Goal: Task Accomplishment & Management: Complete application form

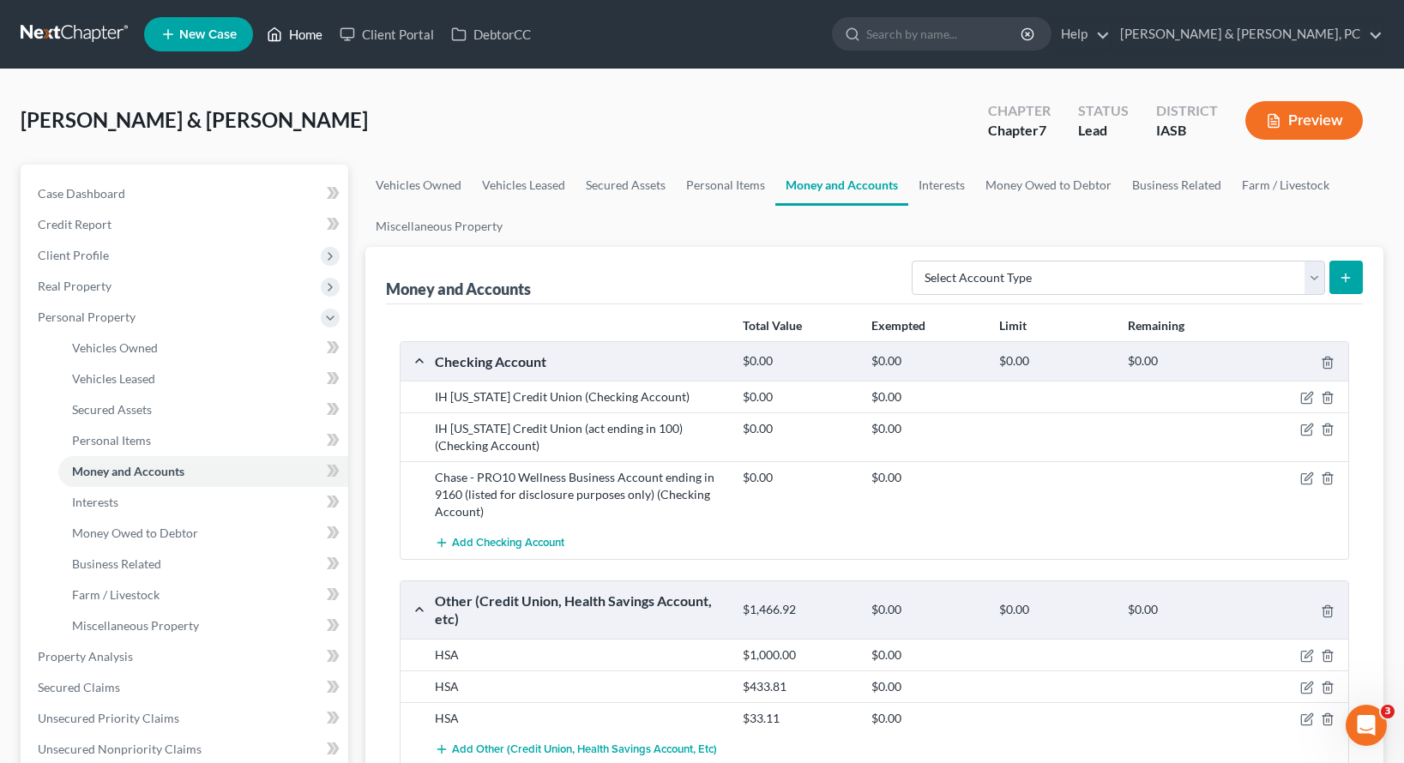
click at [292, 34] on link "Home" at bounding box center [294, 34] width 73 height 31
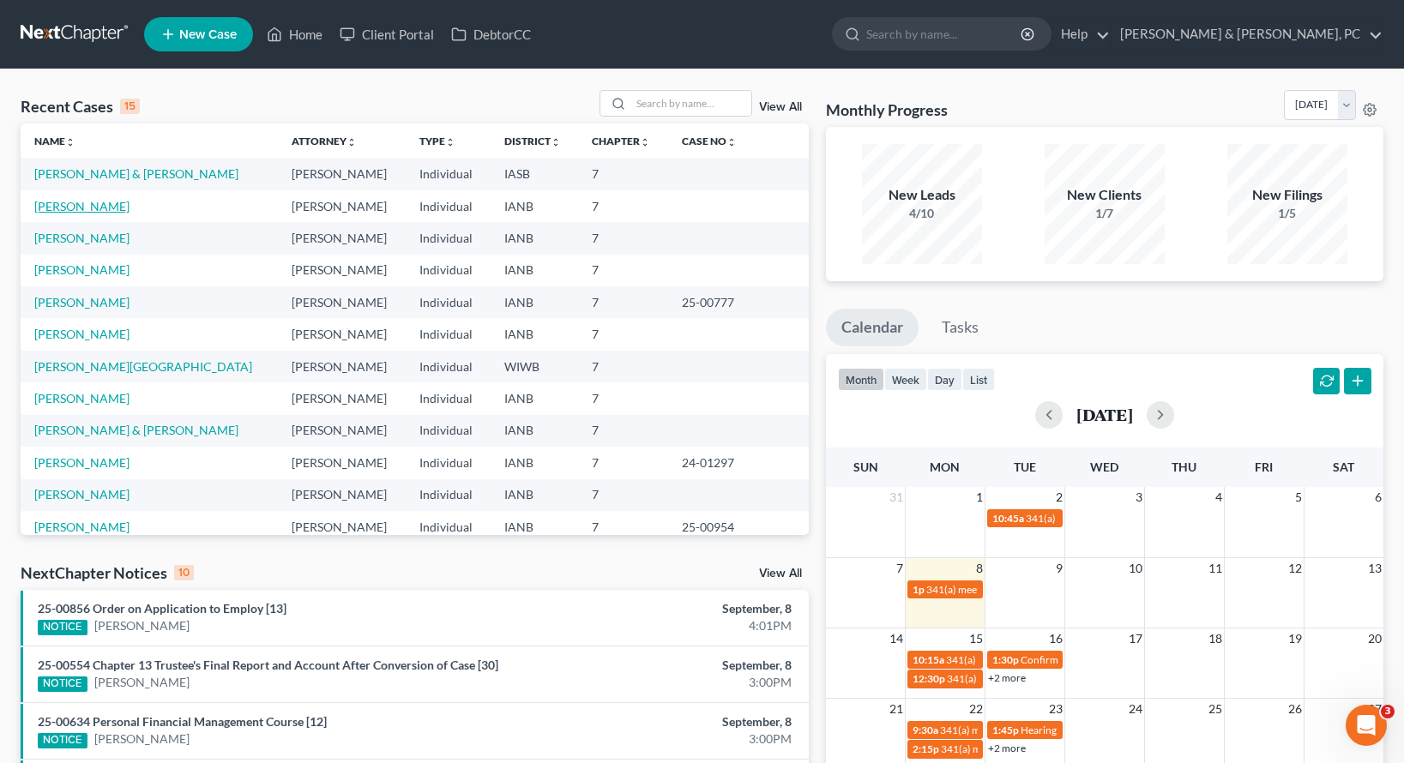
click at [76, 206] on link "[PERSON_NAME]" at bounding box center [81, 206] width 95 height 15
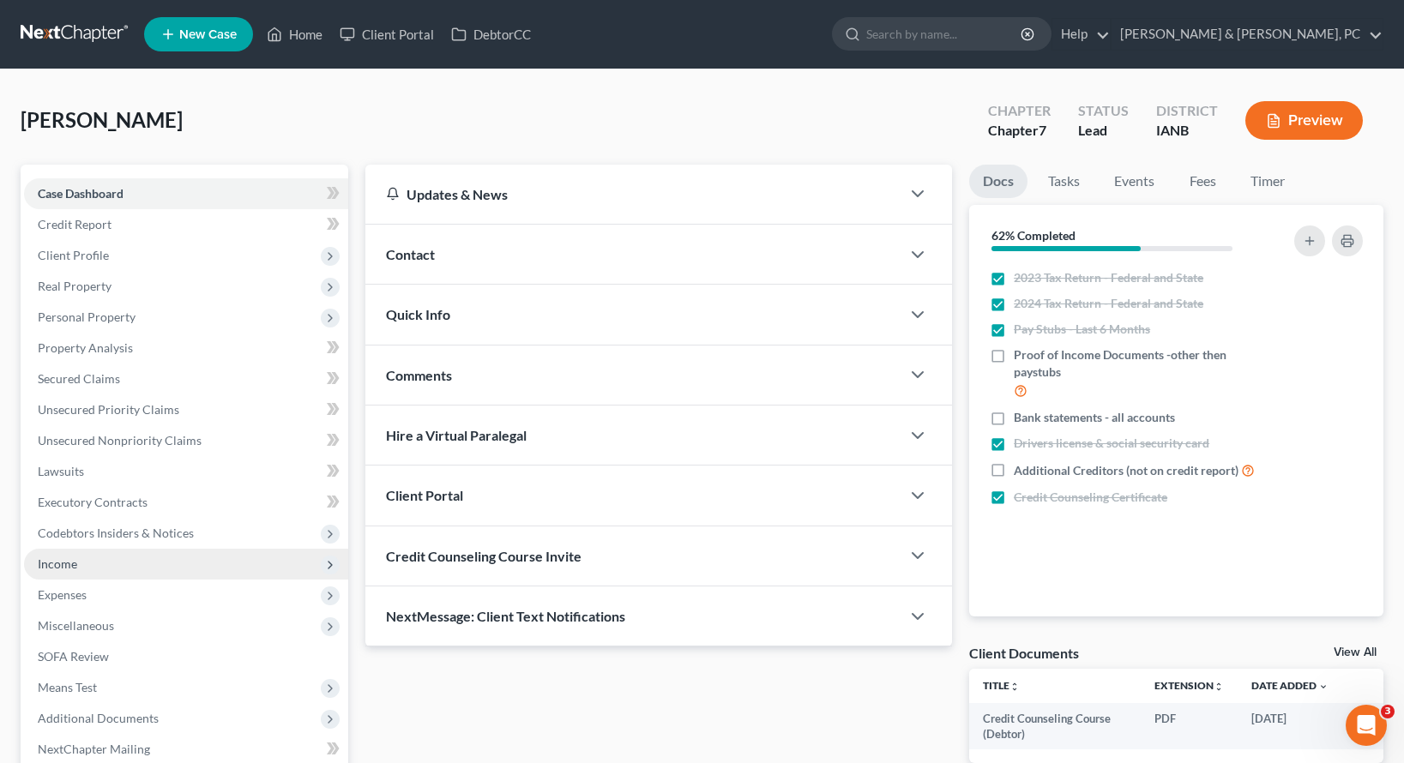
click at [65, 569] on span "Income" at bounding box center [57, 564] width 39 height 15
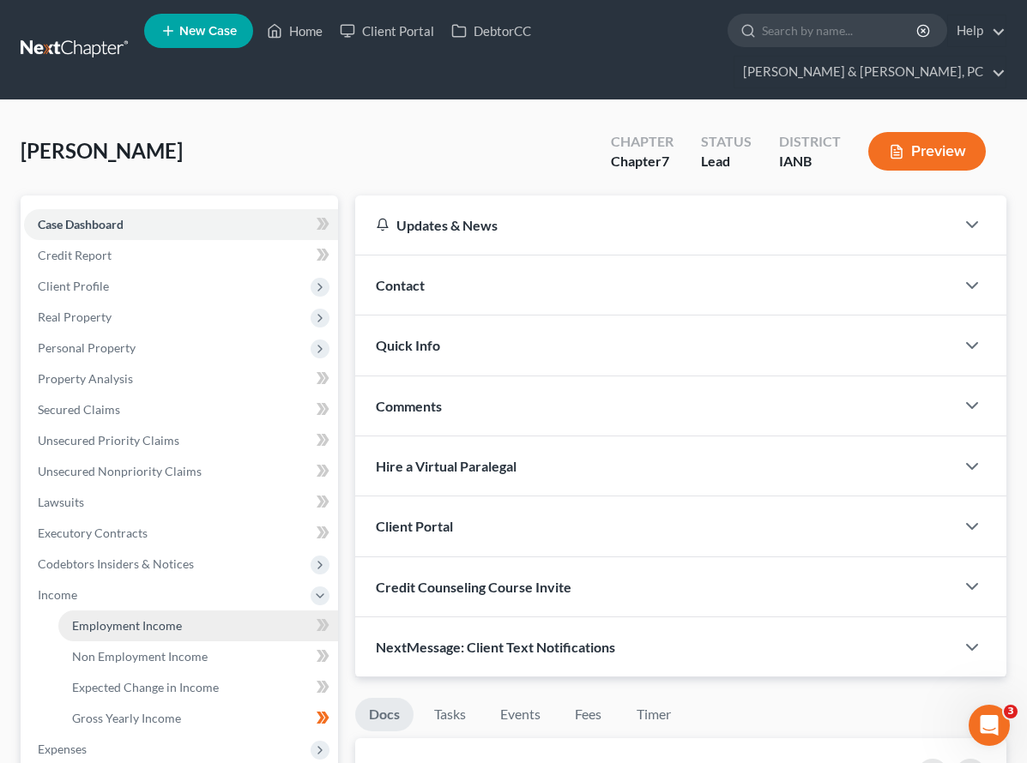
click at [143, 618] on span "Employment Income" at bounding box center [127, 625] width 110 height 15
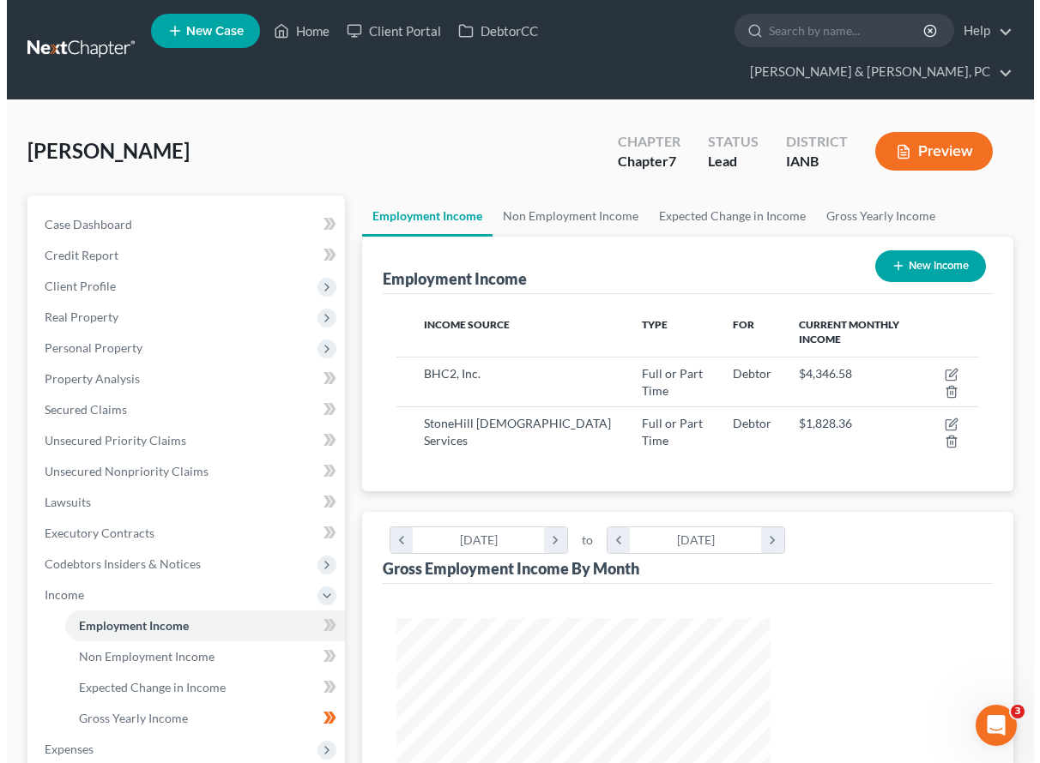
scroll to position [308, 409]
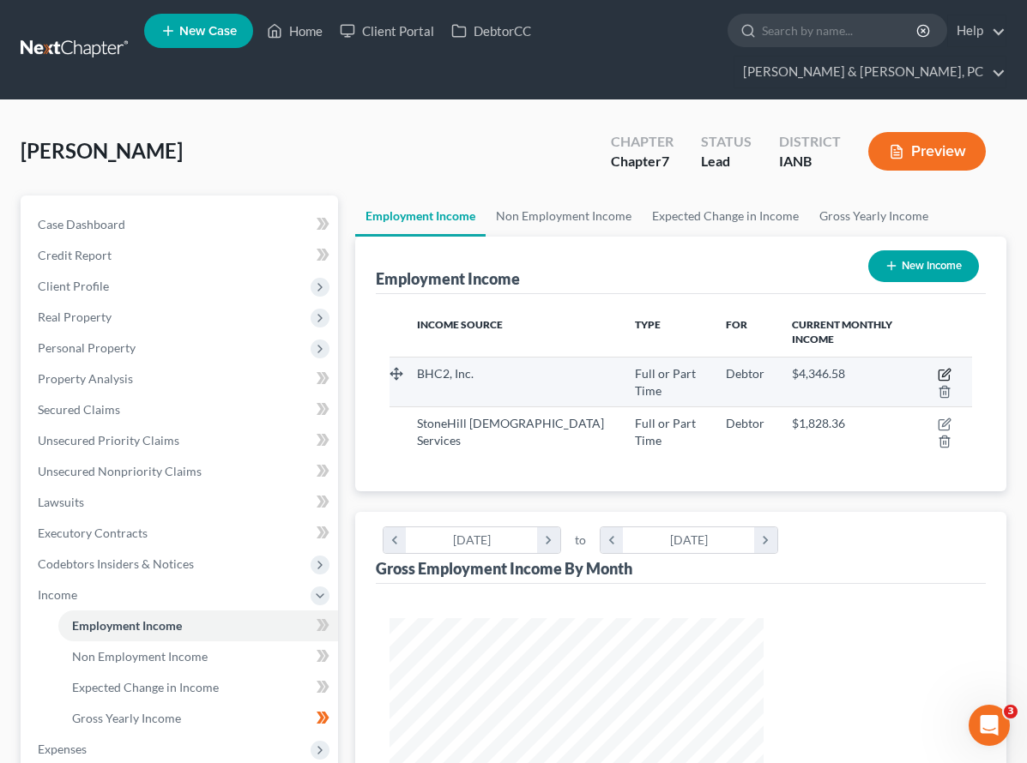
click at [937, 368] on icon "button" at bounding box center [944, 375] width 14 height 14
select select "0"
select select "16"
select select "1"
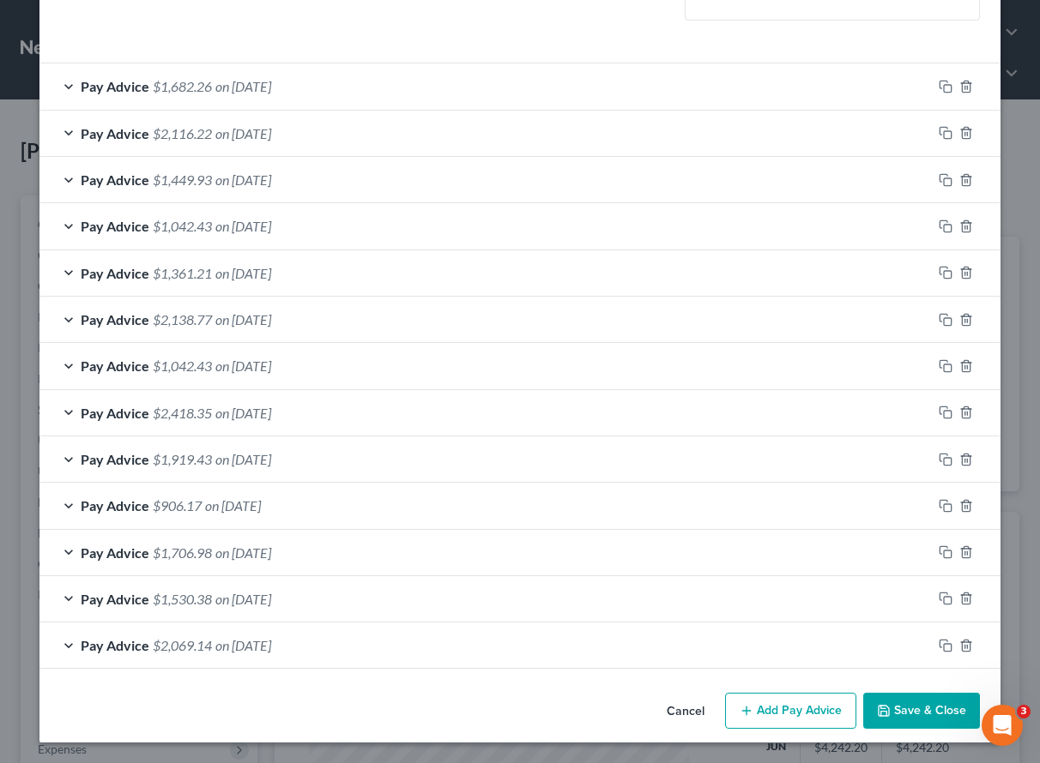
scroll to position [516, 0]
click at [754, 712] on button "Add Pay Advice" at bounding box center [790, 711] width 131 height 36
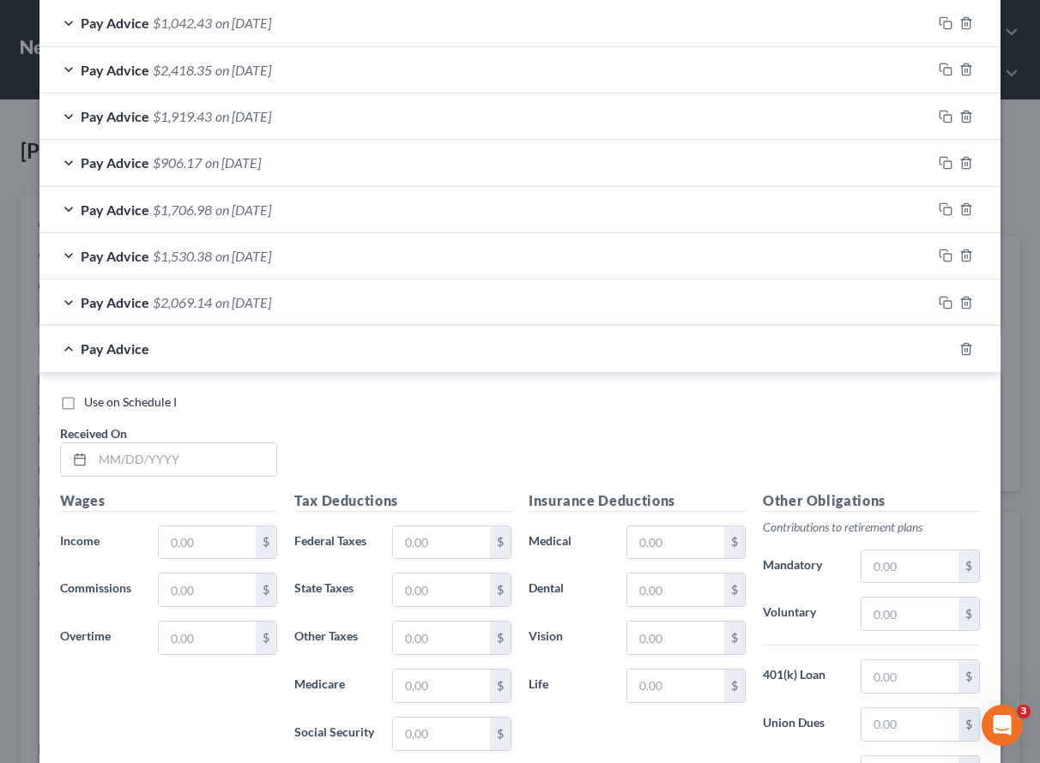
scroll to position [871, 0]
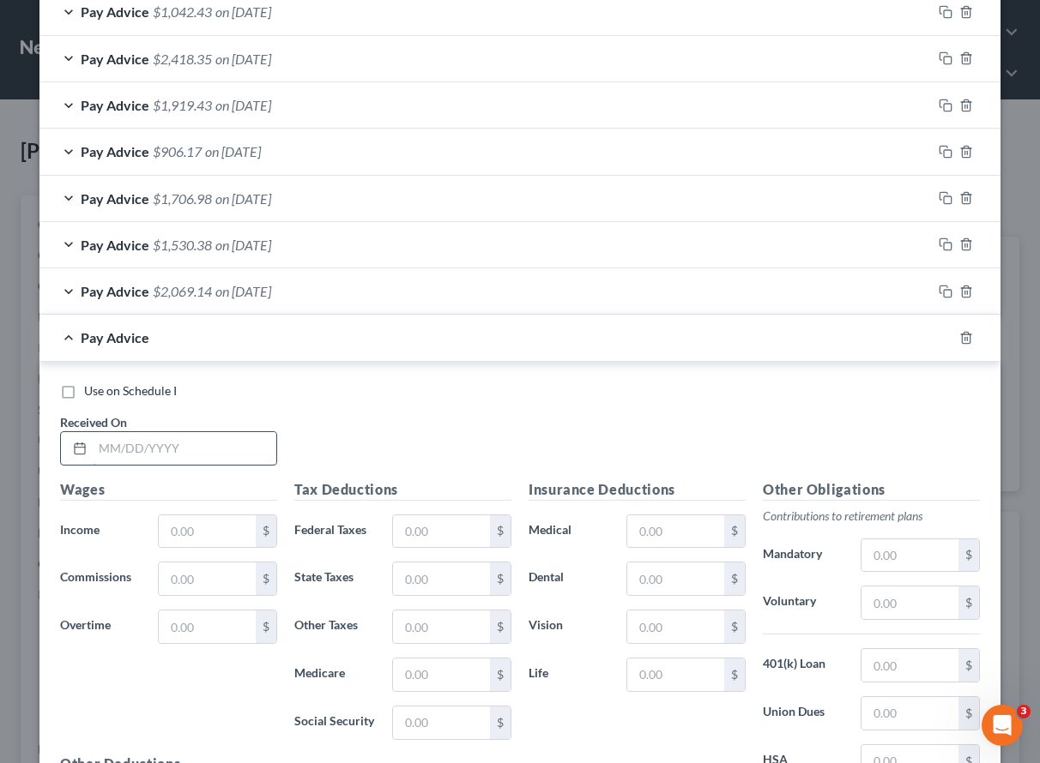
click at [131, 456] on input "text" at bounding box center [185, 448] width 184 height 33
type input "[DATE]"
type input "1,416.50"
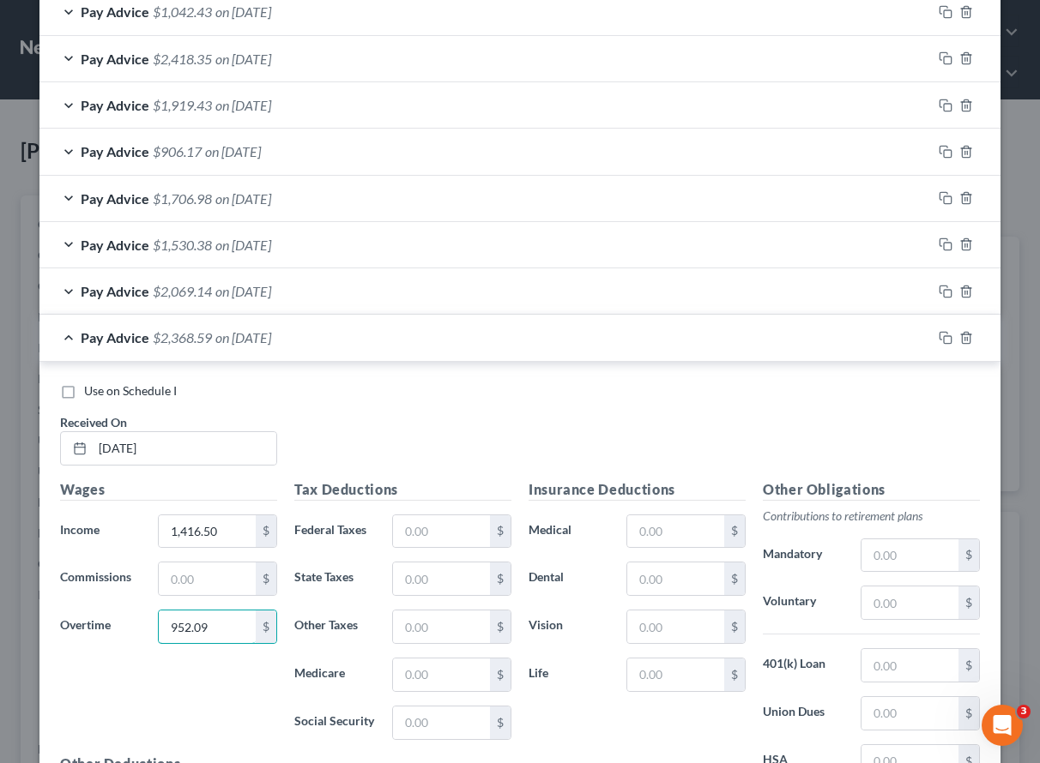
type input "952.09"
type input "286.29"
type input "69.34"
type input "34.34"
type input "146.85"
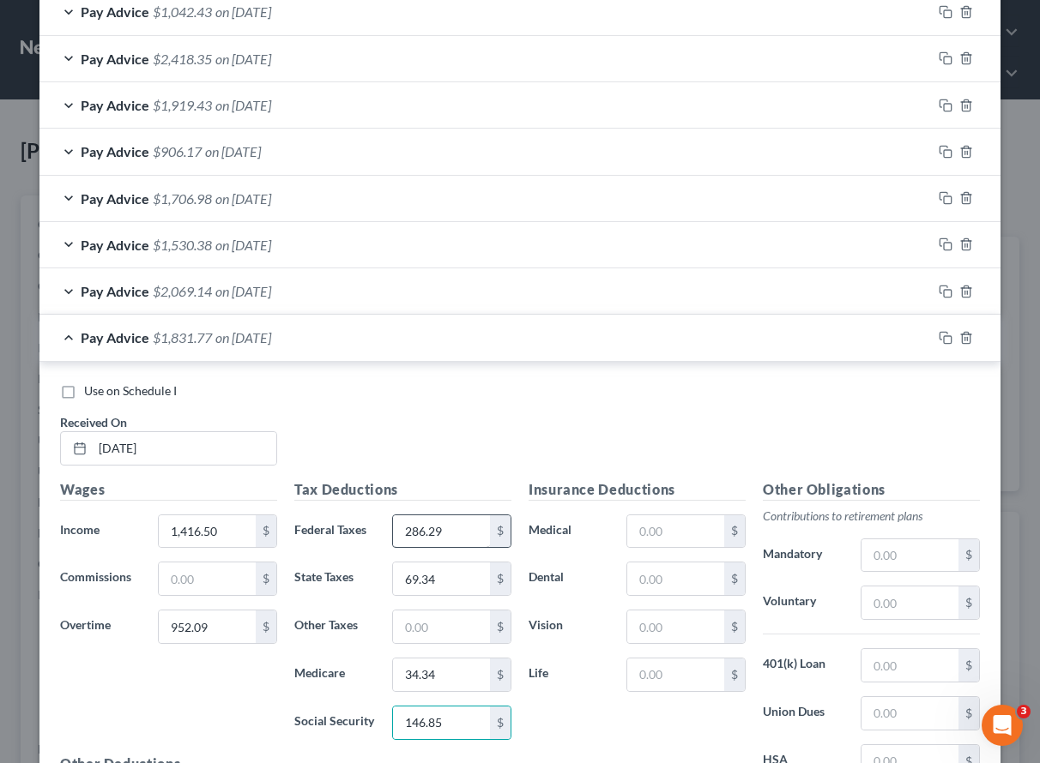
scroll to position [1079, 0]
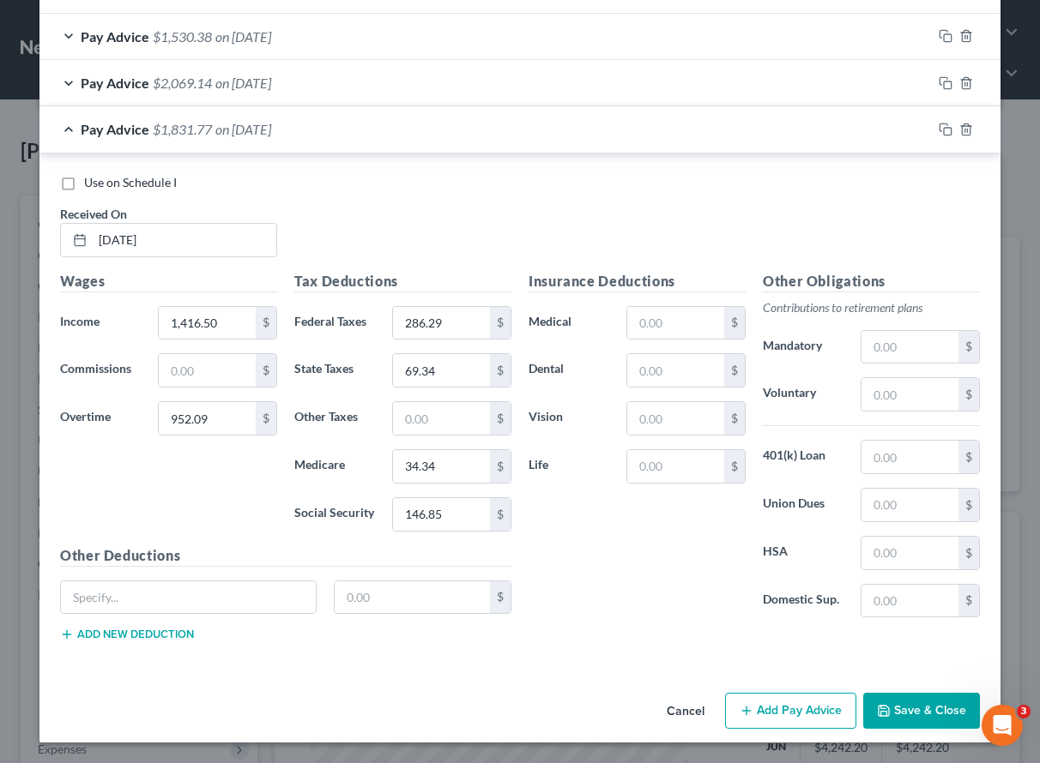
drag, startPoint x: 525, startPoint y: 216, endPoint x: 548, endPoint y: 260, distance: 49.5
click at [525, 216] on div "Use on Schedule I Received On * [DATE]" at bounding box center [519, 222] width 937 height 97
drag, startPoint x: 776, startPoint y: 710, endPoint x: 408, endPoint y: 473, distance: 437.5
click at [775, 709] on button "Add Pay Advice" at bounding box center [790, 711] width 131 height 36
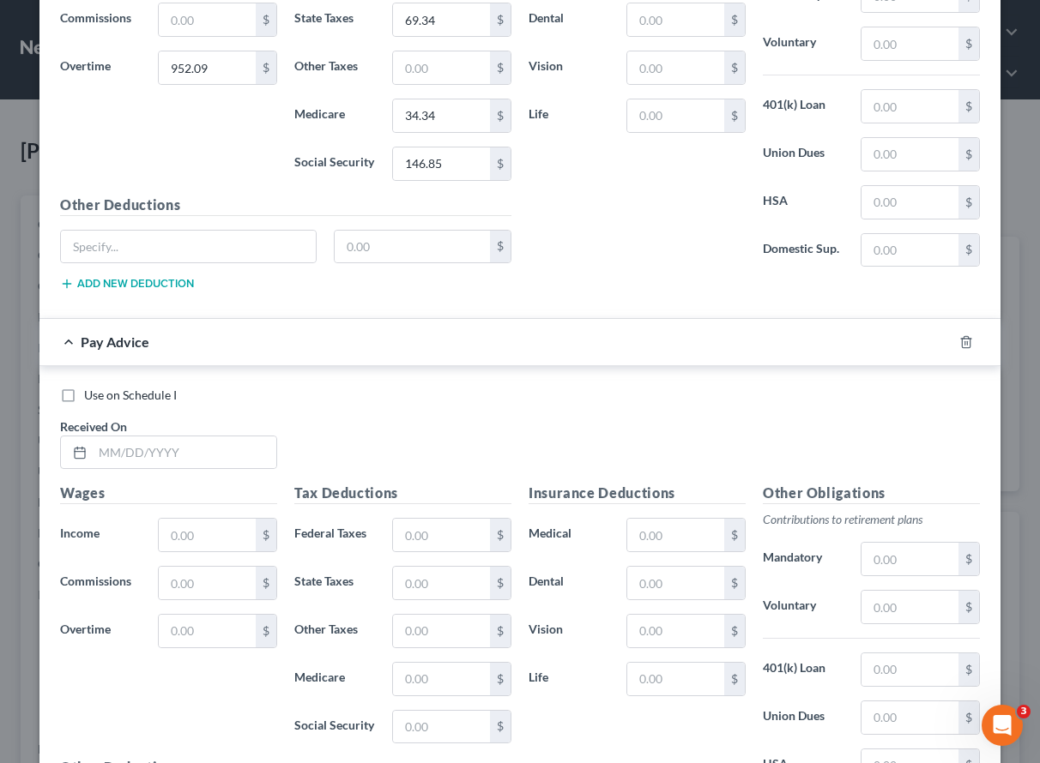
scroll to position [1439, 0]
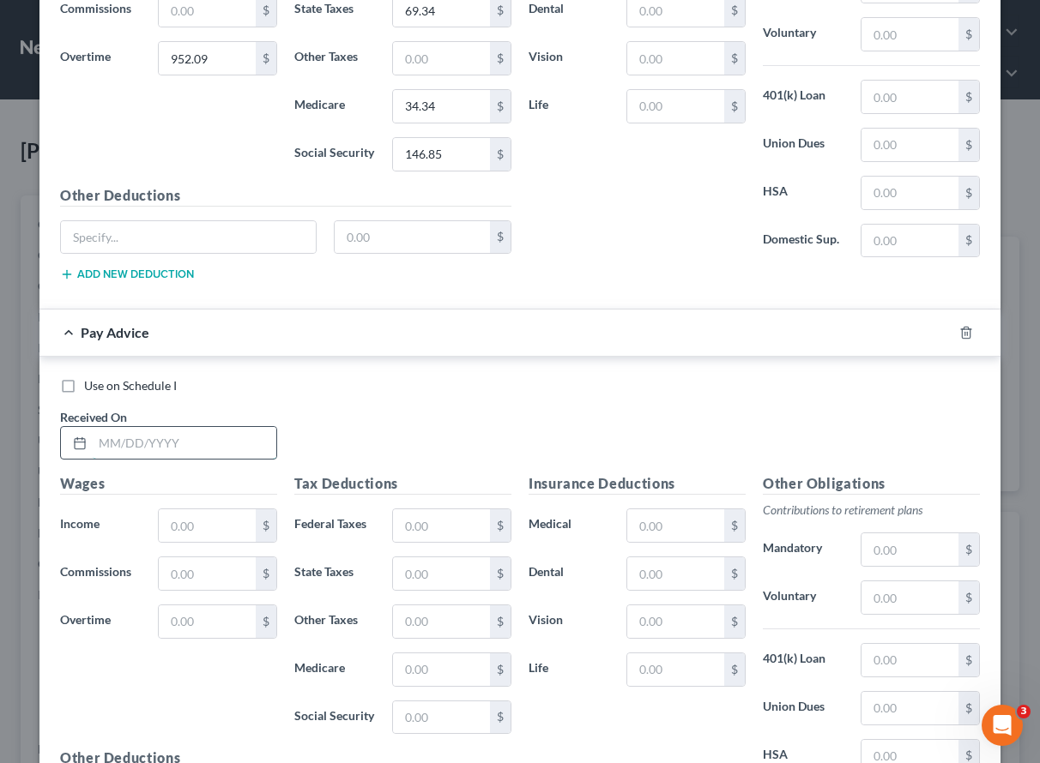
click at [100, 439] on input "text" at bounding box center [185, 443] width 184 height 33
type input "[DATE]"
type input "1,047.89"
type input "797.03"
type input "223.45"
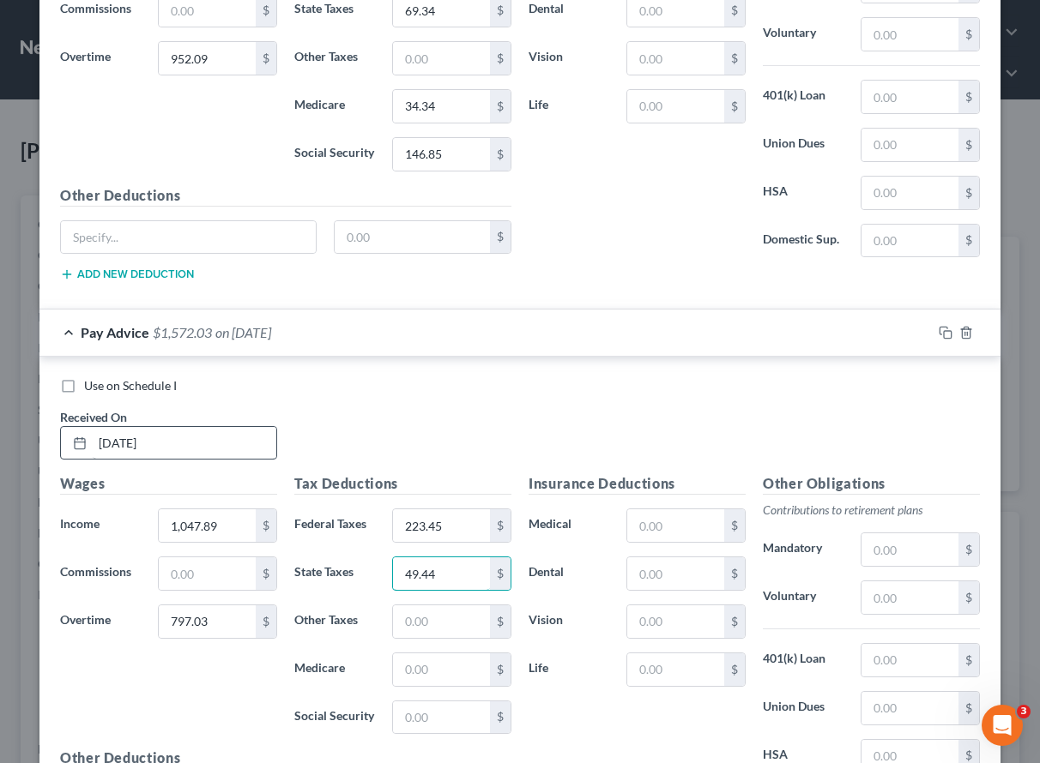
type input "49.44"
type input "26.75"
type input "114.39"
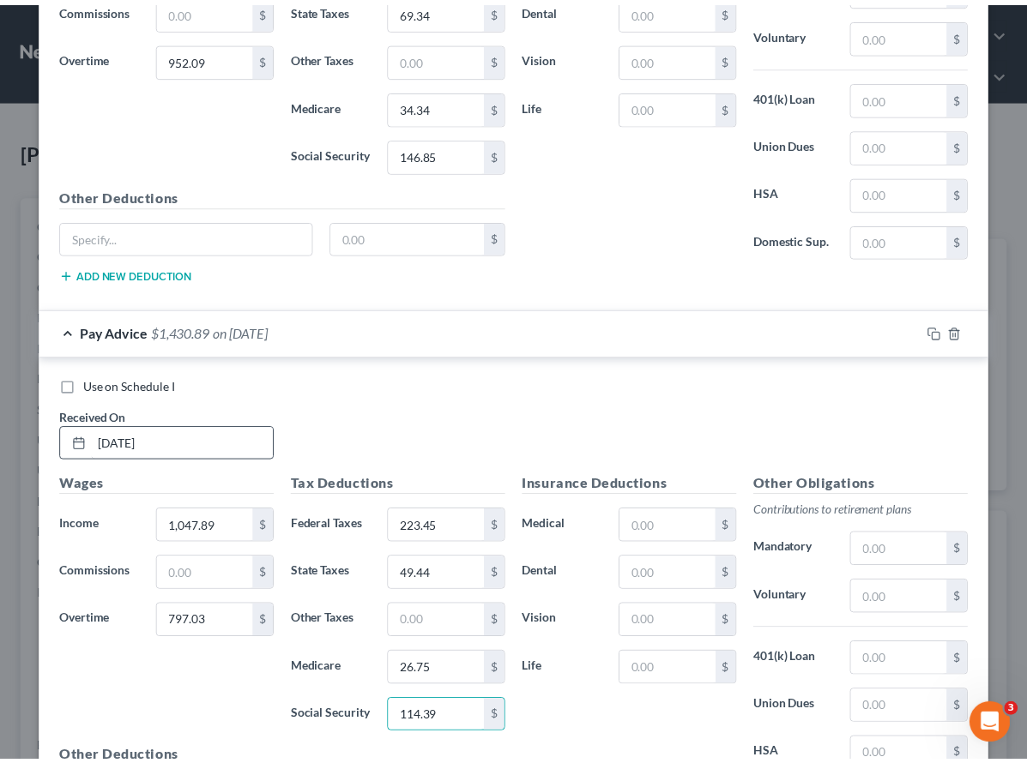
scroll to position [1643, 0]
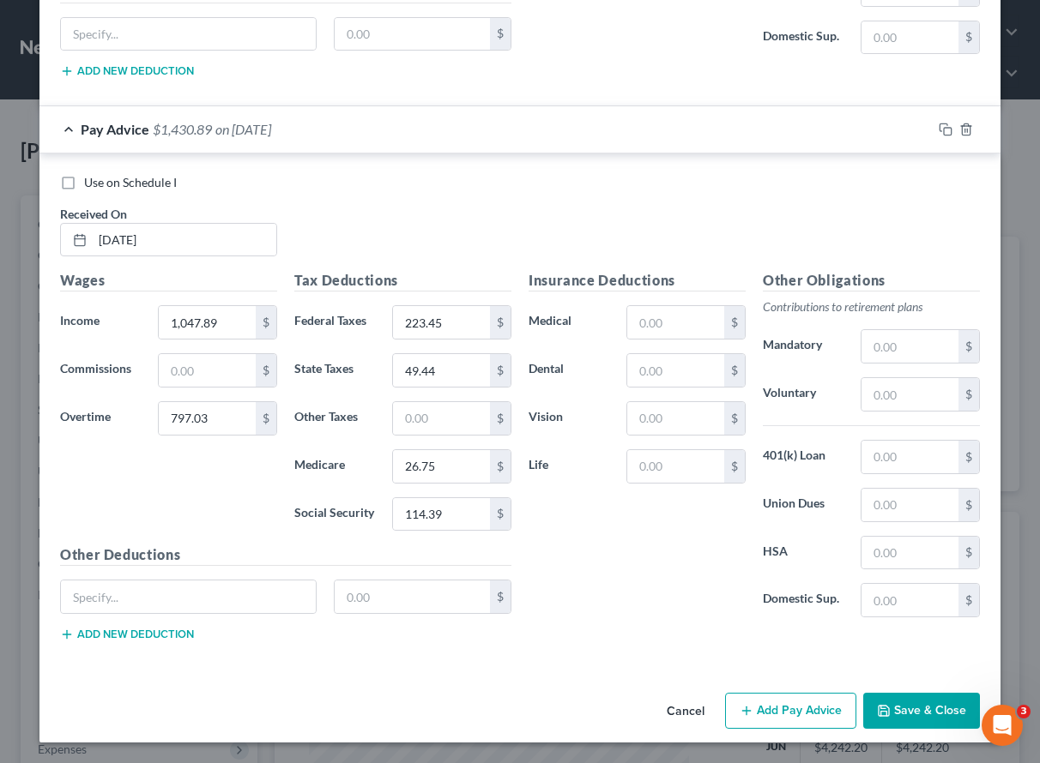
drag, startPoint x: 918, startPoint y: 711, endPoint x: 16, endPoint y: 573, distance: 912.0
click at [913, 711] on button "Save & Close" at bounding box center [921, 711] width 117 height 36
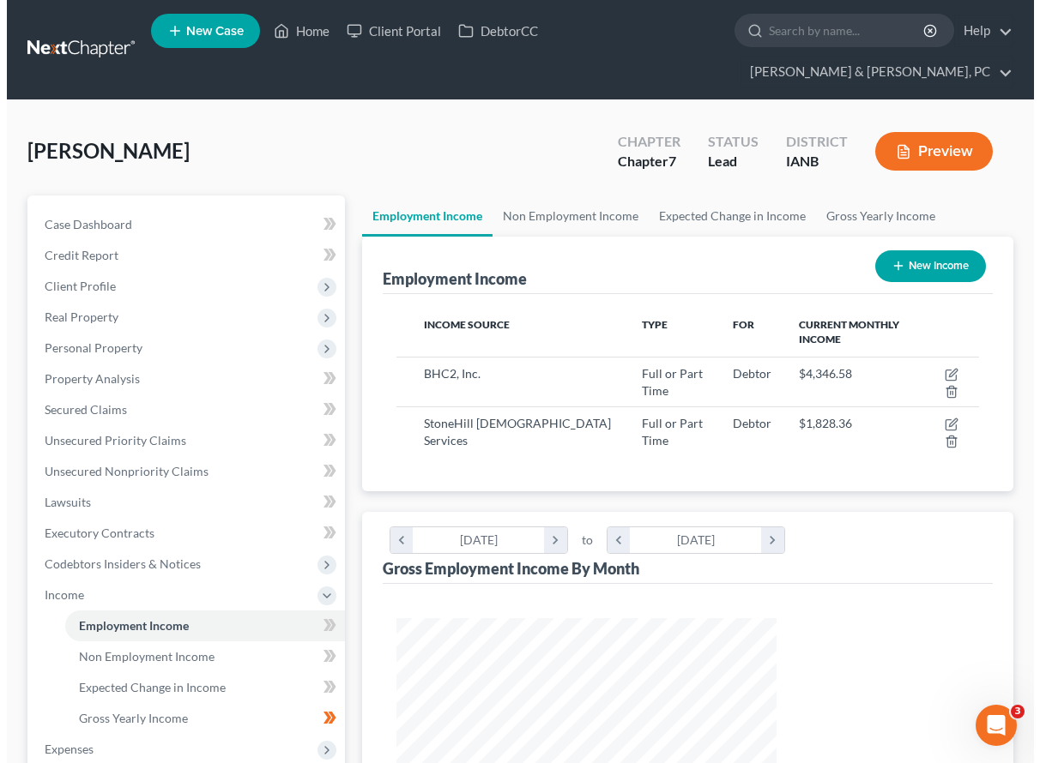
scroll to position [857410, 857309]
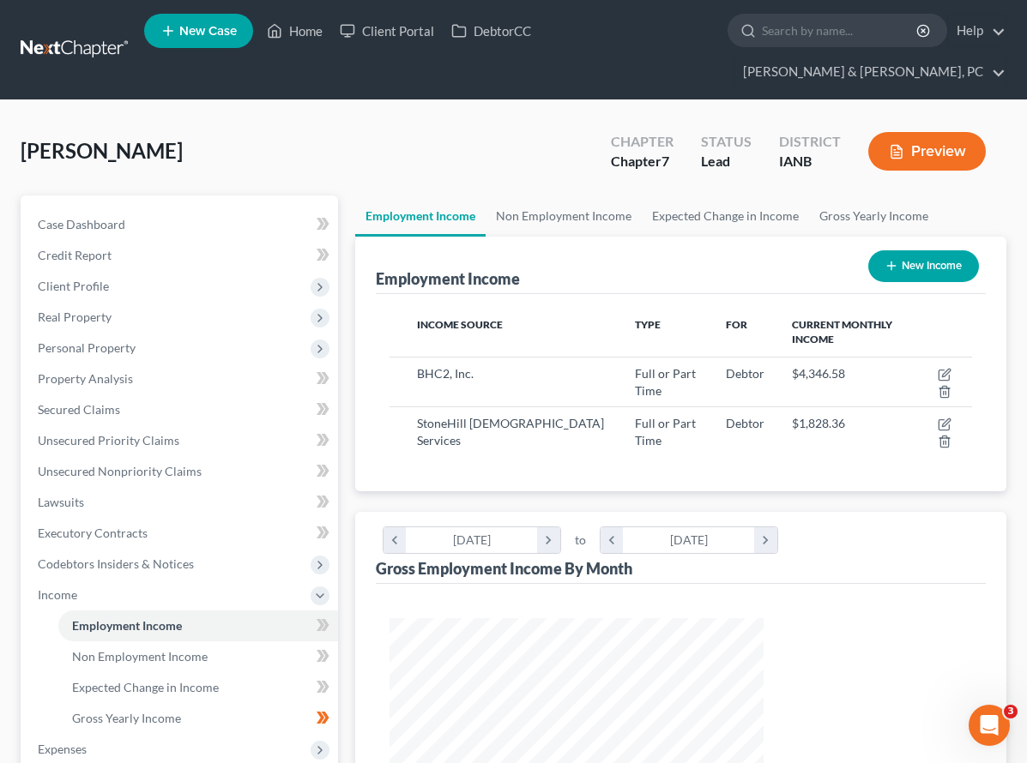
click at [474, 129] on div "[PERSON_NAME] Upgraded Chapter Chapter 7 Status Lead District IANB Preview" at bounding box center [514, 158] width 986 height 75
click at [293, 35] on link "Home" at bounding box center [294, 30] width 73 height 31
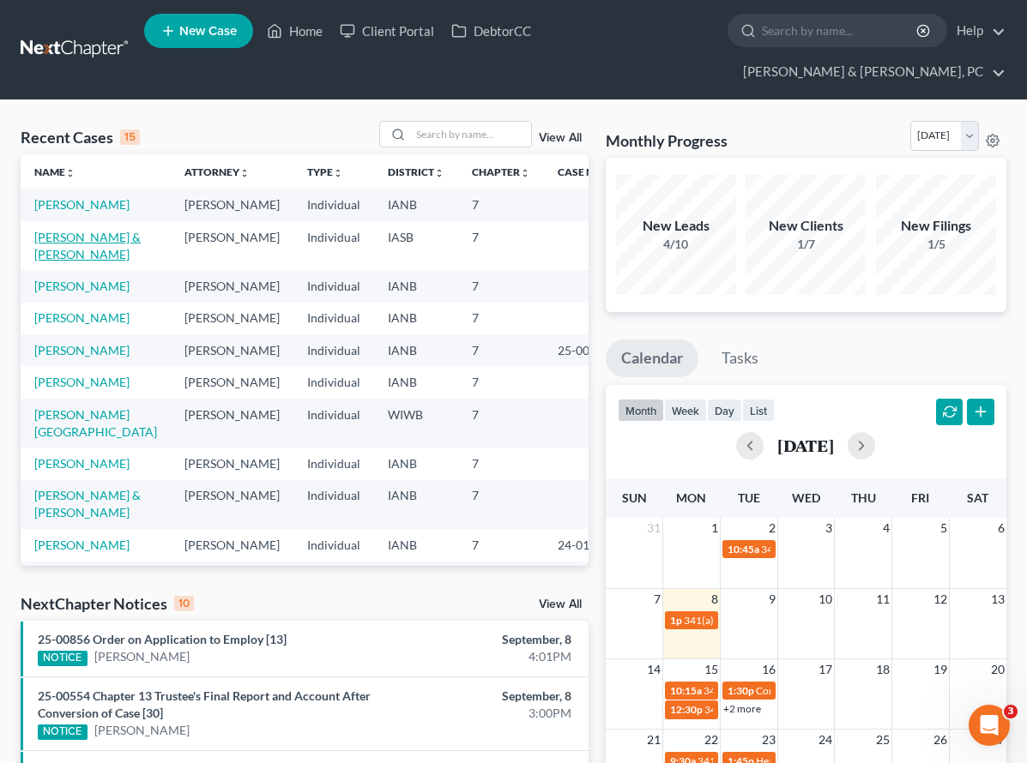
click at [66, 230] on link "[PERSON_NAME] & [PERSON_NAME]" at bounding box center [87, 246] width 106 height 32
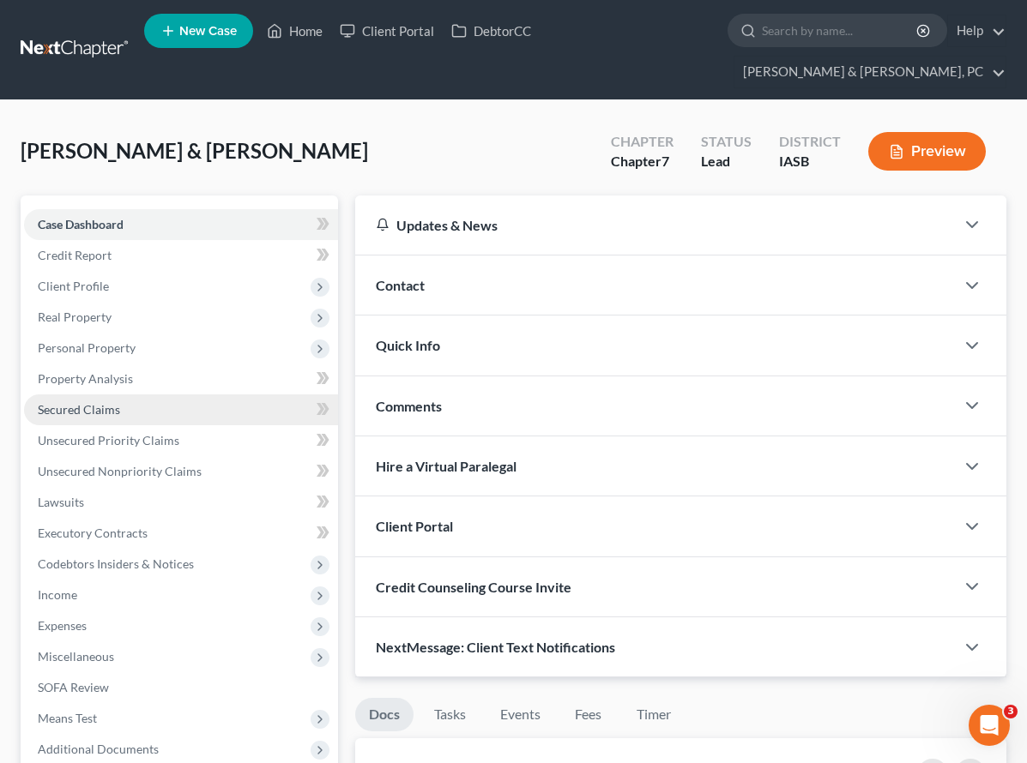
drag, startPoint x: 259, startPoint y: 389, endPoint x: 196, endPoint y: 386, distance: 63.5
click at [259, 389] on div "Case Dashboard Payments Invoices Payments Payments Credit Report Client Profile" at bounding box center [179, 768] width 335 height 1145
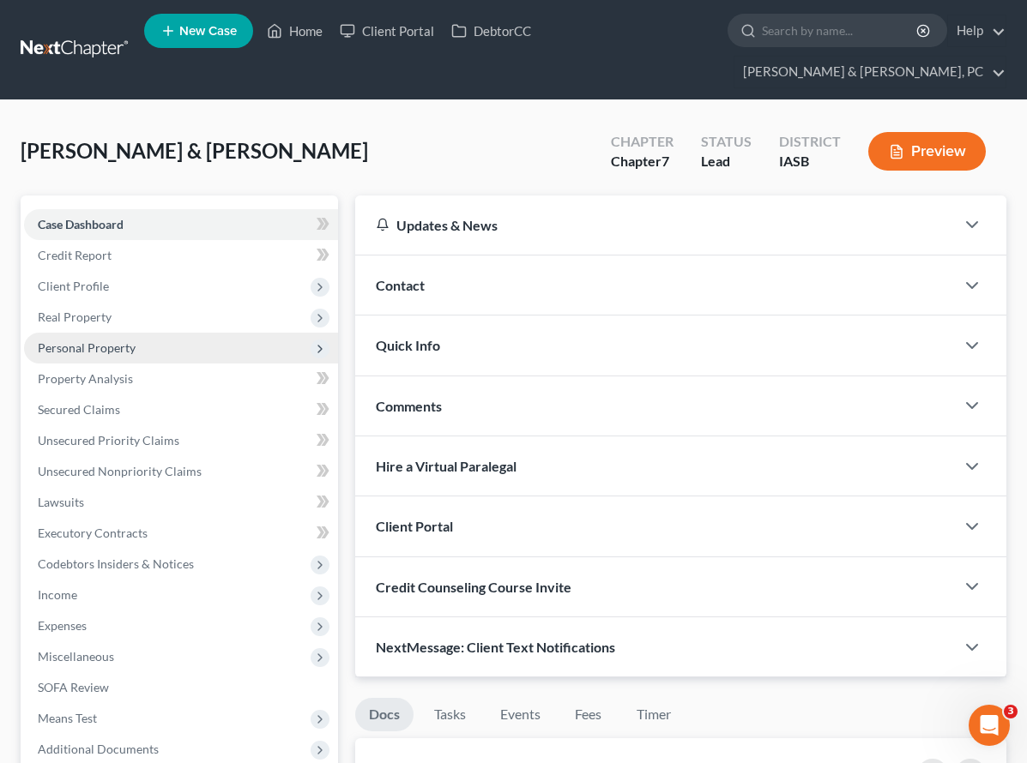
click at [107, 341] on span "Personal Property" at bounding box center [87, 348] width 98 height 15
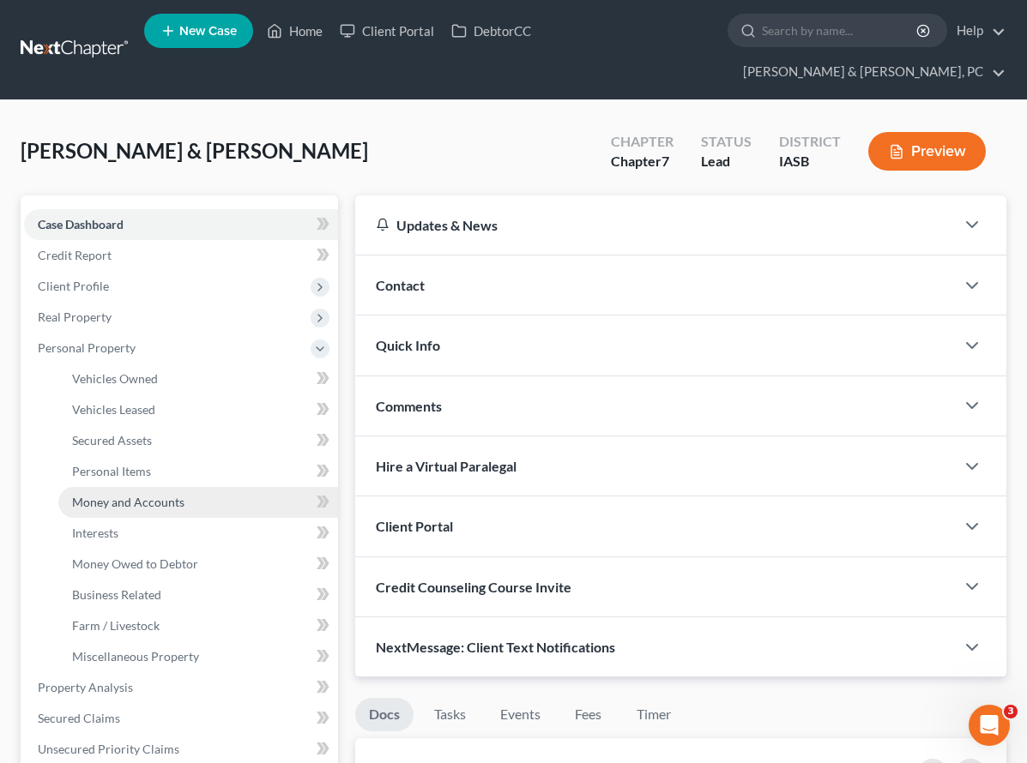
click at [118, 495] on span "Money and Accounts" at bounding box center [128, 502] width 112 height 15
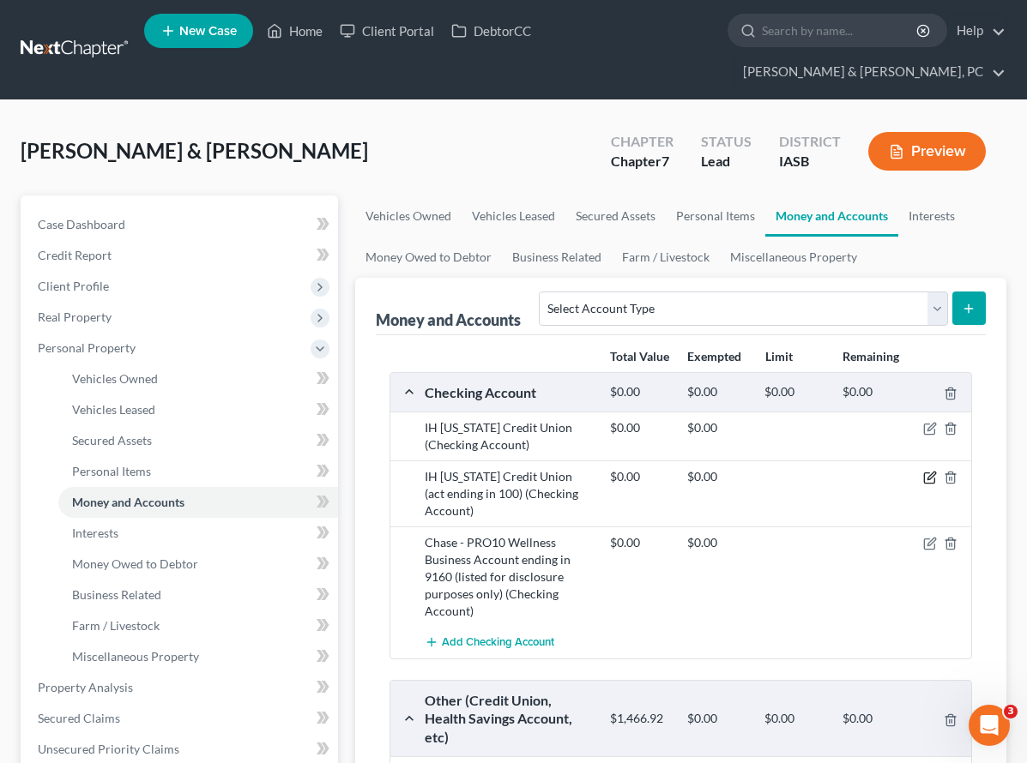
click at [928, 471] on icon "button" at bounding box center [930, 478] width 14 height 14
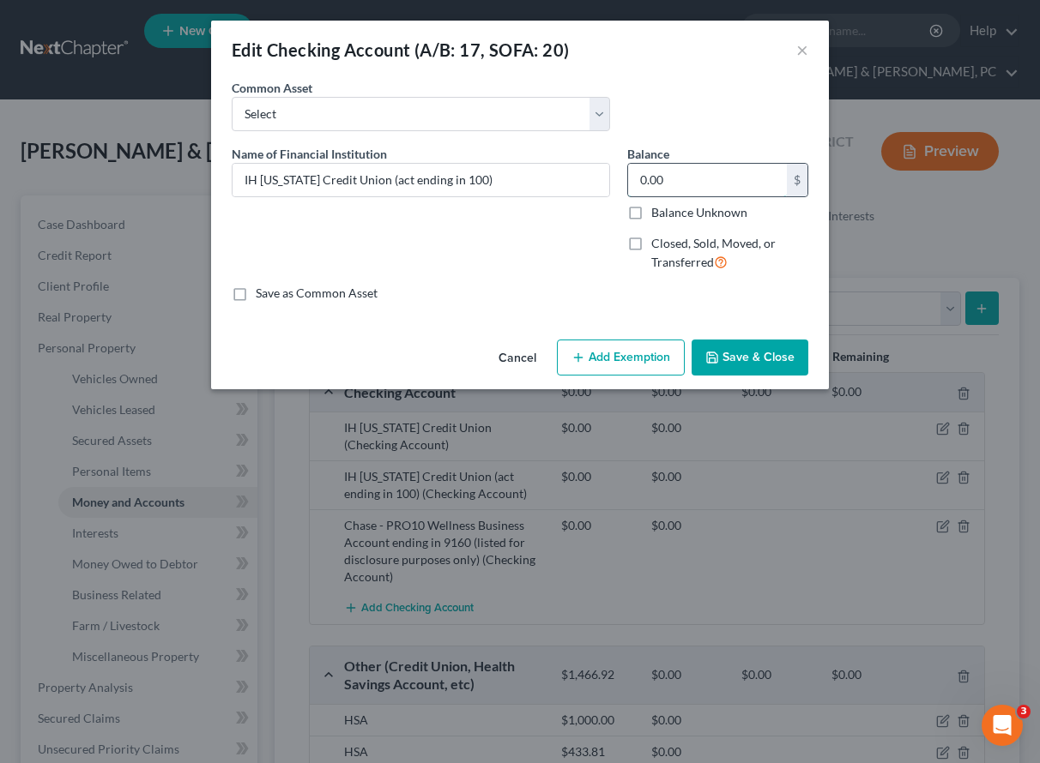
click at [718, 175] on input "0.00" at bounding box center [707, 180] width 159 height 33
type input "299.50"
click at [625, 353] on button "Add Exemption" at bounding box center [621, 358] width 128 height 36
select select "2"
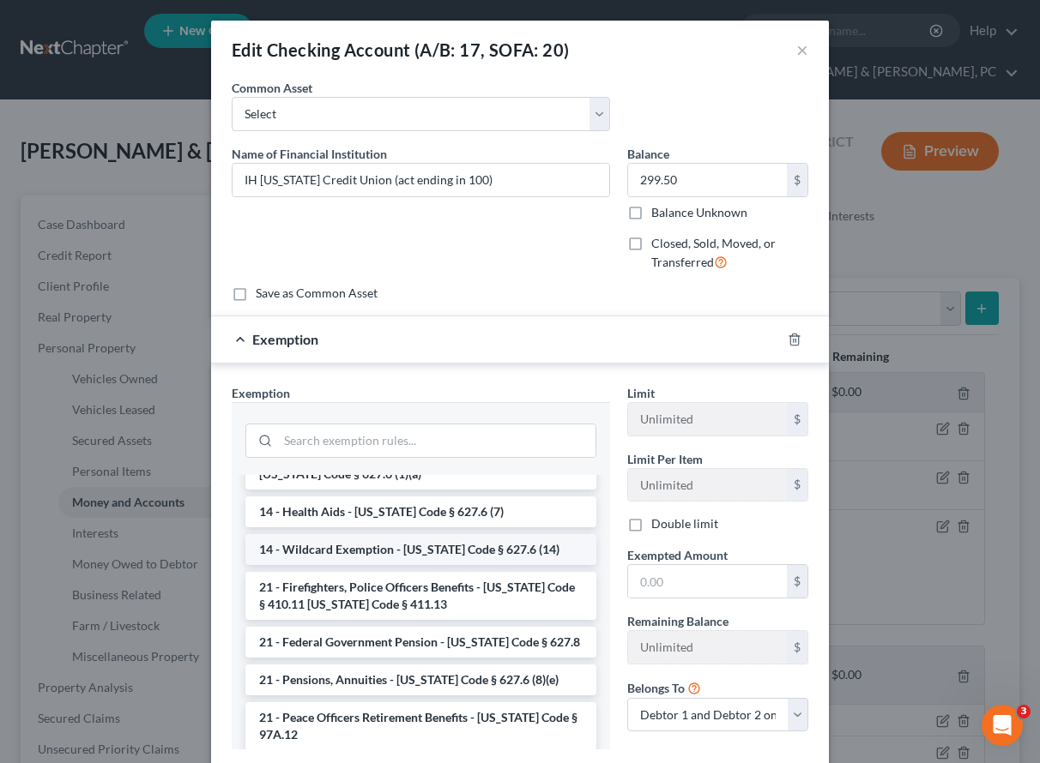
scroll to position [316, 0]
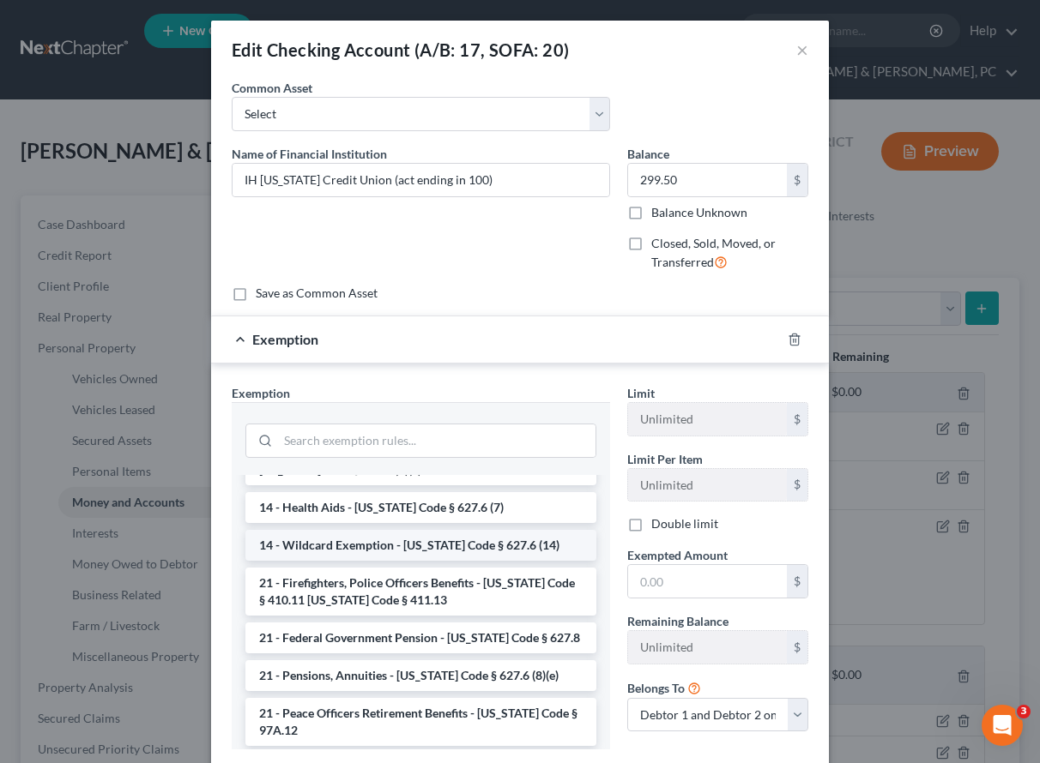
click at [482, 543] on li "14 - Wildcard Exemption - [US_STATE] Code § 627.6 (14)" at bounding box center [420, 545] width 351 height 31
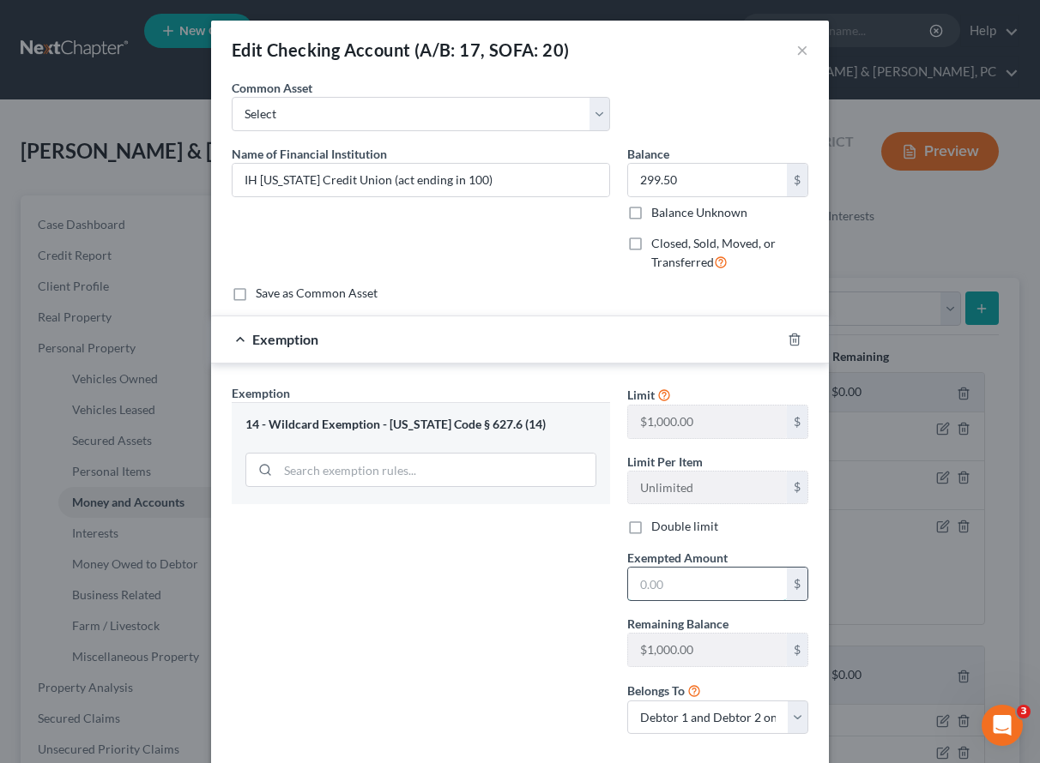
click at [658, 579] on input "text" at bounding box center [707, 584] width 159 height 33
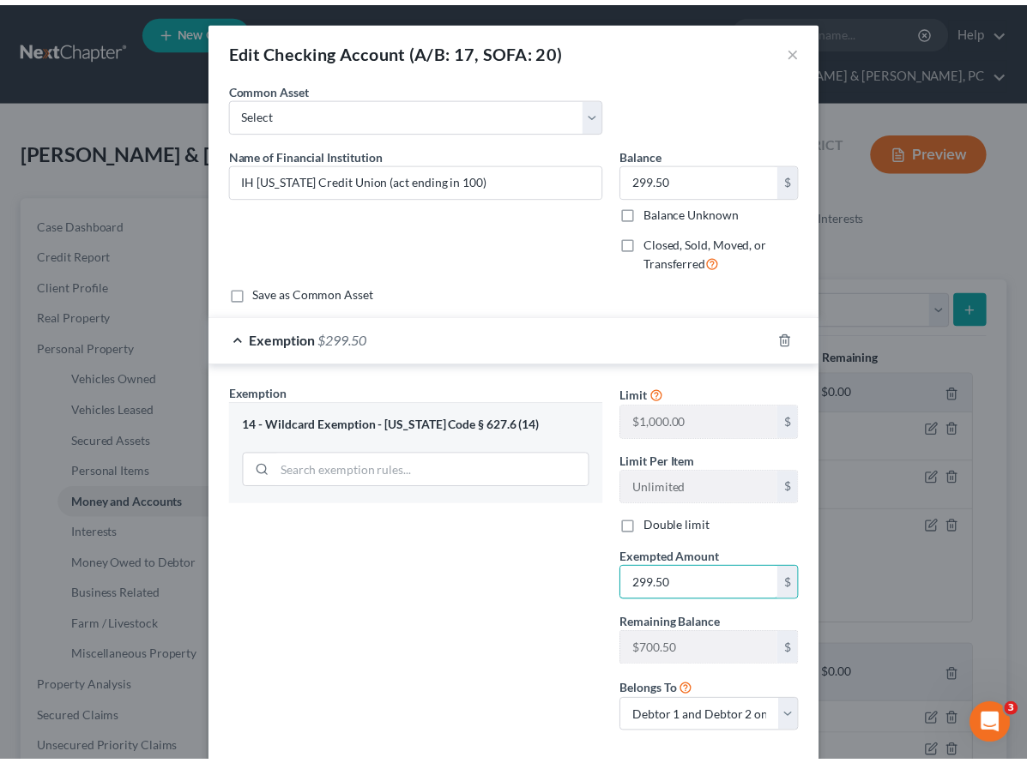
scroll to position [93, 0]
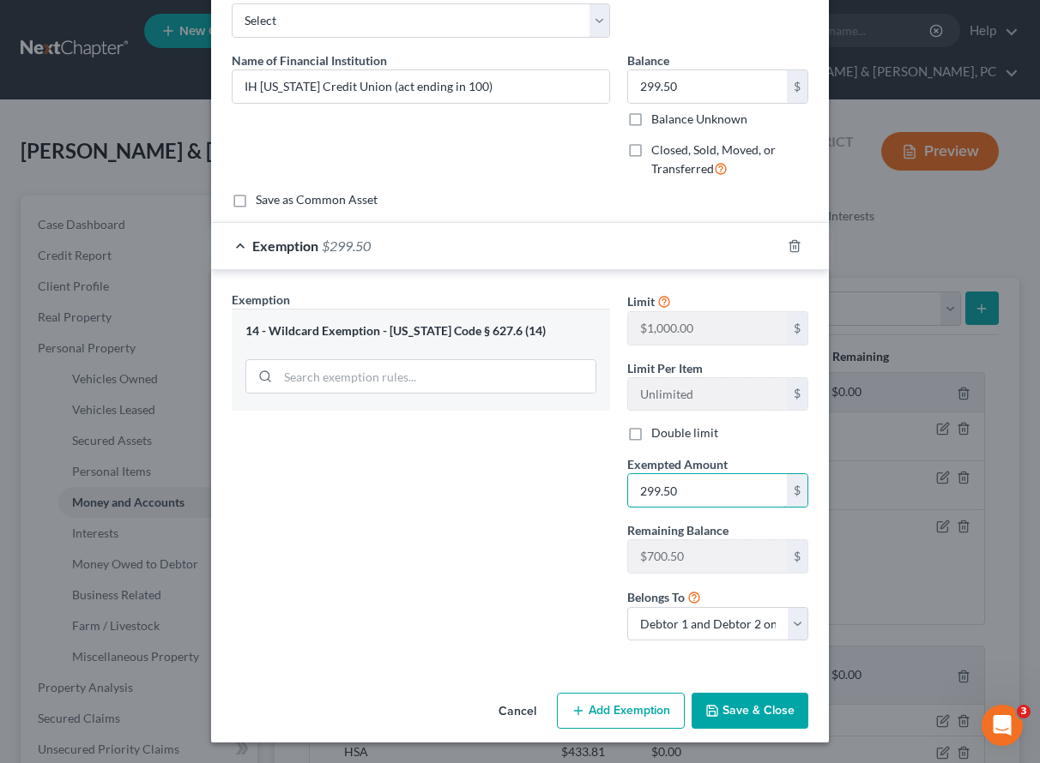
type input "299.50"
click at [749, 710] on button "Save & Close" at bounding box center [749, 711] width 117 height 36
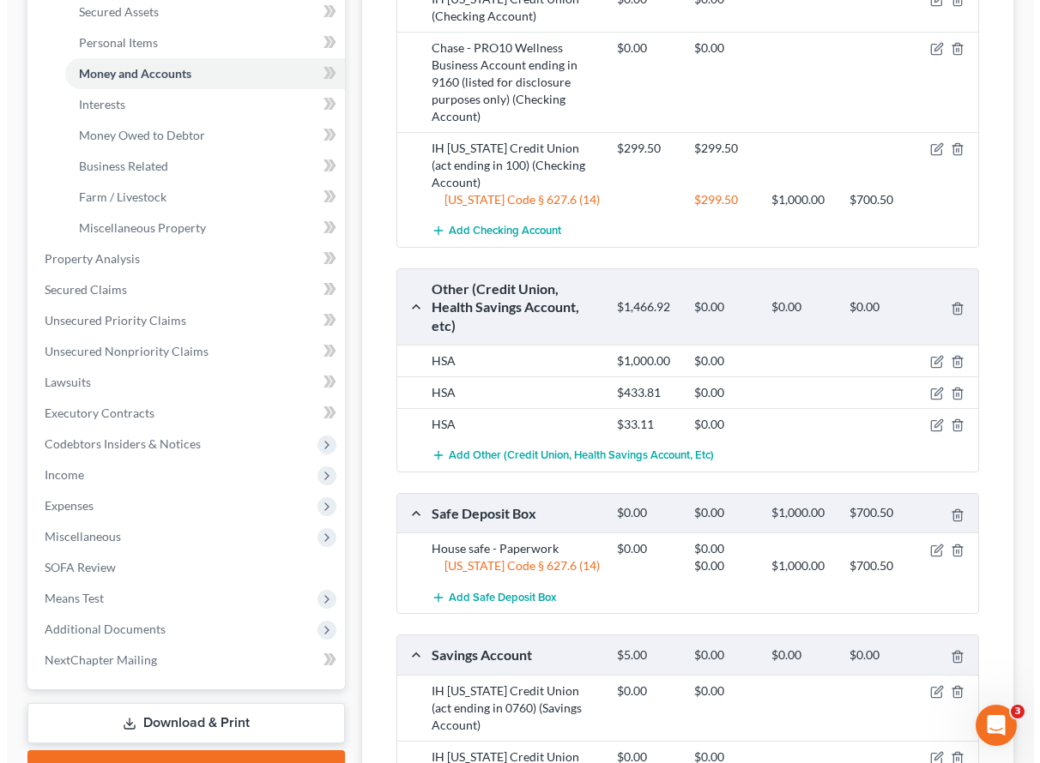
scroll to position [430, 0]
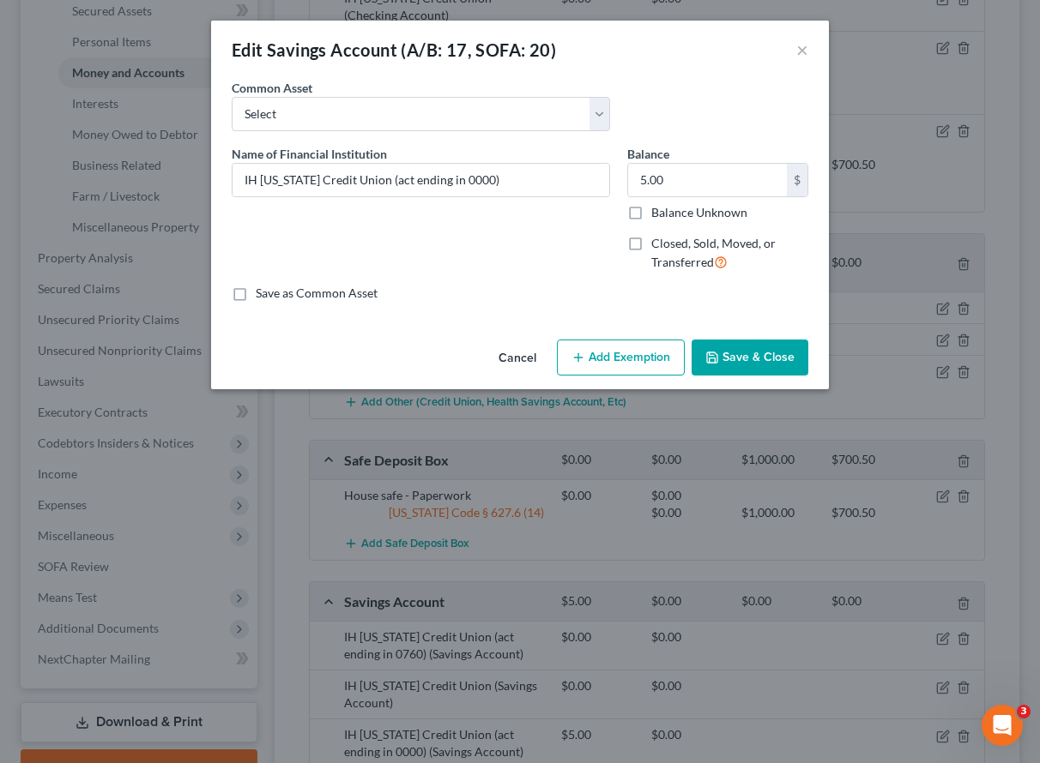
click at [602, 348] on button "Add Exemption" at bounding box center [621, 358] width 128 height 36
select select "2"
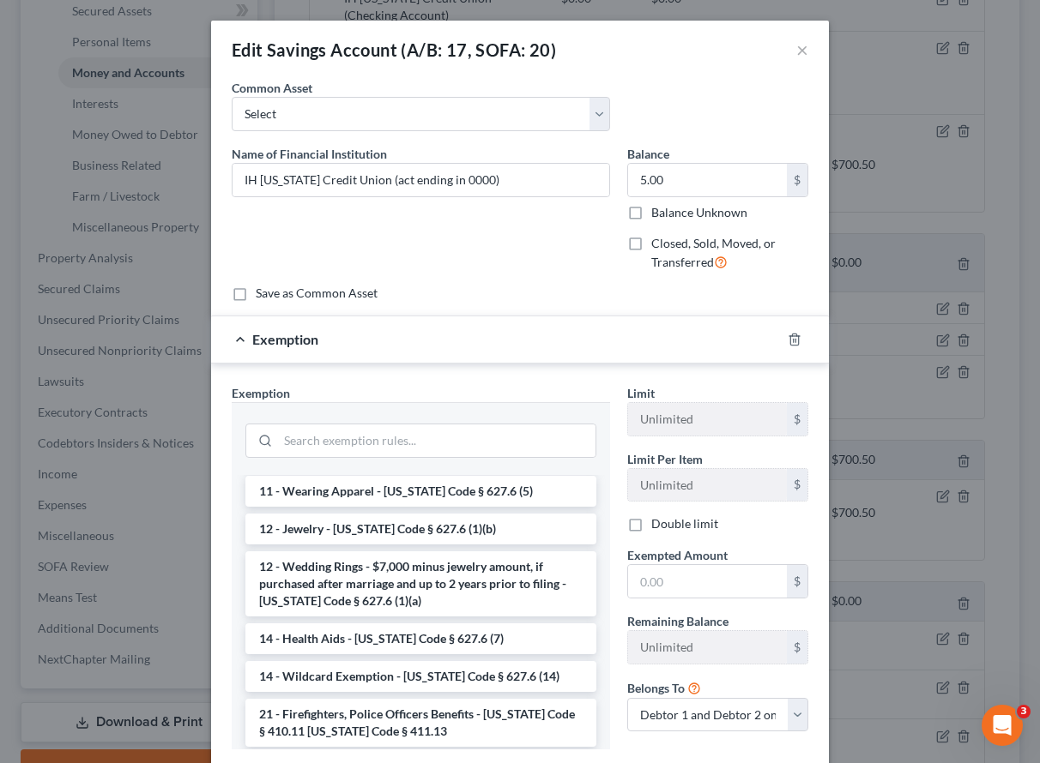
scroll to position [186, 0]
click at [398, 664] on li "14 - Wildcard Exemption - [US_STATE] Code § 627.6 (14)" at bounding box center [420, 675] width 351 height 31
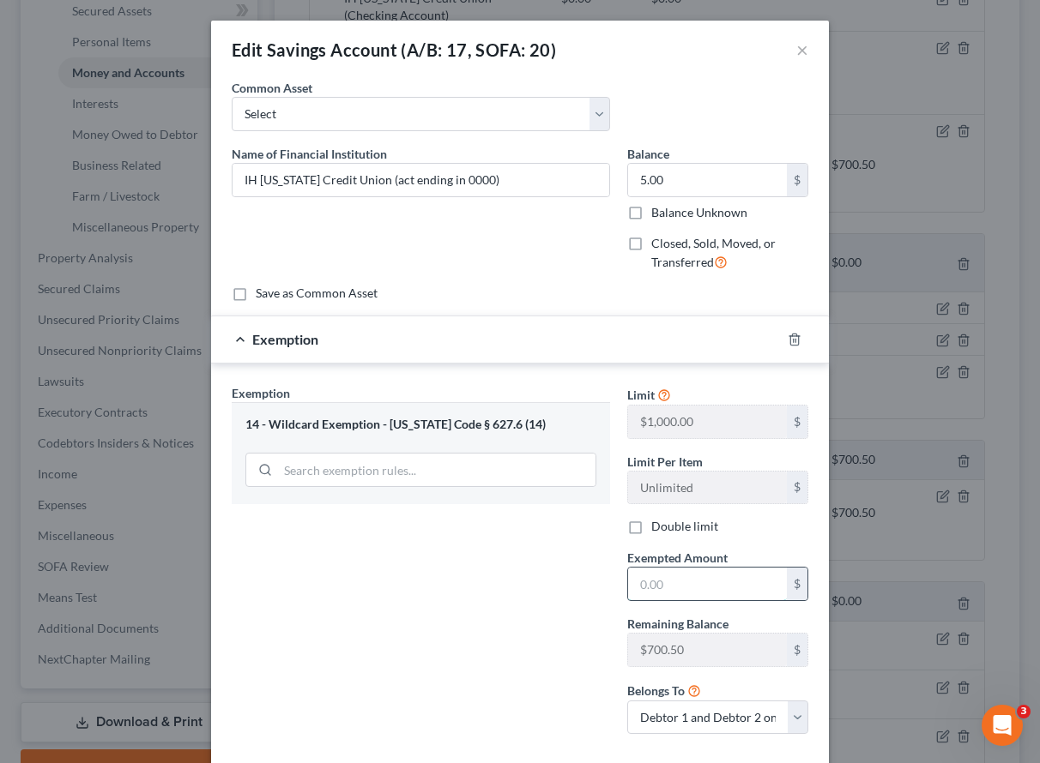
click at [662, 585] on input "text" at bounding box center [707, 584] width 159 height 33
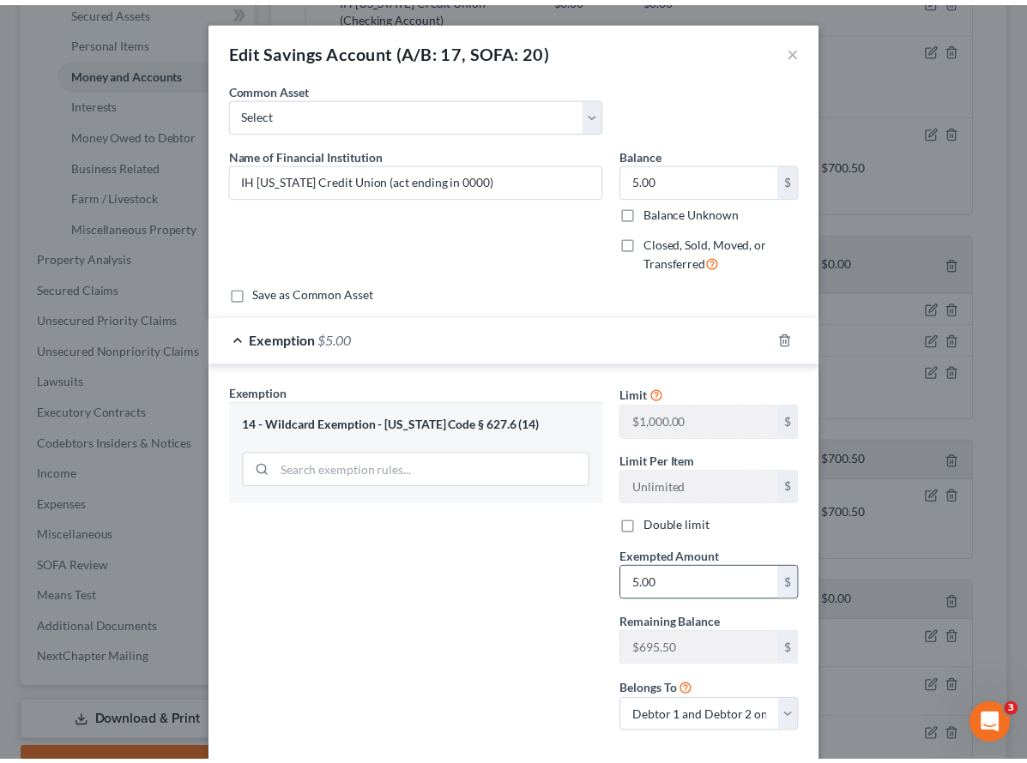
scroll to position [93, 0]
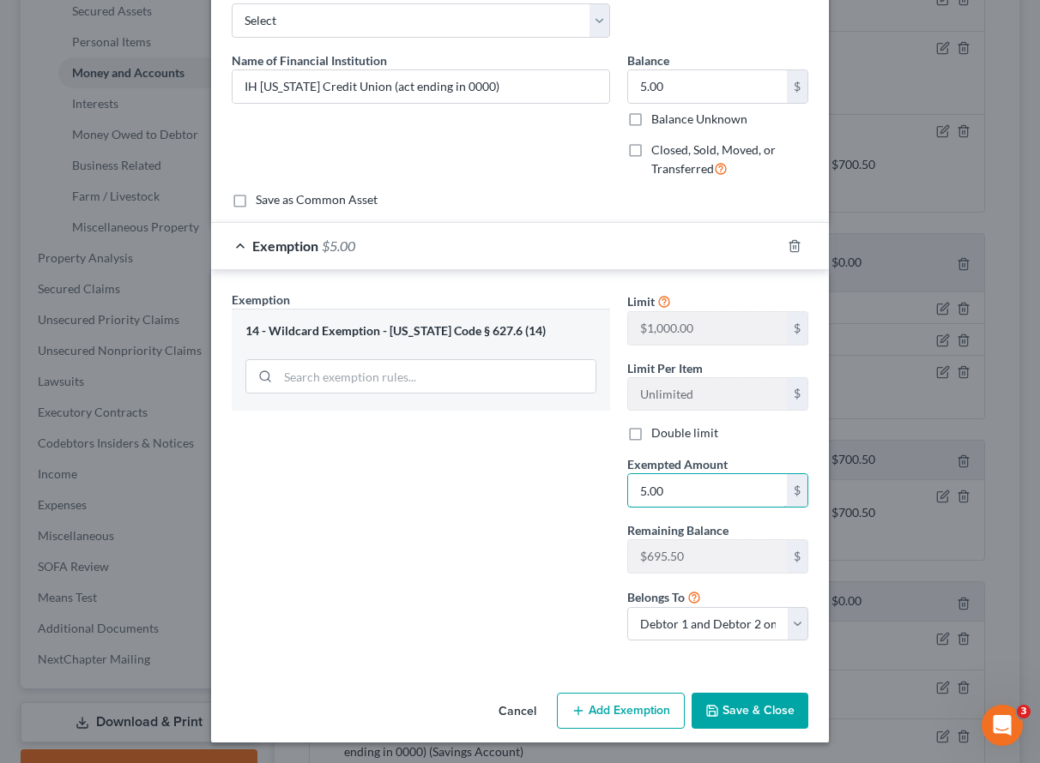
type input "5.00"
click at [759, 711] on button "Save & Close" at bounding box center [749, 711] width 117 height 36
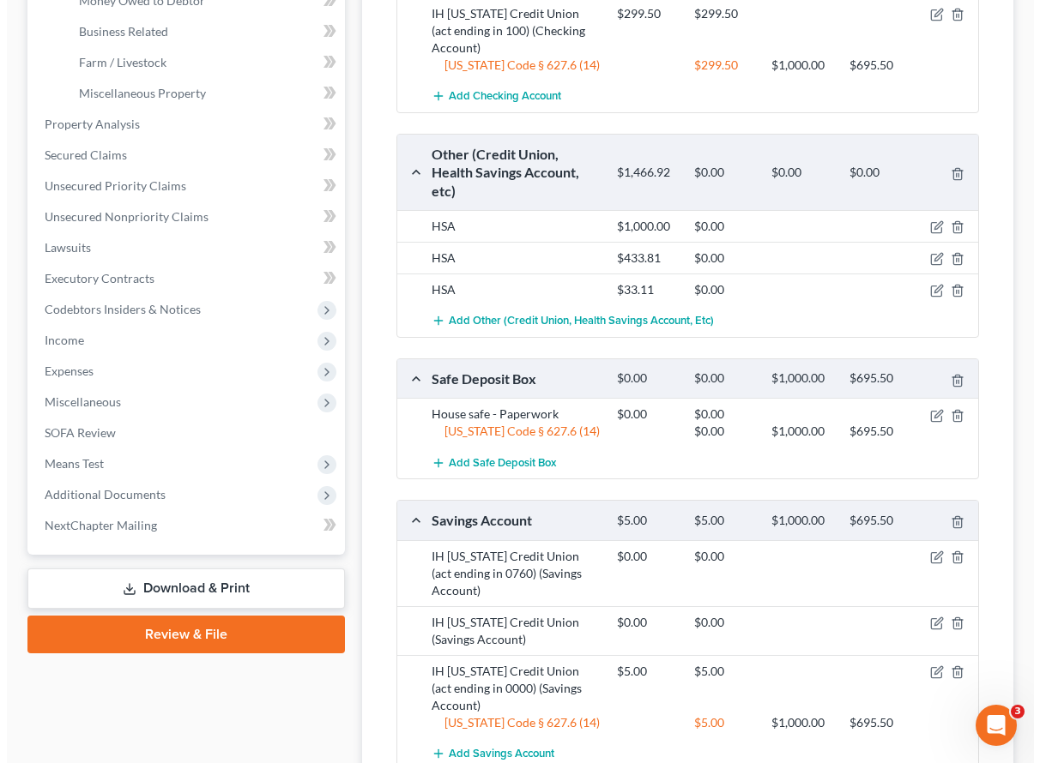
scroll to position [566, 0]
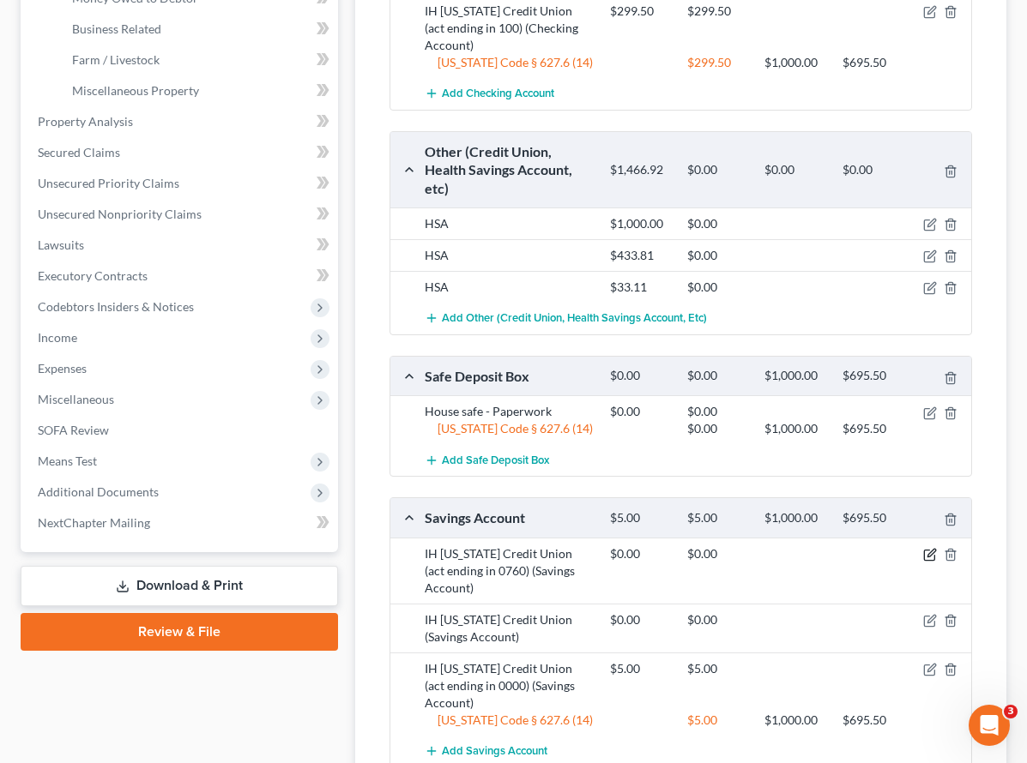
click at [927, 548] on icon "button" at bounding box center [930, 555] width 14 height 14
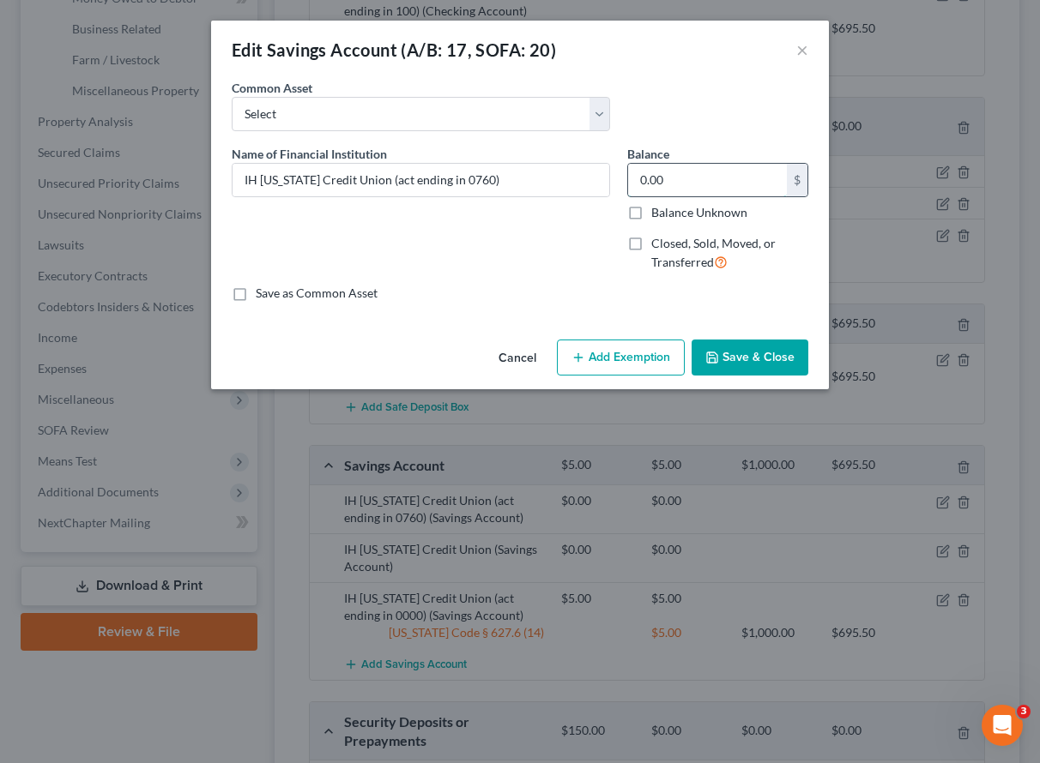
click at [698, 177] on input "0.00" at bounding box center [707, 180] width 159 height 33
type input "15.05"
click at [636, 344] on button "Add Exemption" at bounding box center [621, 358] width 128 height 36
select select "2"
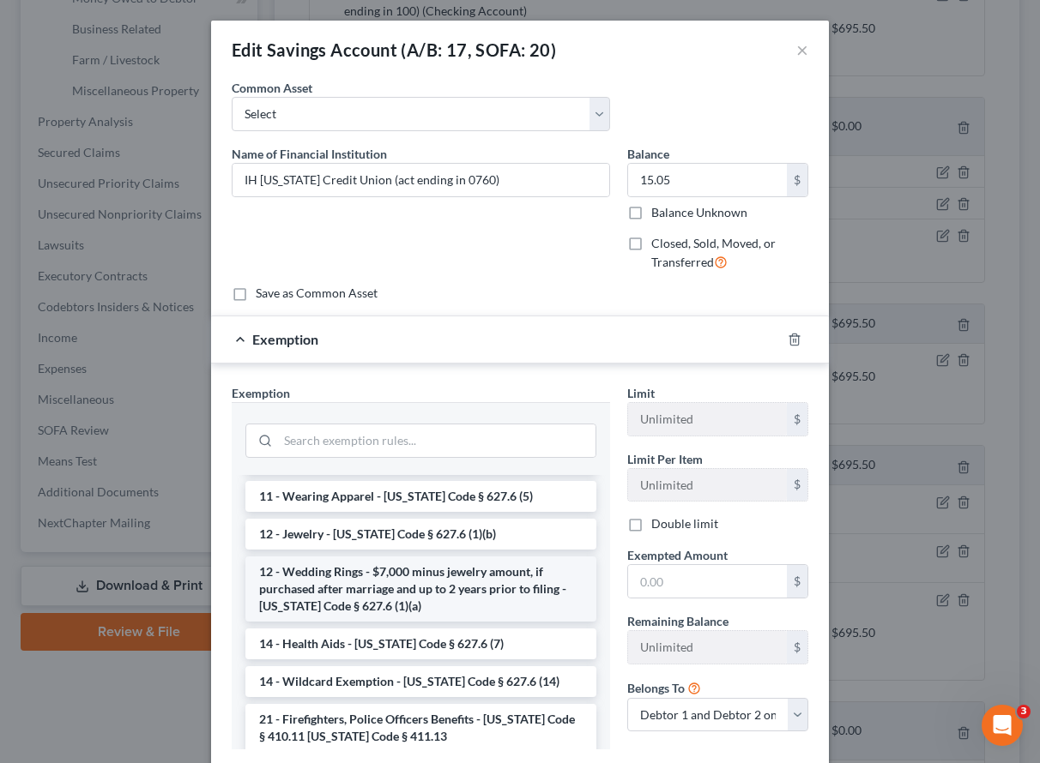
scroll to position [182, 0]
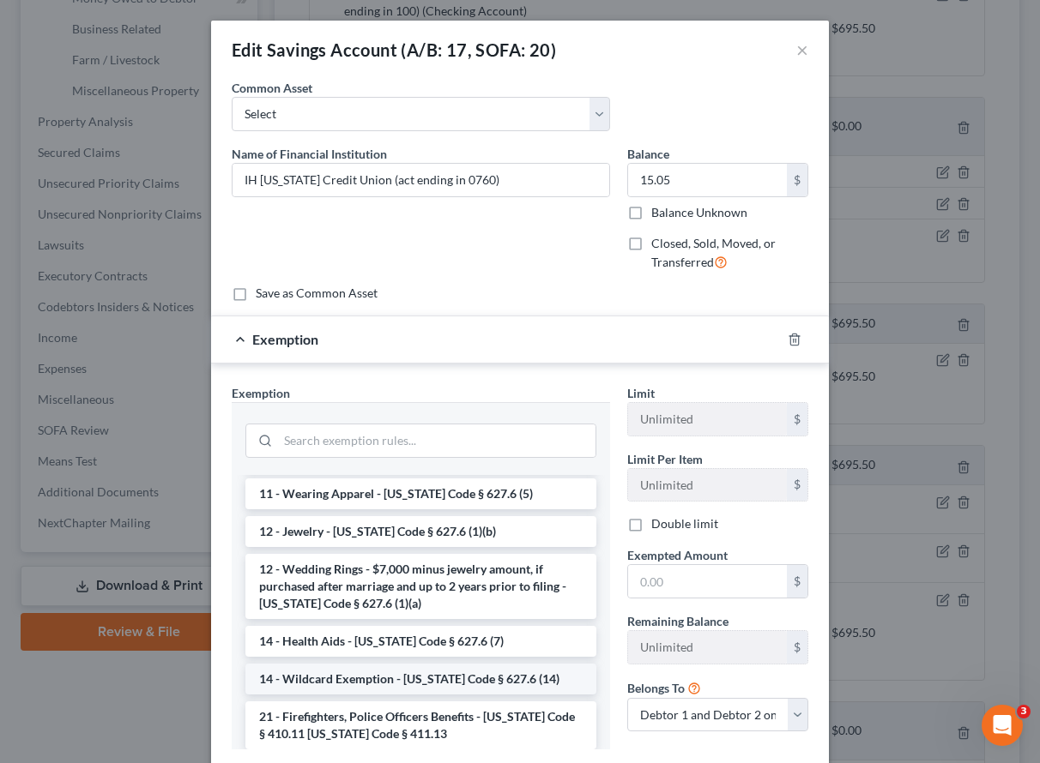
drag, startPoint x: 382, startPoint y: 681, endPoint x: 640, endPoint y: 614, distance: 266.7
click at [383, 680] on li "14 - Wildcard Exemption - [US_STATE] Code § 627.6 (14)" at bounding box center [420, 679] width 351 height 31
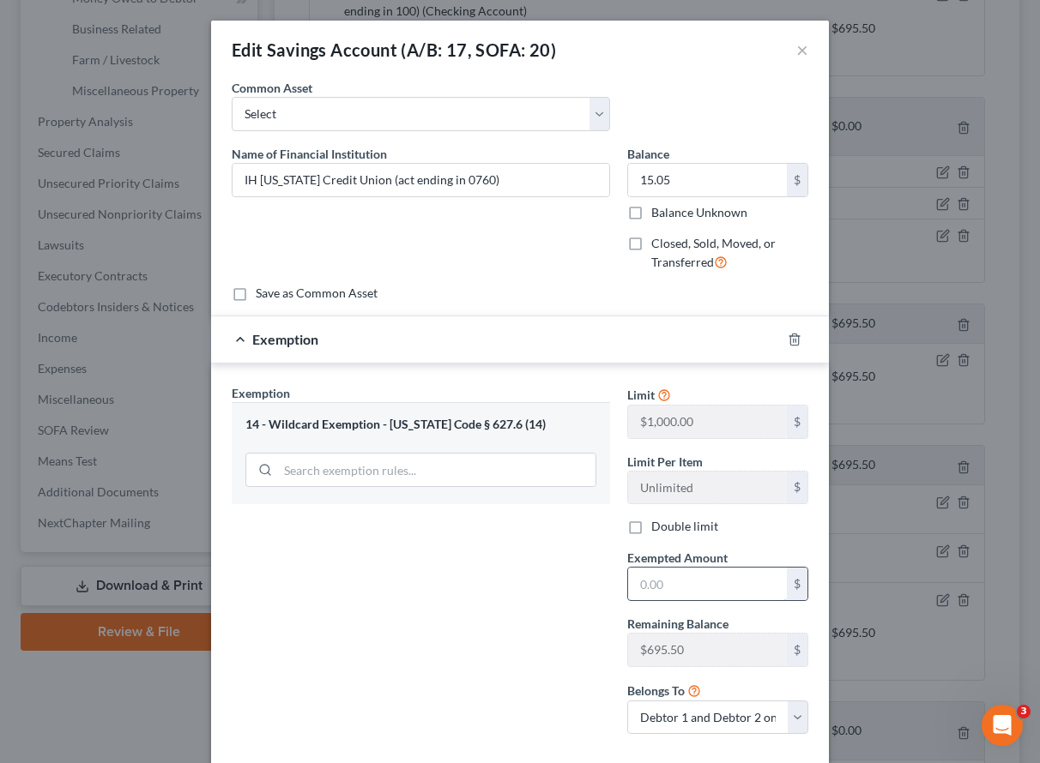
click at [696, 586] on input "text" at bounding box center [707, 584] width 159 height 33
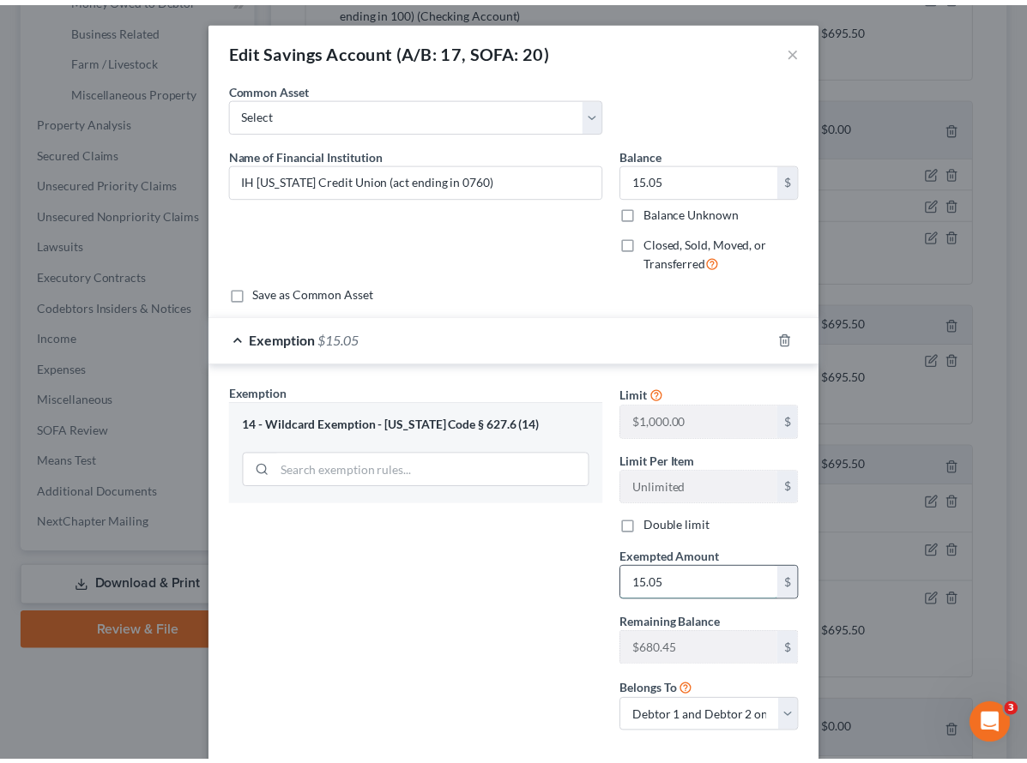
scroll to position [93, 0]
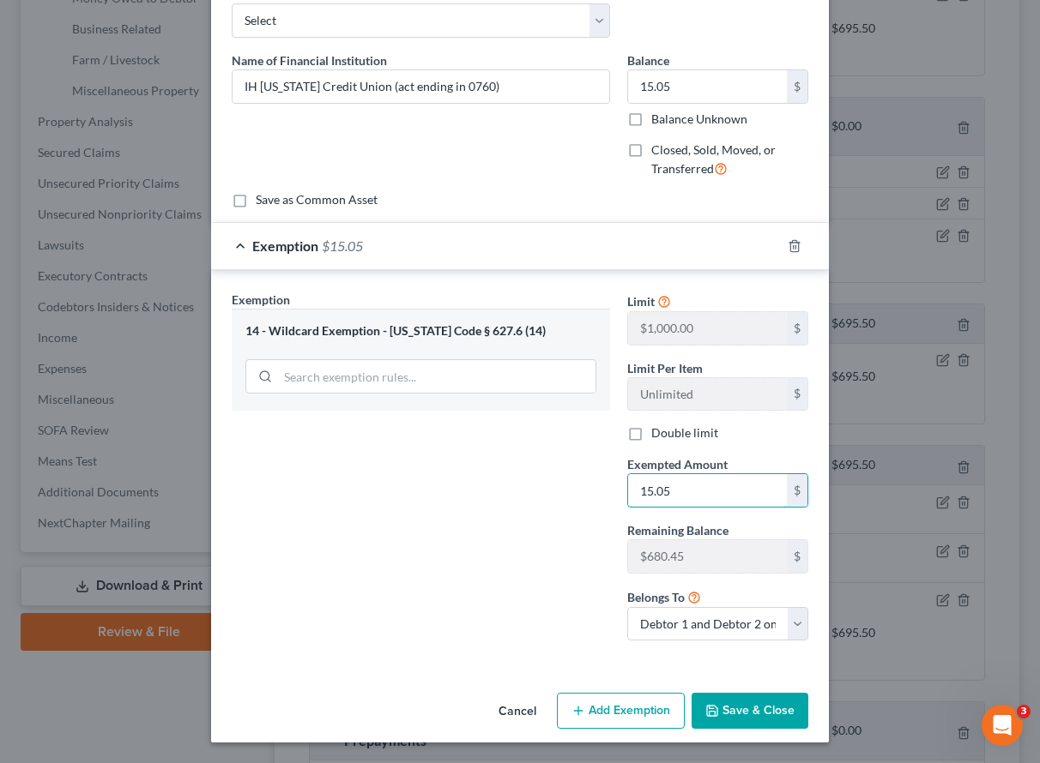
type input "15.05"
click at [771, 704] on button "Save & Close" at bounding box center [749, 711] width 117 height 36
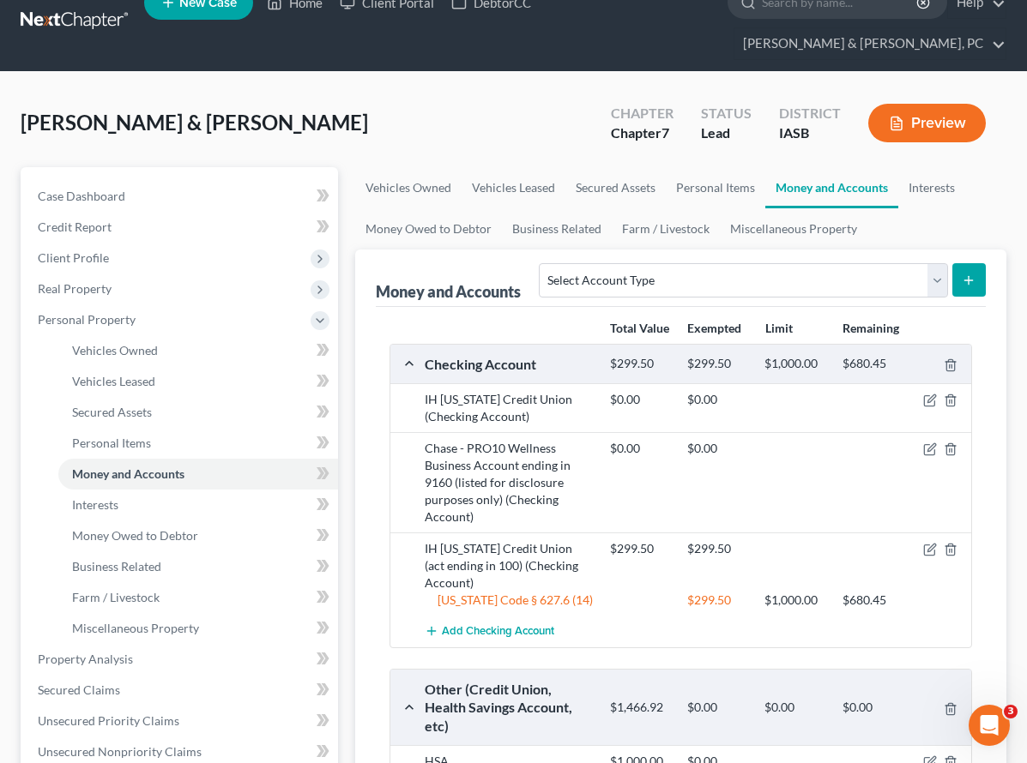
scroll to position [0, 0]
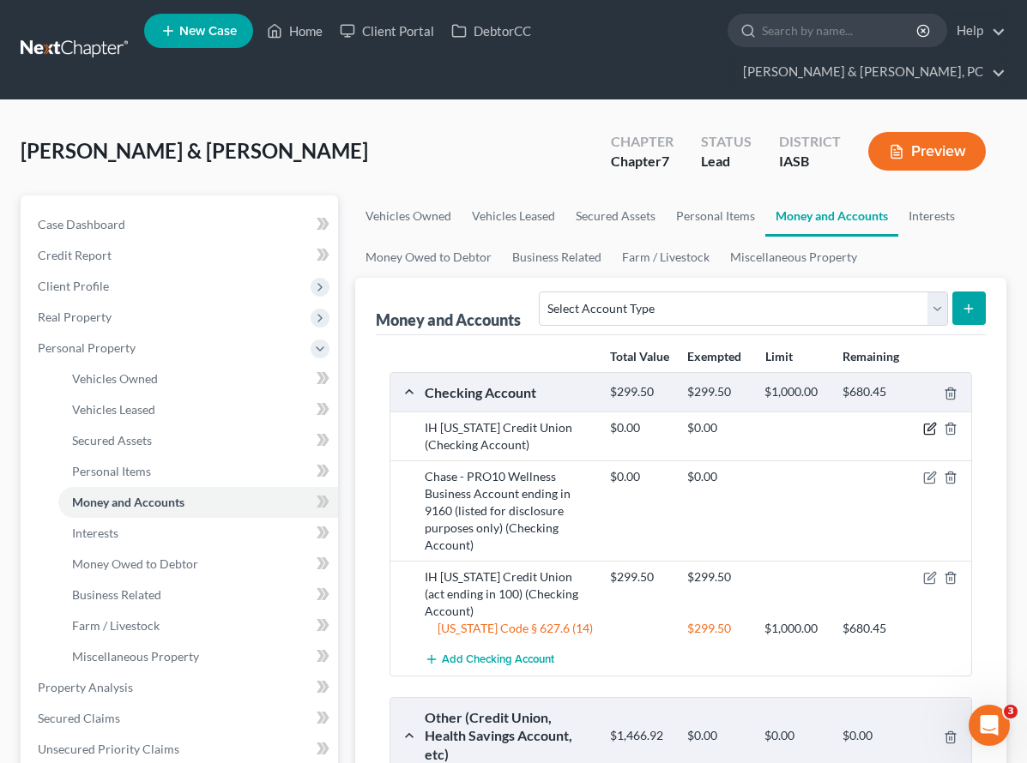
click at [925, 422] on icon "button" at bounding box center [930, 429] width 14 height 14
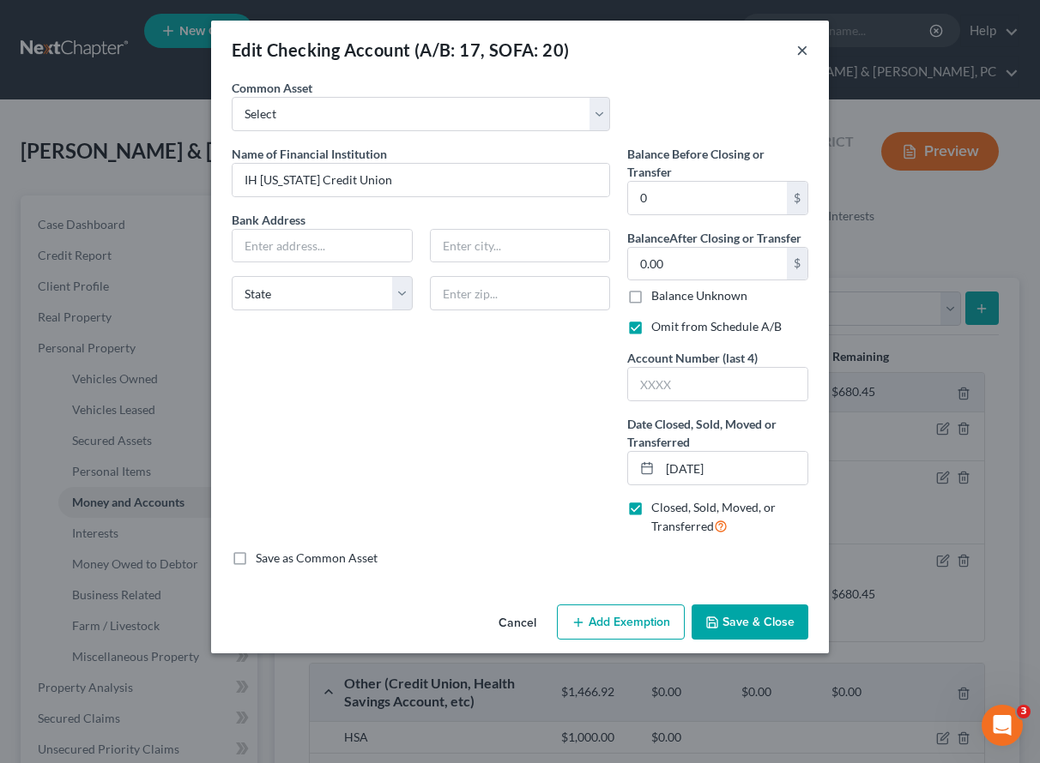
click at [804, 43] on button "×" at bounding box center [802, 49] width 12 height 21
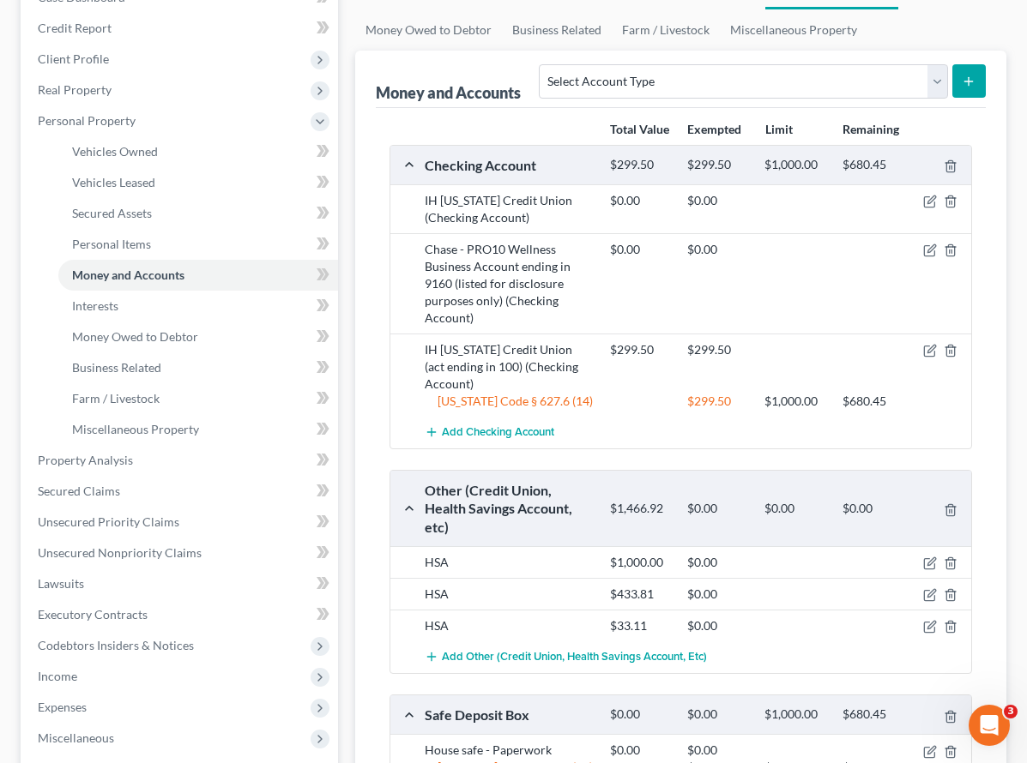
scroll to position [250, 0]
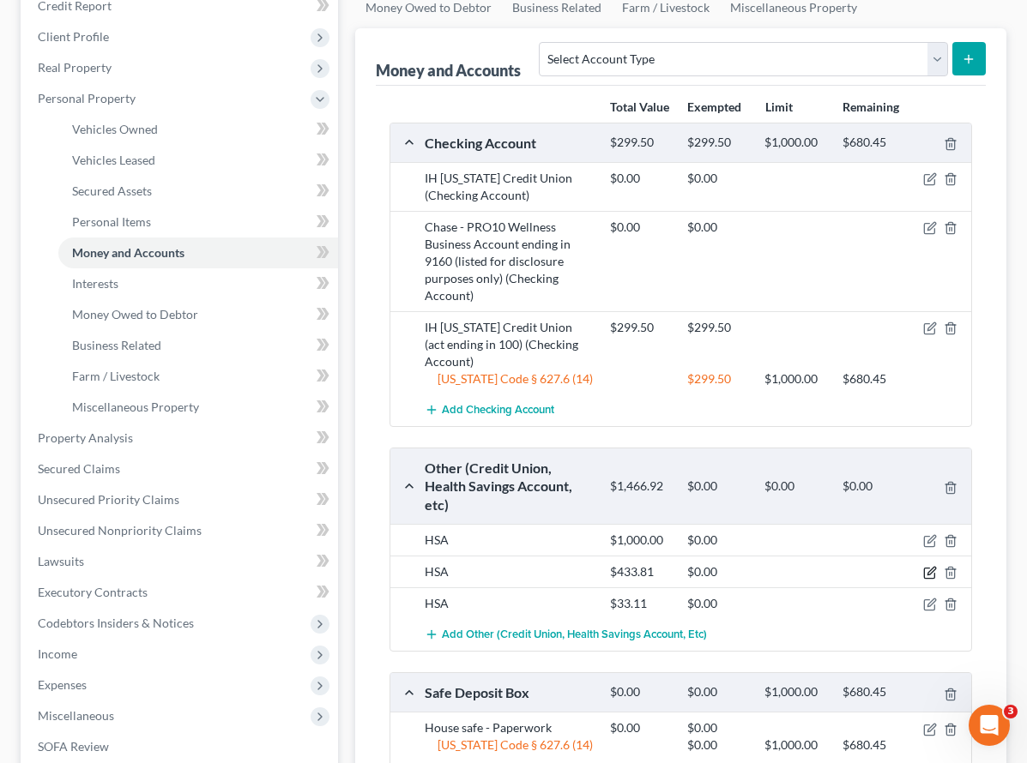
click at [928, 569] on icon "button" at bounding box center [929, 574] width 10 height 10
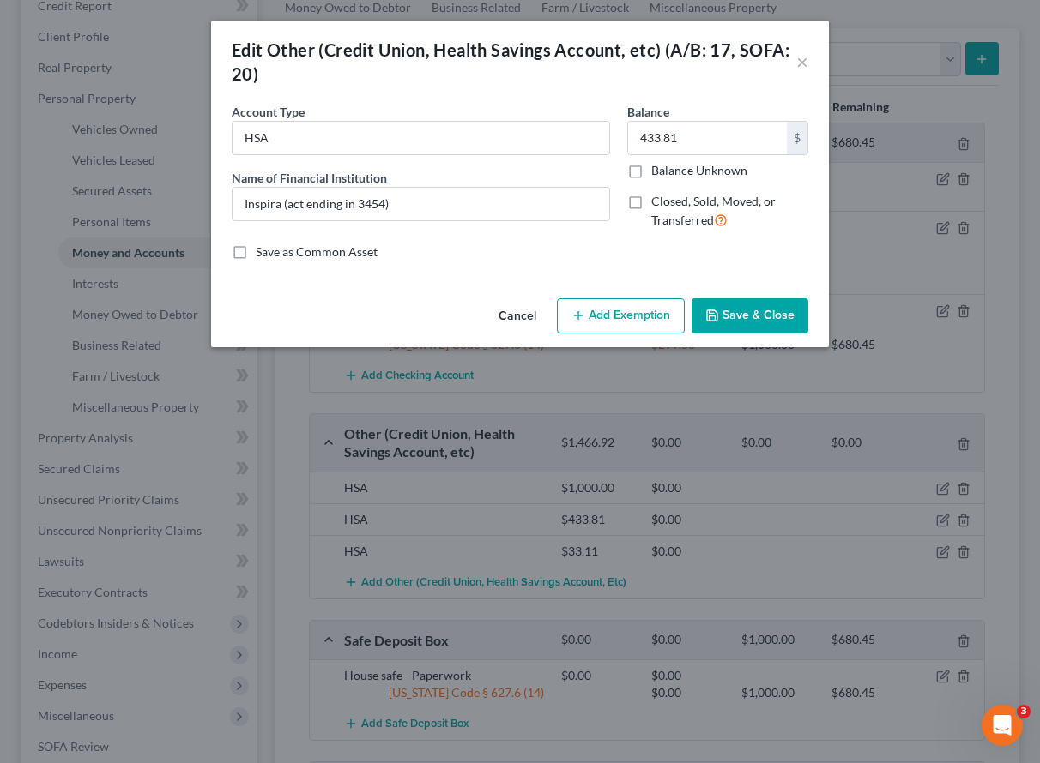
click at [741, 310] on button "Save & Close" at bounding box center [749, 316] width 117 height 36
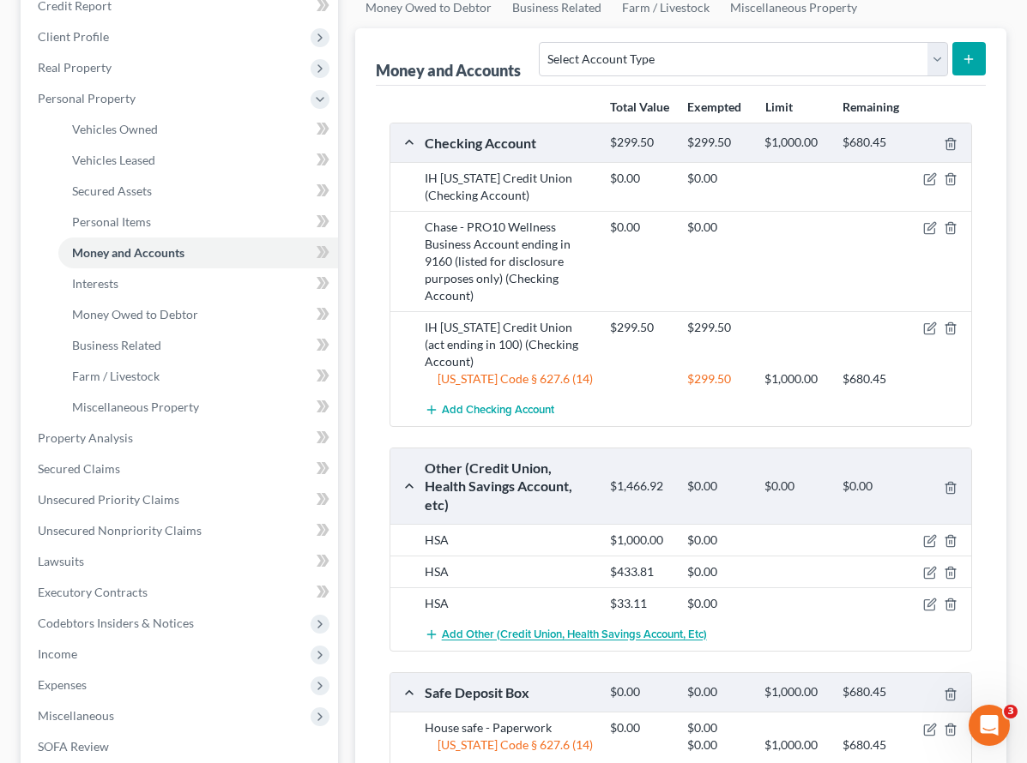
click at [474, 629] on span "Add Other (Credit Union, Health Savings Account, etc)" at bounding box center [574, 636] width 265 height 14
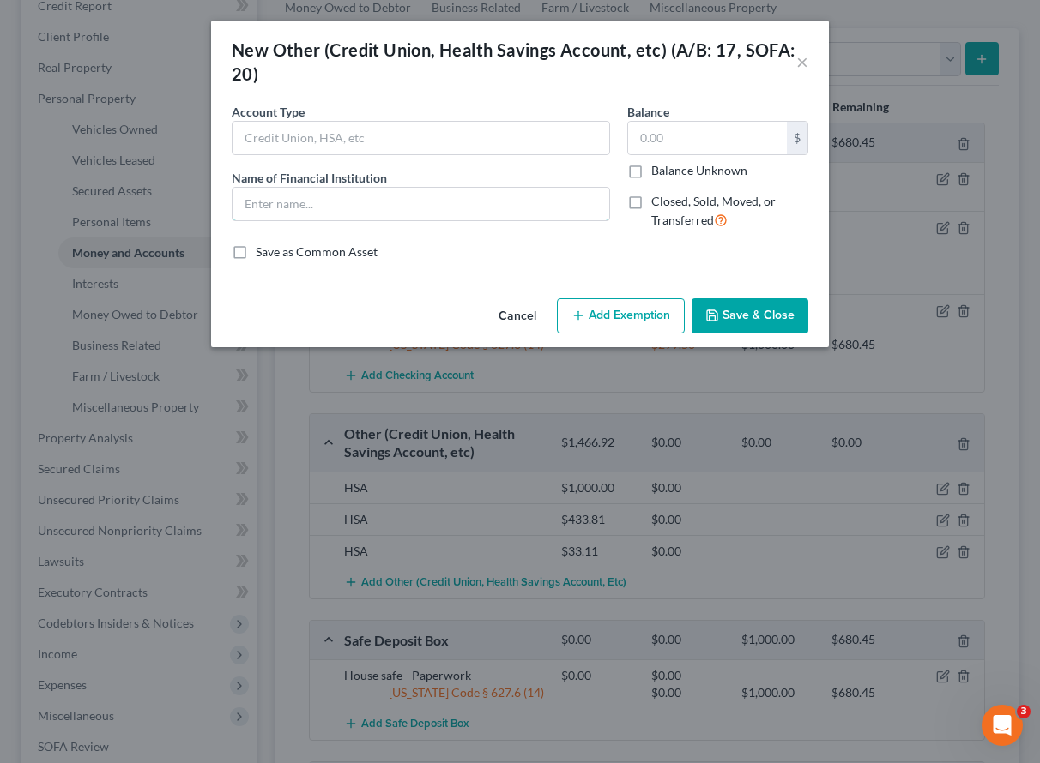
drag, startPoint x: 322, startPoint y: 203, endPoint x: 306, endPoint y: 175, distance: 32.2
click at [322, 203] on input "text" at bounding box center [420, 204] width 377 height 33
click at [300, 131] on input "text" at bounding box center [420, 138] width 377 height 33
type input "HSA Bank"
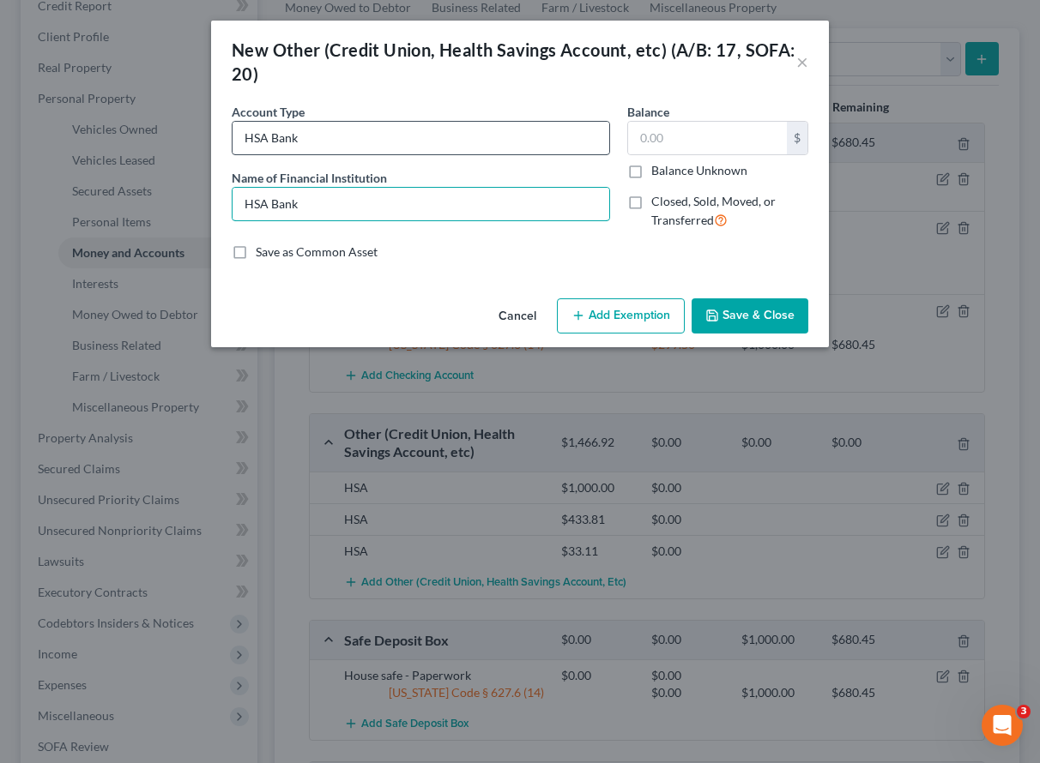
type input "HSA Bank"
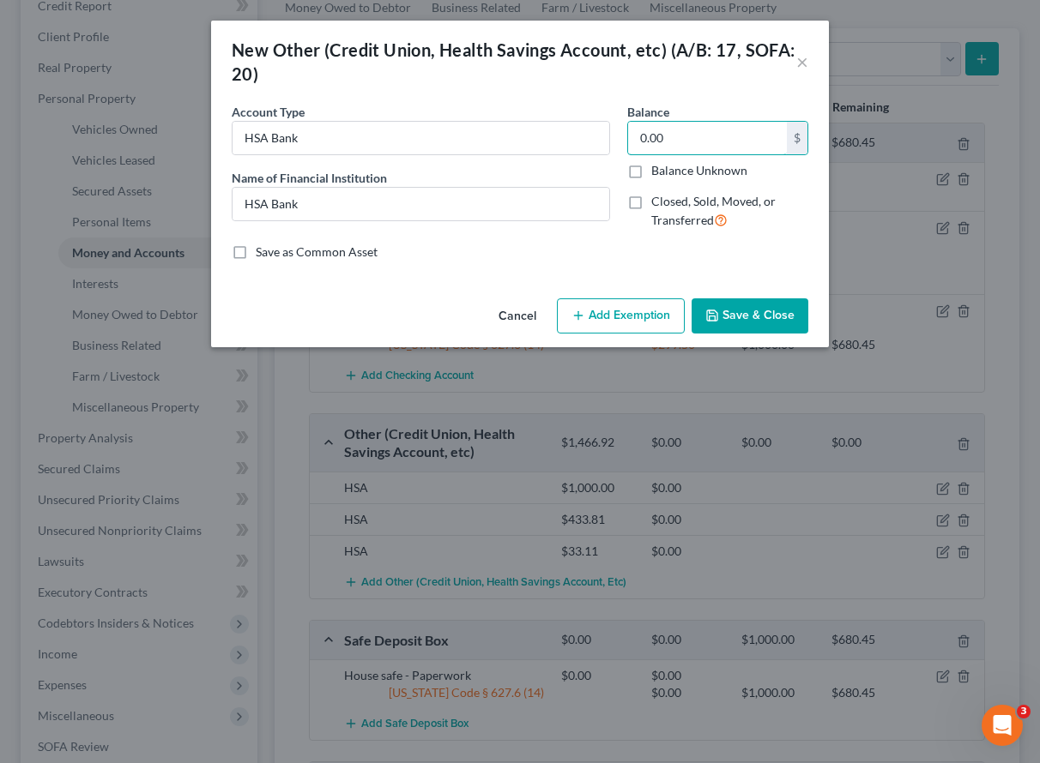
type input "0.00"
click at [738, 311] on button "Save & Close" at bounding box center [749, 316] width 117 height 36
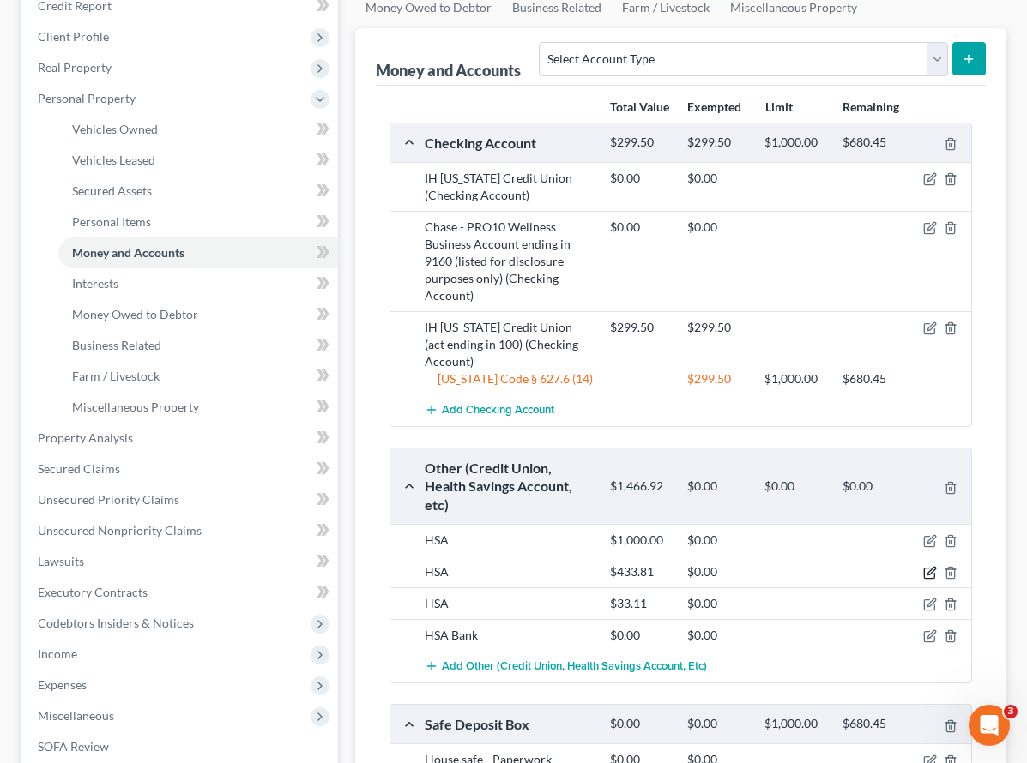
click at [925, 566] on icon "button" at bounding box center [930, 573] width 14 height 14
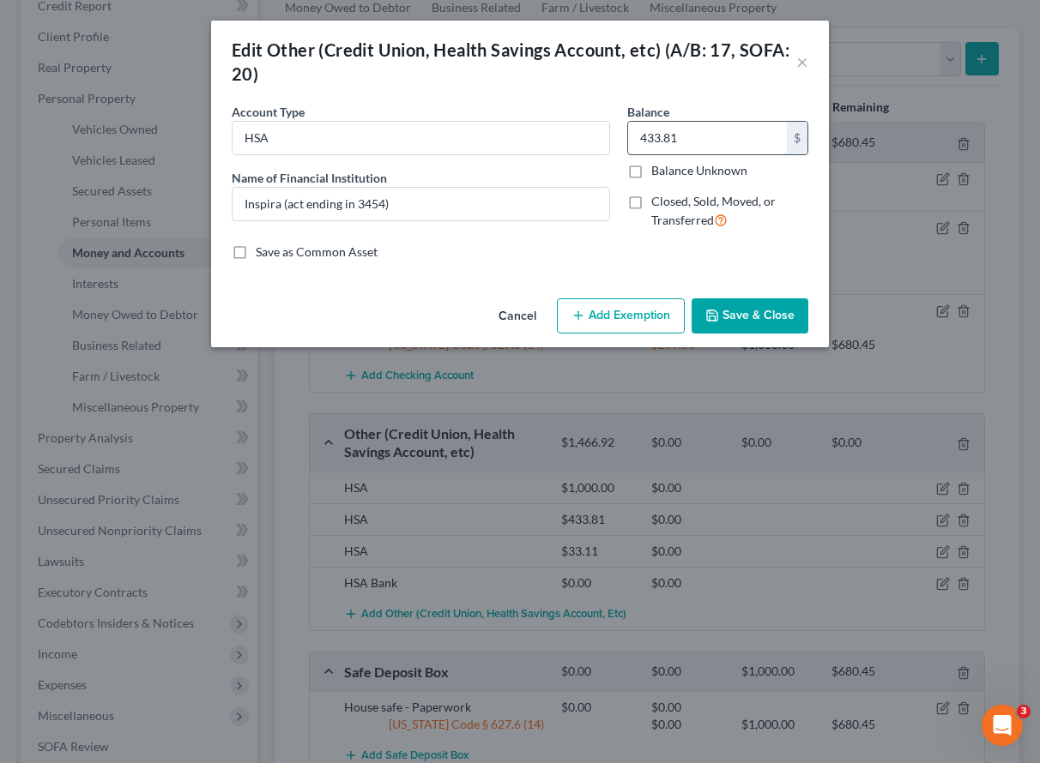
click at [755, 129] on input "433.81" at bounding box center [707, 138] width 159 height 33
type input "238.82"
click at [755, 309] on button "Save & Close" at bounding box center [749, 316] width 117 height 36
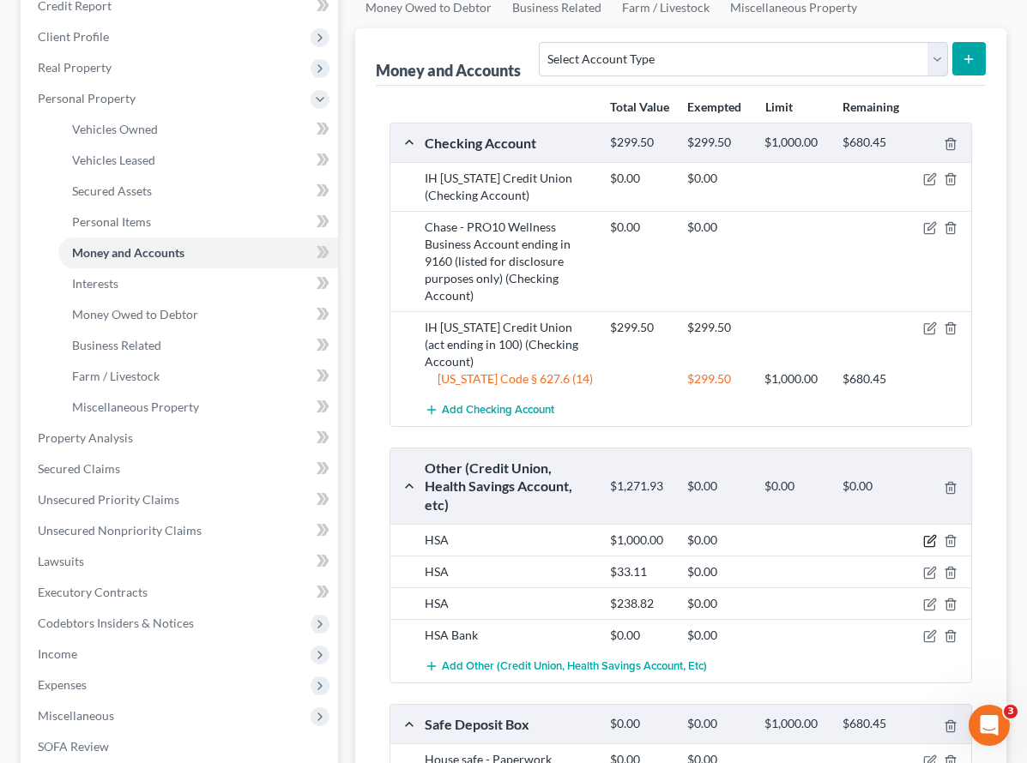
click at [932, 534] on icon "button" at bounding box center [930, 541] width 14 height 14
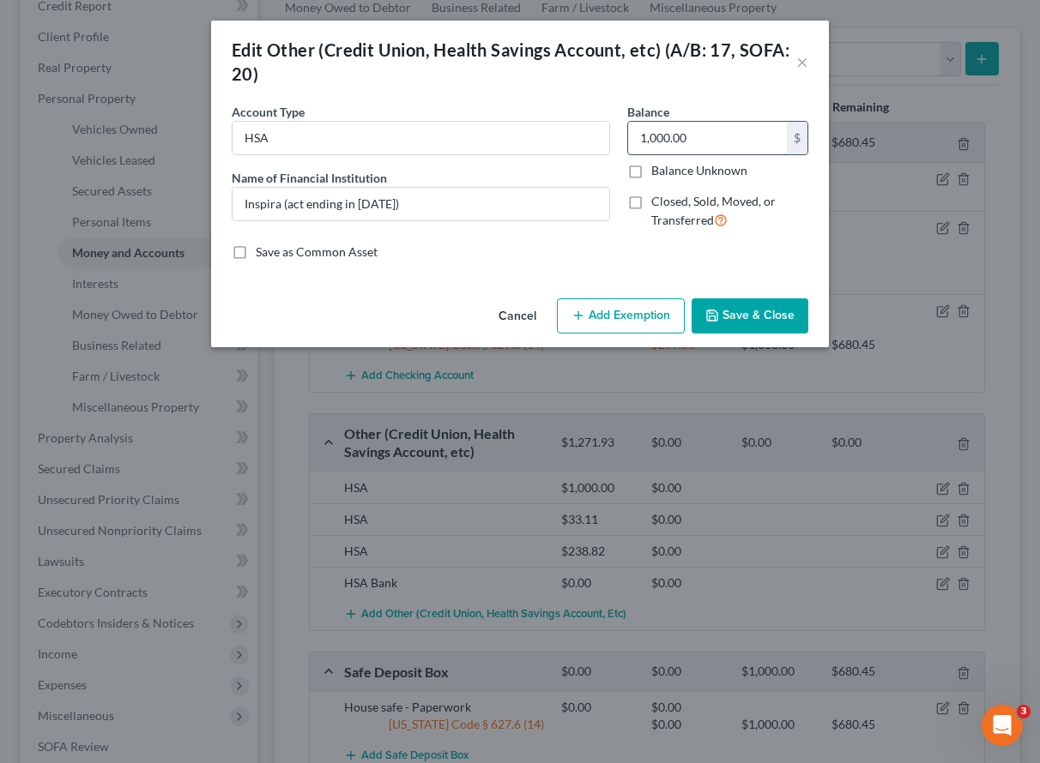
click at [682, 132] on input "1,000.00" at bounding box center [707, 138] width 159 height 33
type input "638.46"
click at [774, 317] on button "Save & Close" at bounding box center [749, 316] width 117 height 36
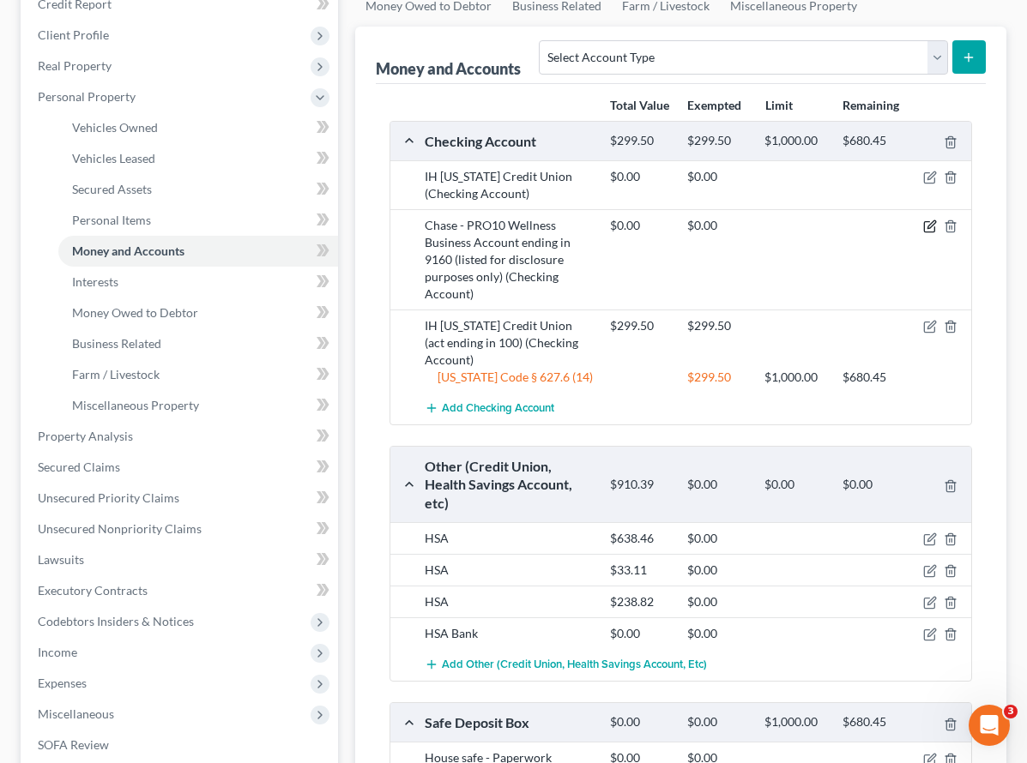
click at [929, 221] on icon "button" at bounding box center [931, 225] width 8 height 8
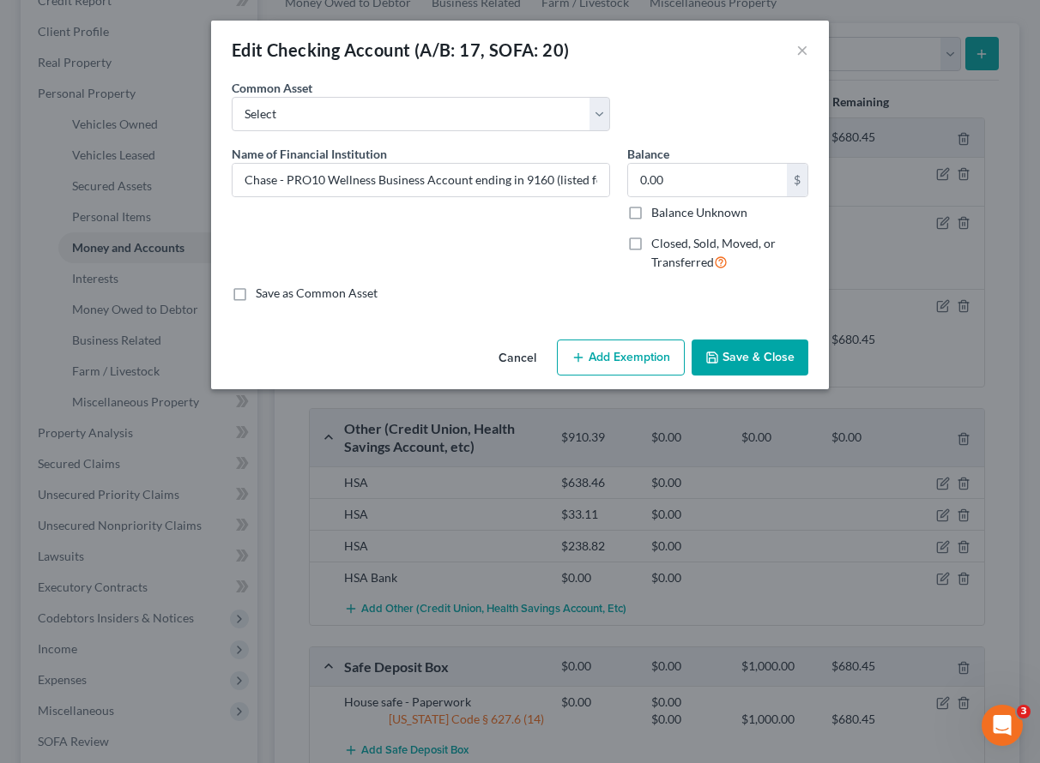
click at [744, 357] on button "Save & Close" at bounding box center [749, 358] width 117 height 36
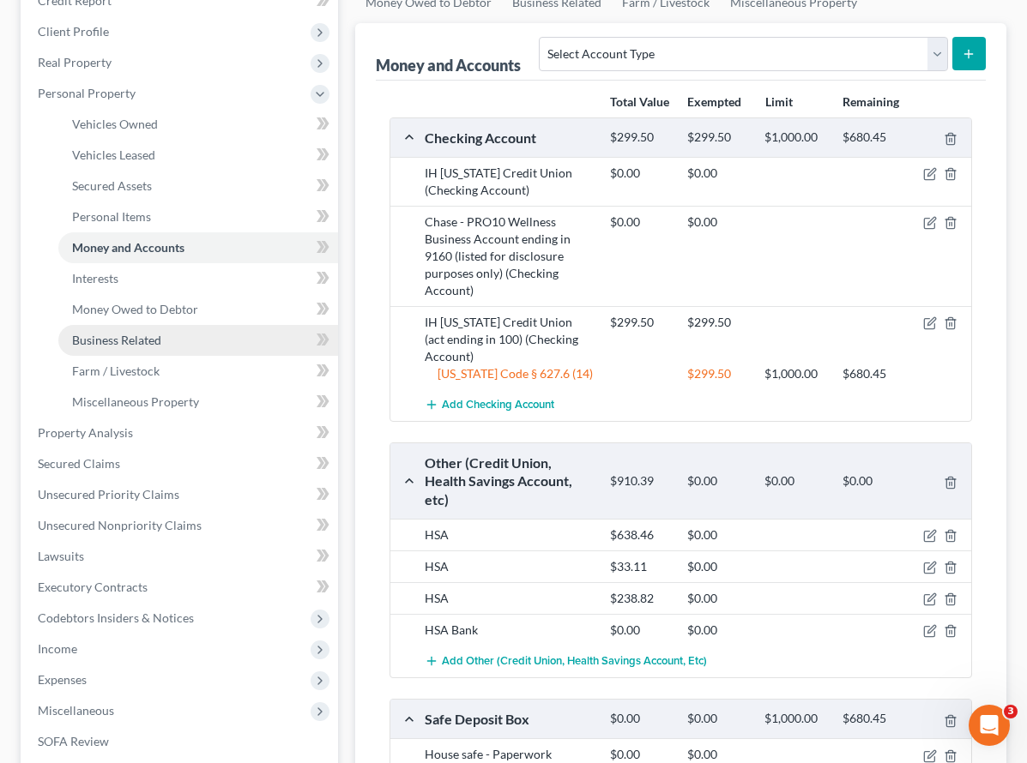
scroll to position [0, 0]
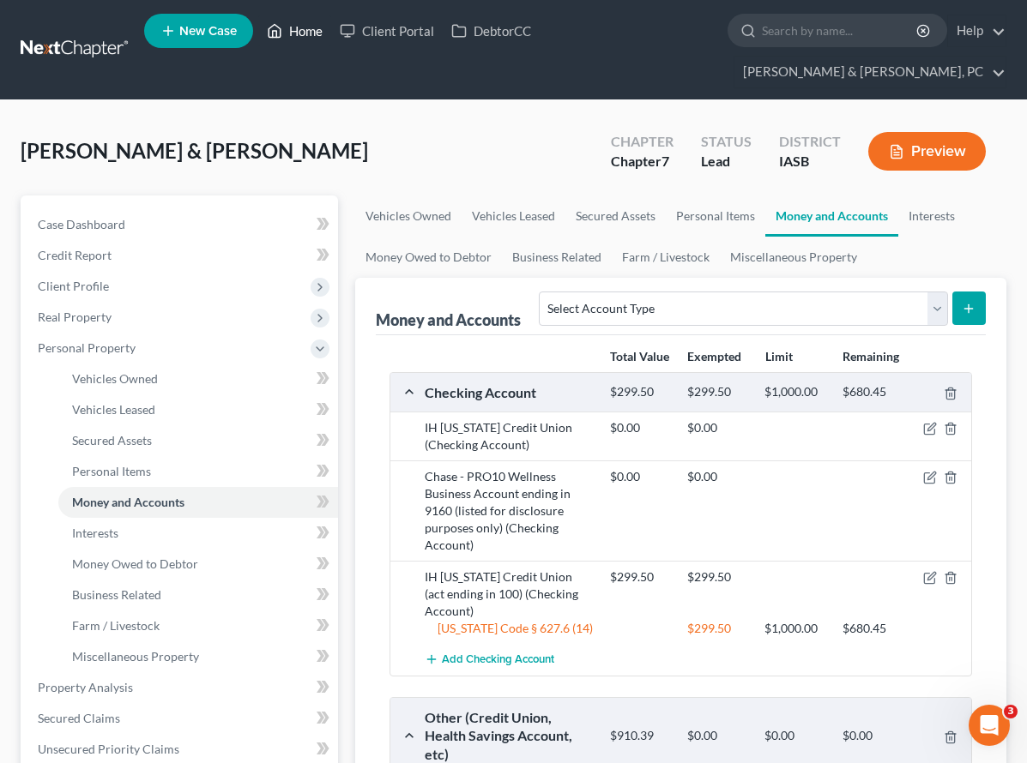
click at [298, 27] on link "Home" at bounding box center [294, 30] width 73 height 31
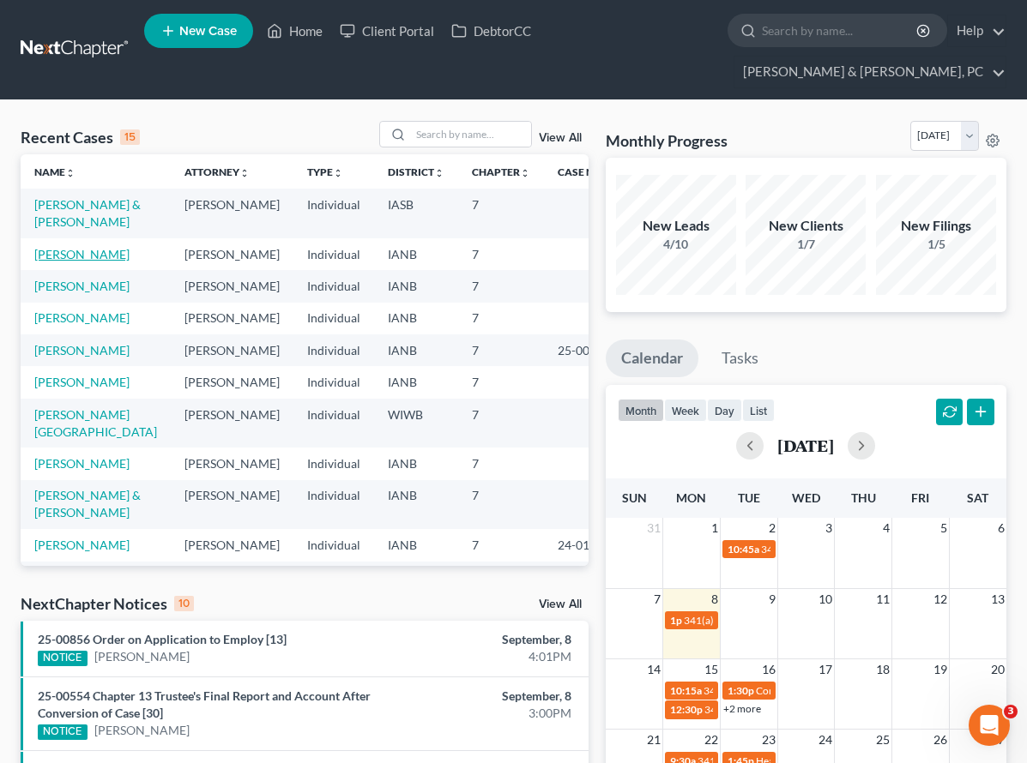
click at [103, 247] on link "[PERSON_NAME]" at bounding box center [81, 254] width 95 height 15
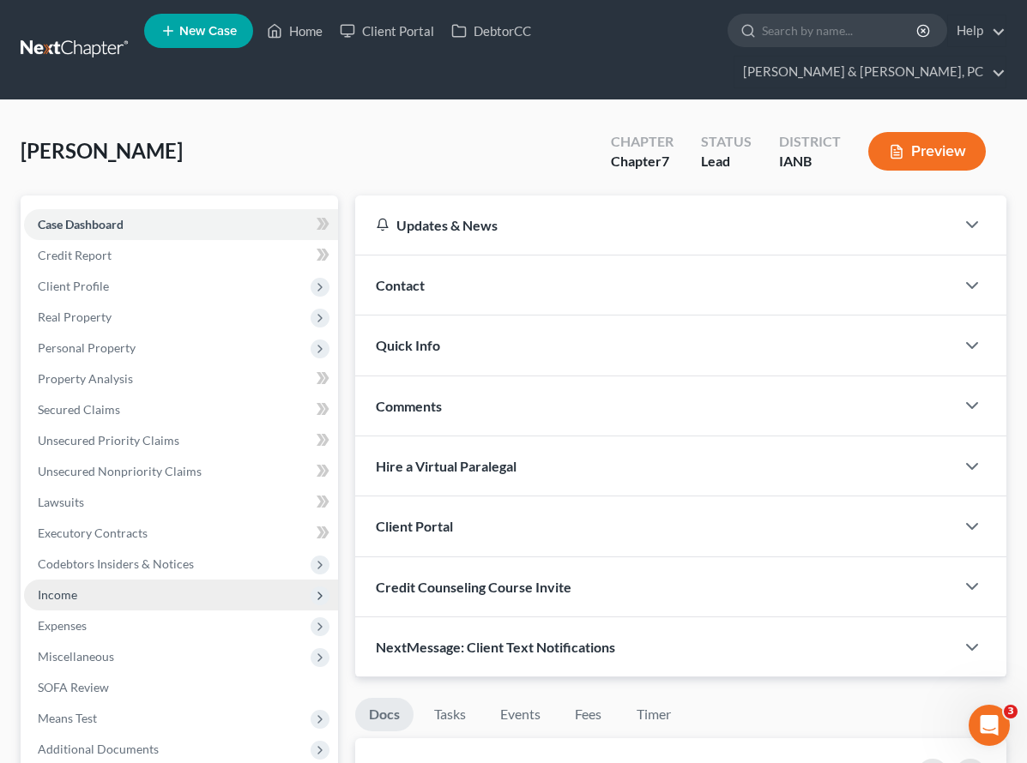
click at [61, 580] on span "Income" at bounding box center [181, 595] width 314 height 31
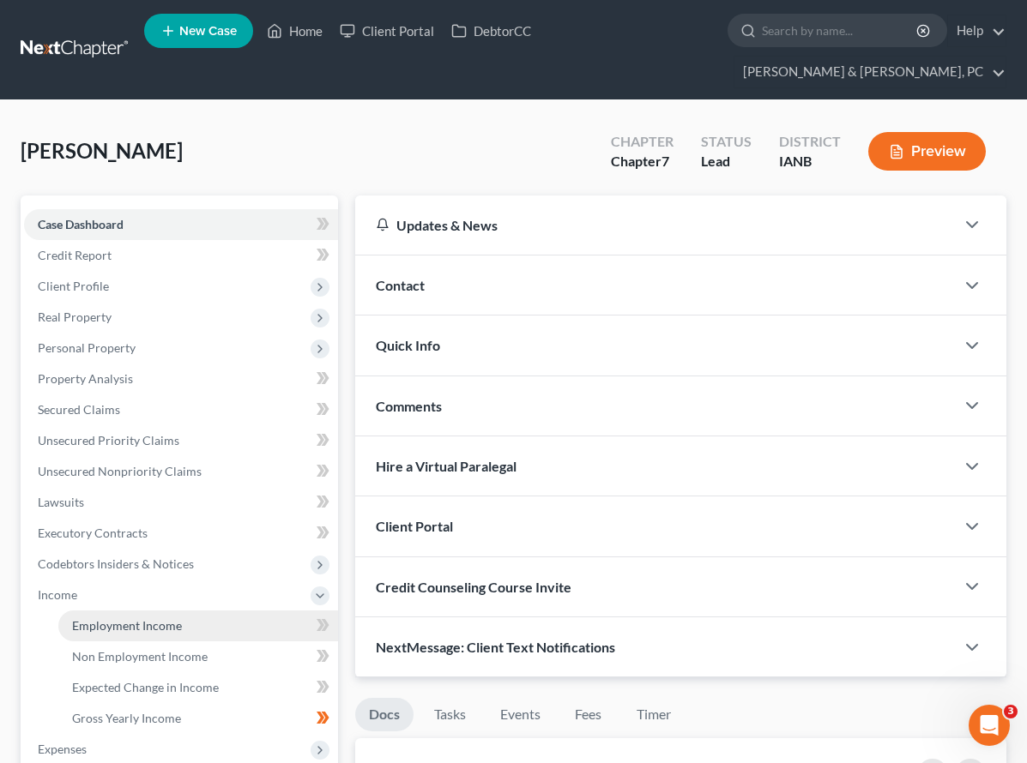
click at [118, 618] on span "Employment Income" at bounding box center [127, 625] width 110 height 15
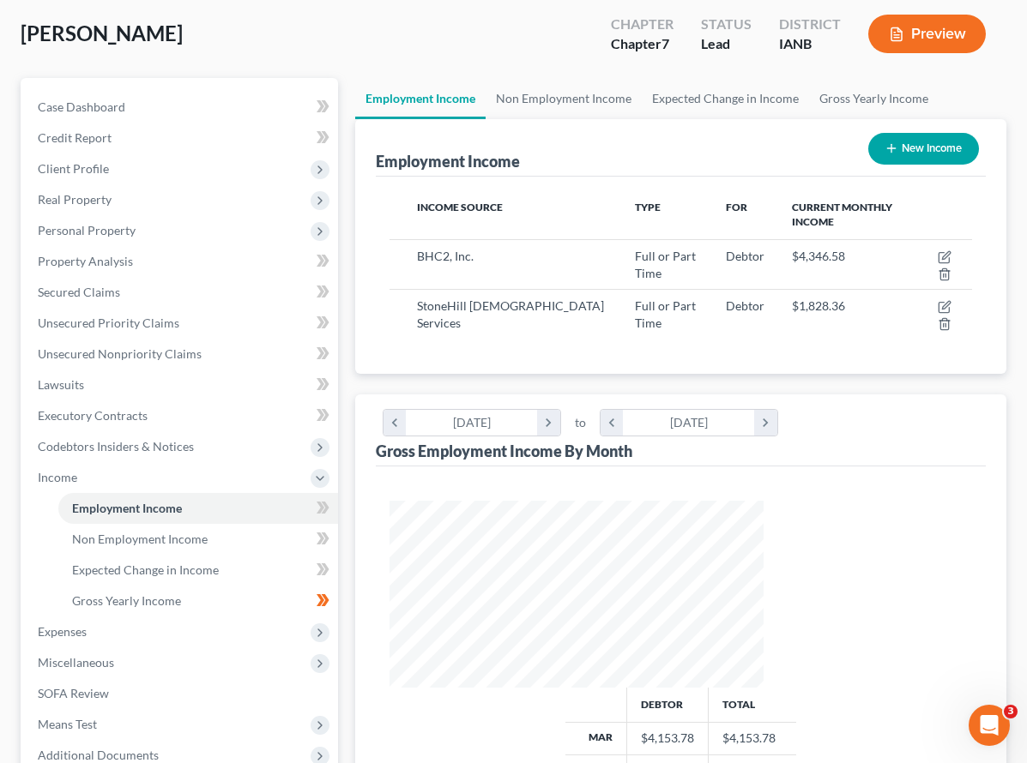
scroll to position [131, 0]
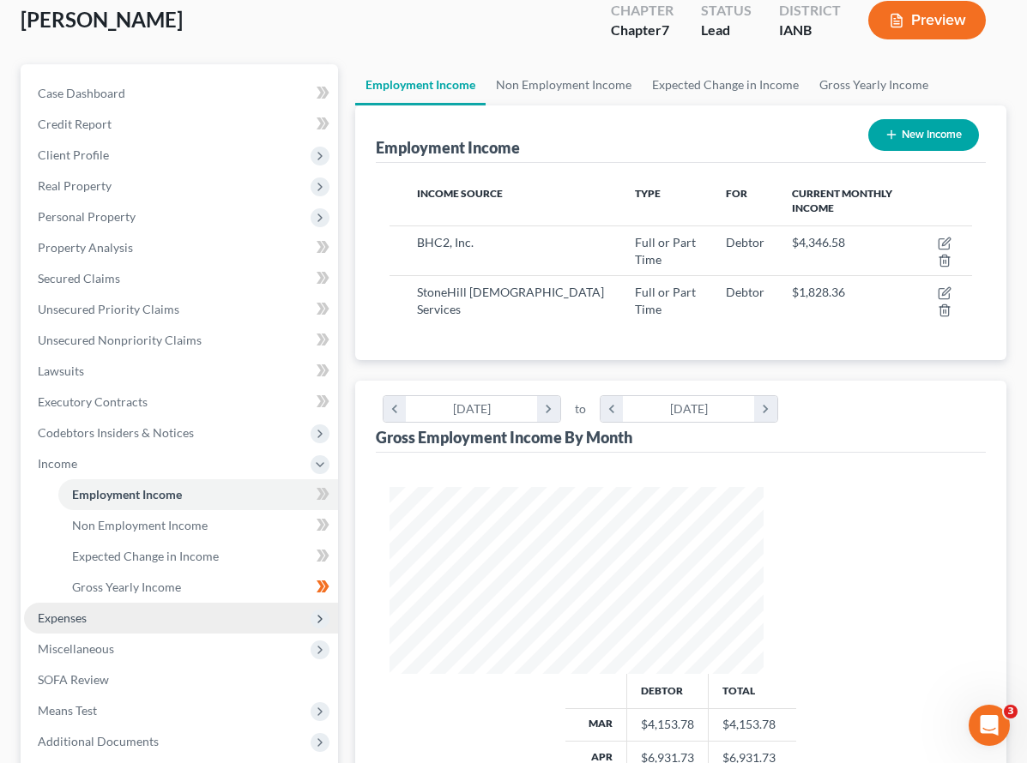
click at [63, 611] on span "Expenses" at bounding box center [62, 618] width 49 height 15
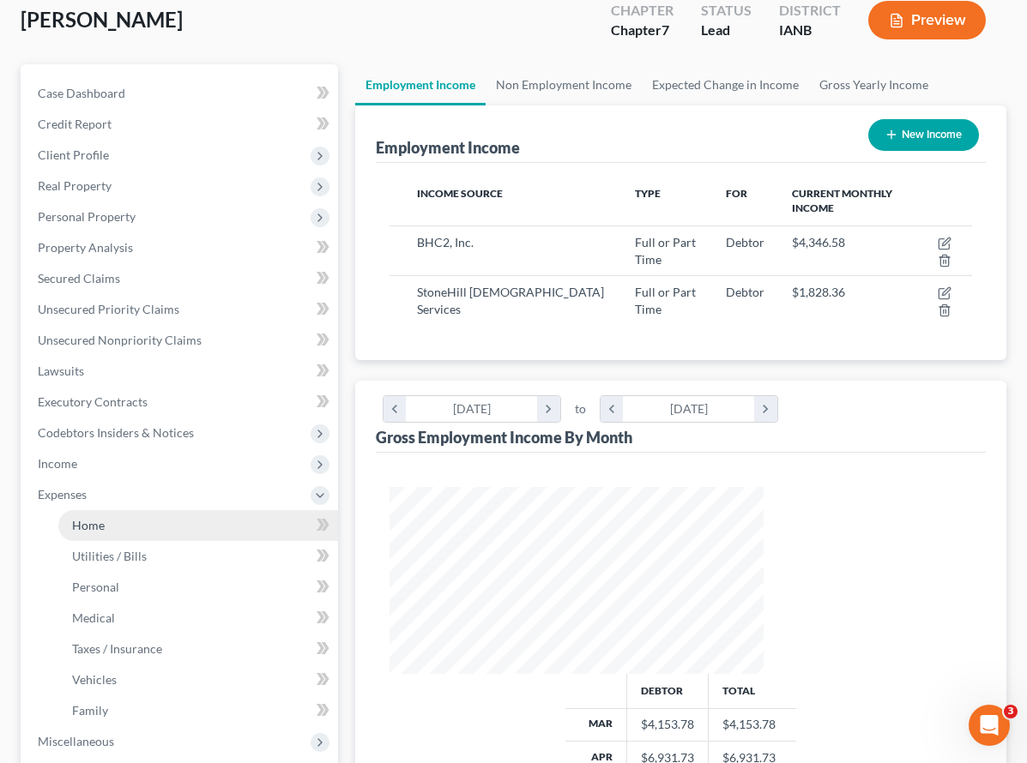
click at [88, 518] on span "Home" at bounding box center [88, 525] width 33 height 15
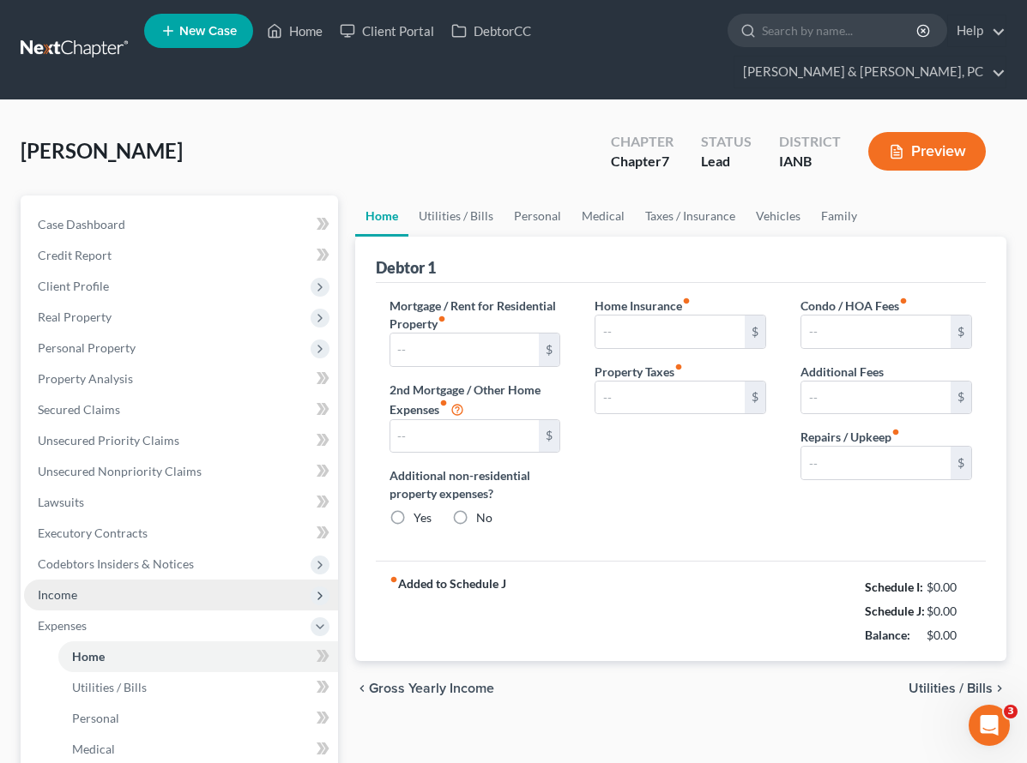
type input "975.00"
type input "0.00"
radio input "true"
type input "0.00"
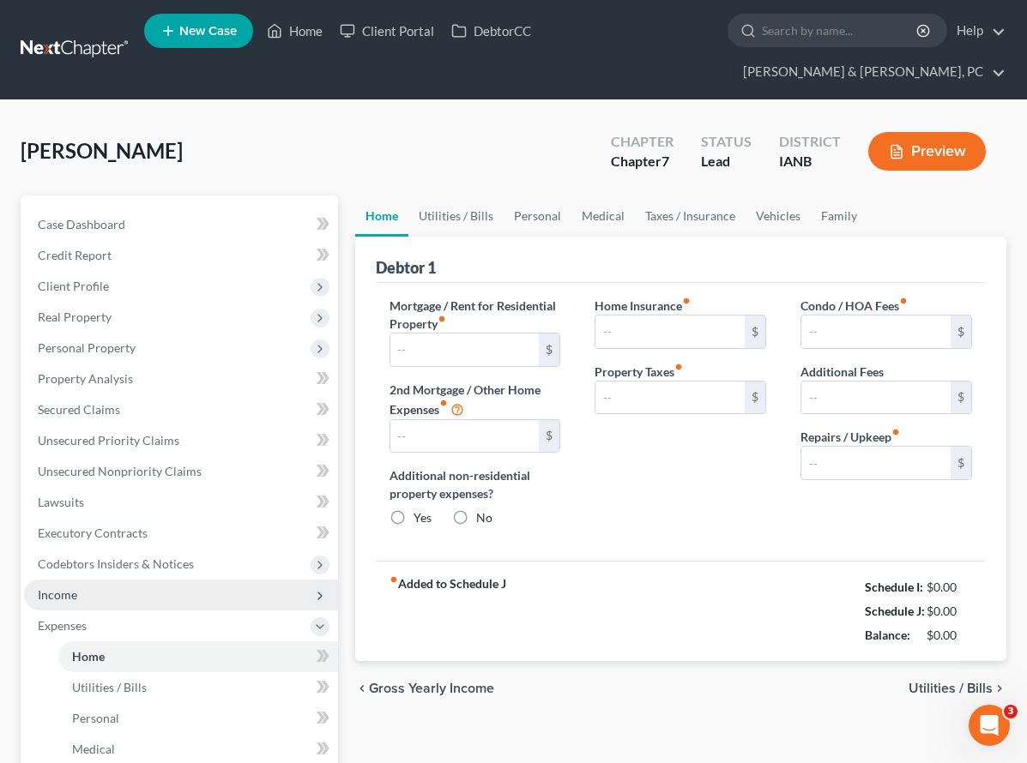
type input "0.00"
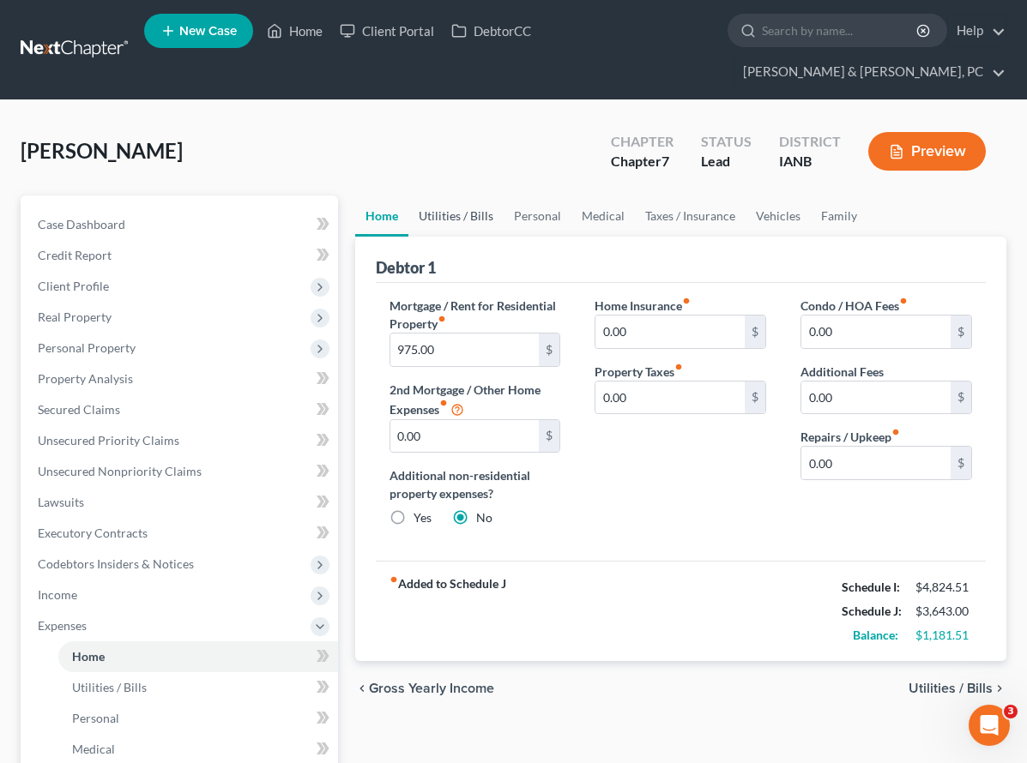
click at [408, 196] on link "Utilities / Bills" at bounding box center [455, 216] width 95 height 41
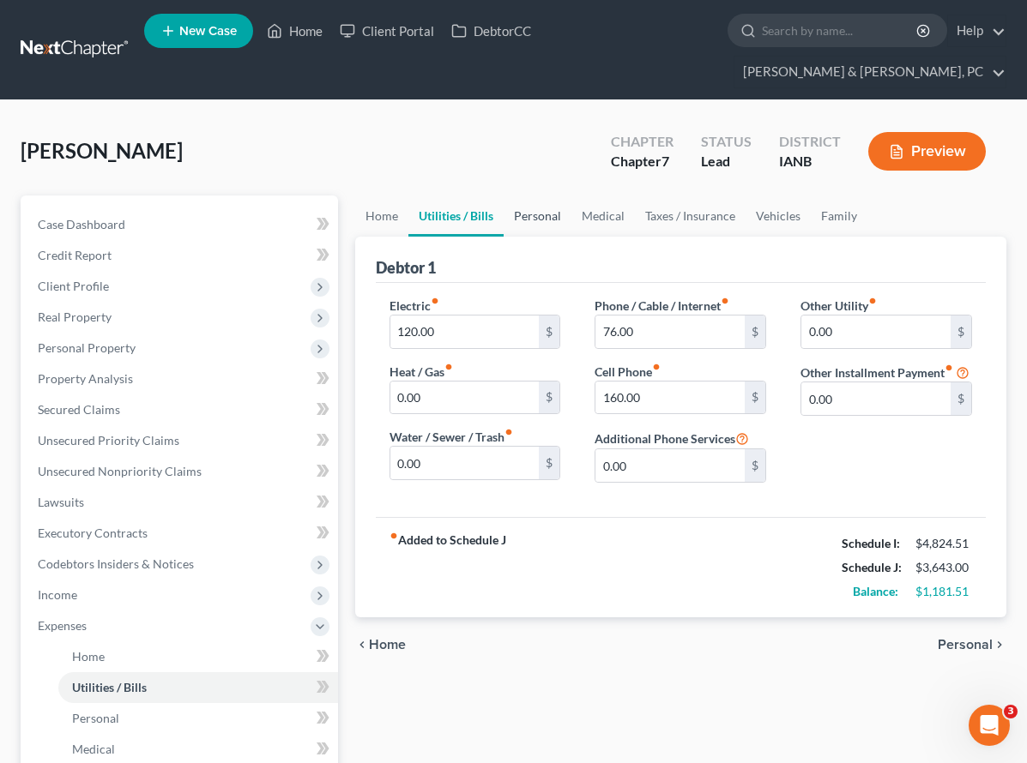
click at [503, 196] on link "Personal" at bounding box center [537, 216] width 68 height 41
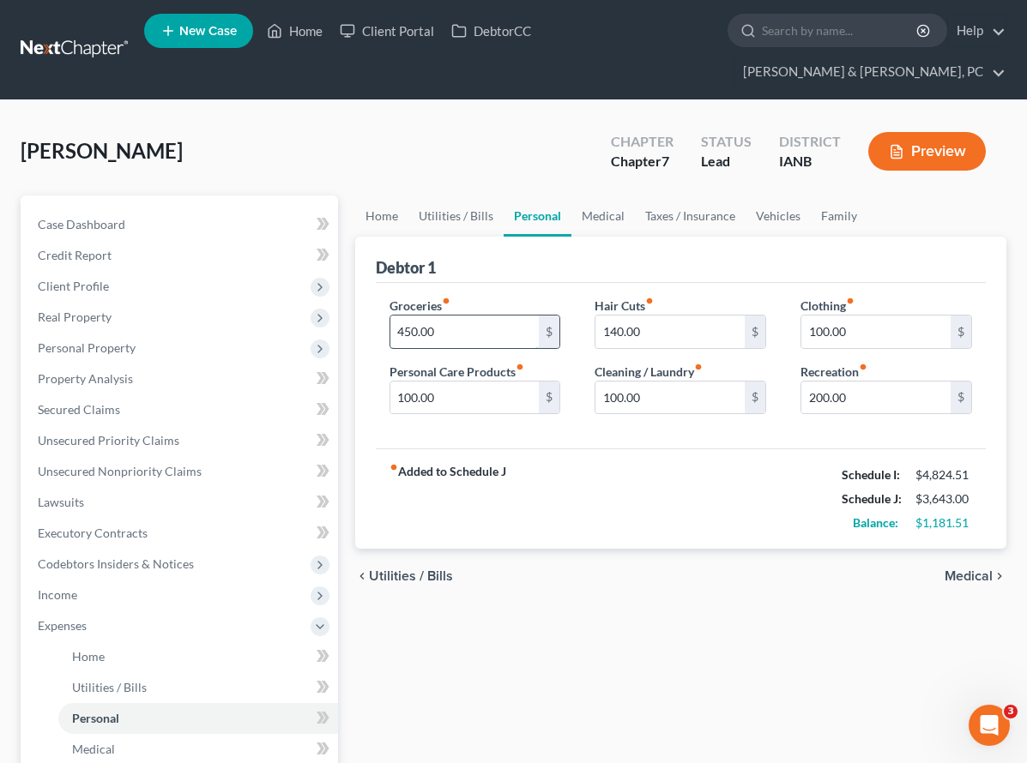
click at [414, 316] on input "450.00" at bounding box center [464, 332] width 149 height 33
click at [571, 196] on link "Medical" at bounding box center [602, 216] width 63 height 41
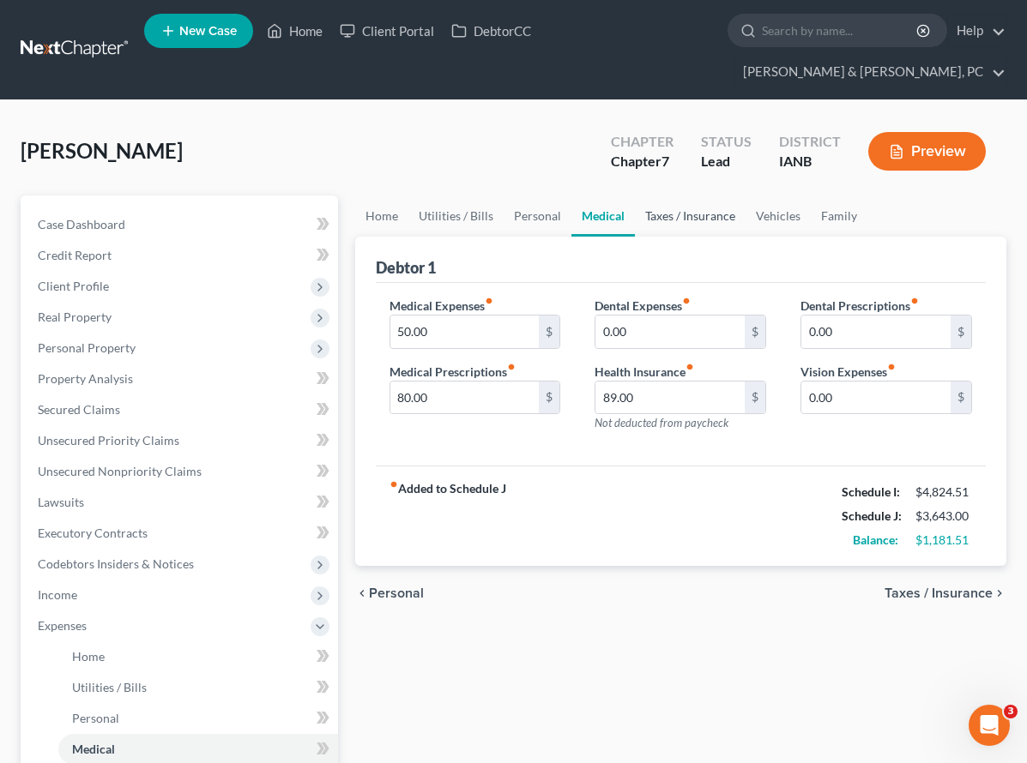
click at [635, 196] on link "Taxes / Insurance" at bounding box center [690, 216] width 111 height 41
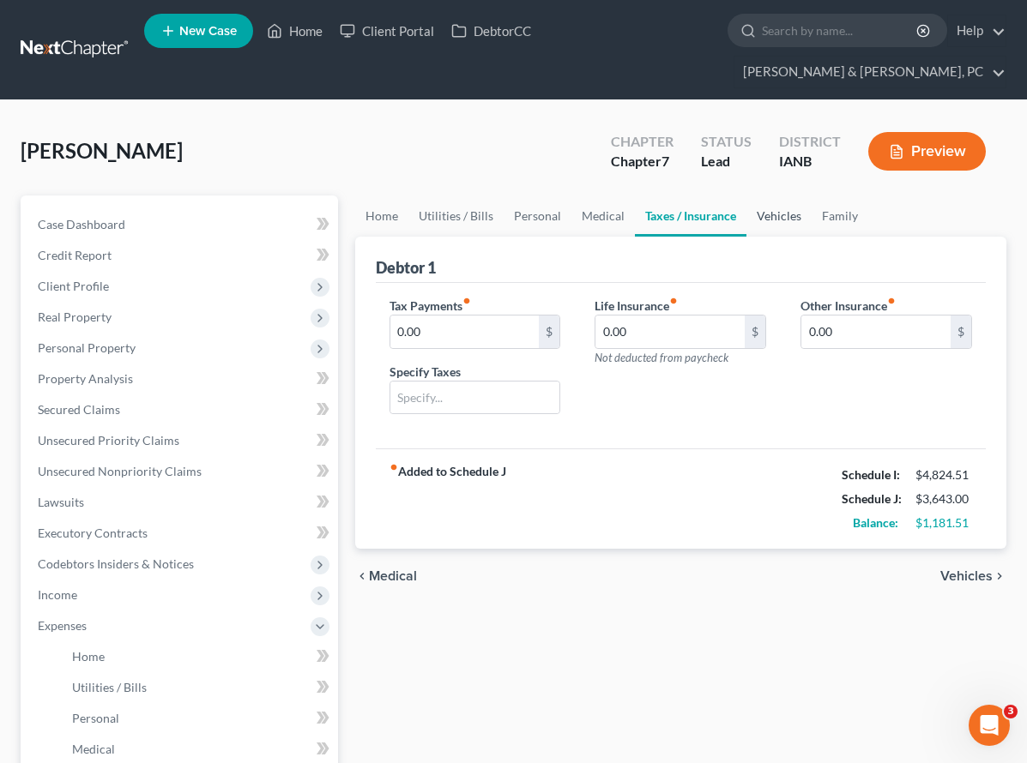
click at [746, 196] on link "Vehicles" at bounding box center [778, 216] width 65 height 41
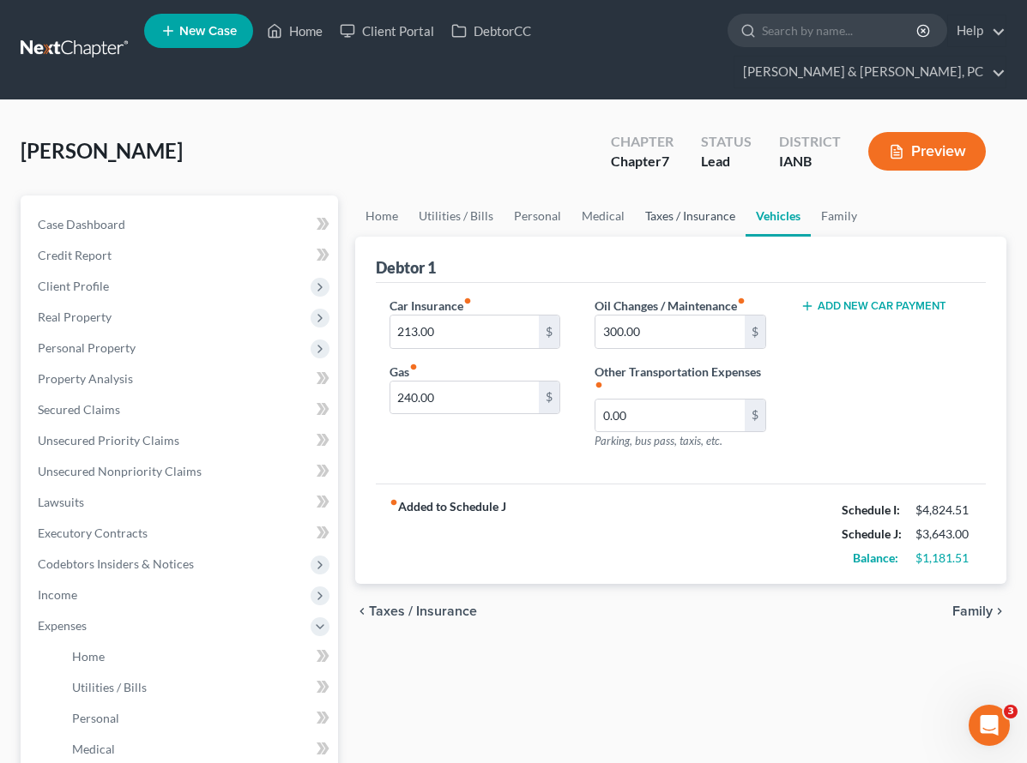
click at [635, 196] on link "Taxes / Insurance" at bounding box center [690, 216] width 111 height 41
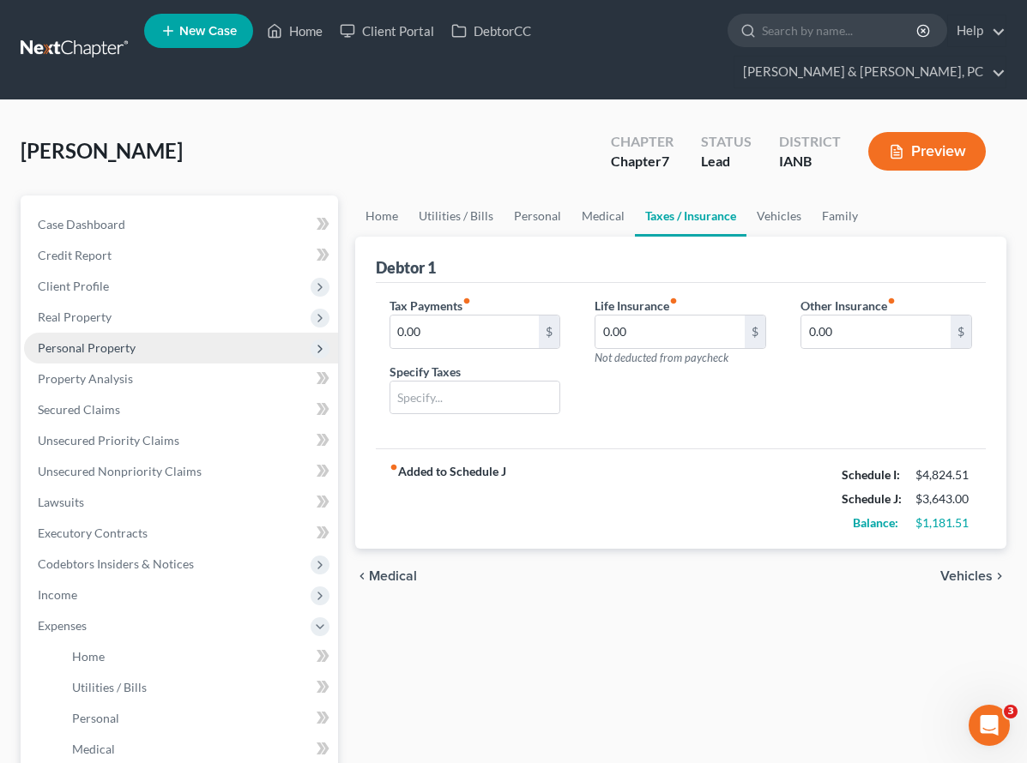
click at [104, 341] on span "Personal Property" at bounding box center [87, 348] width 98 height 15
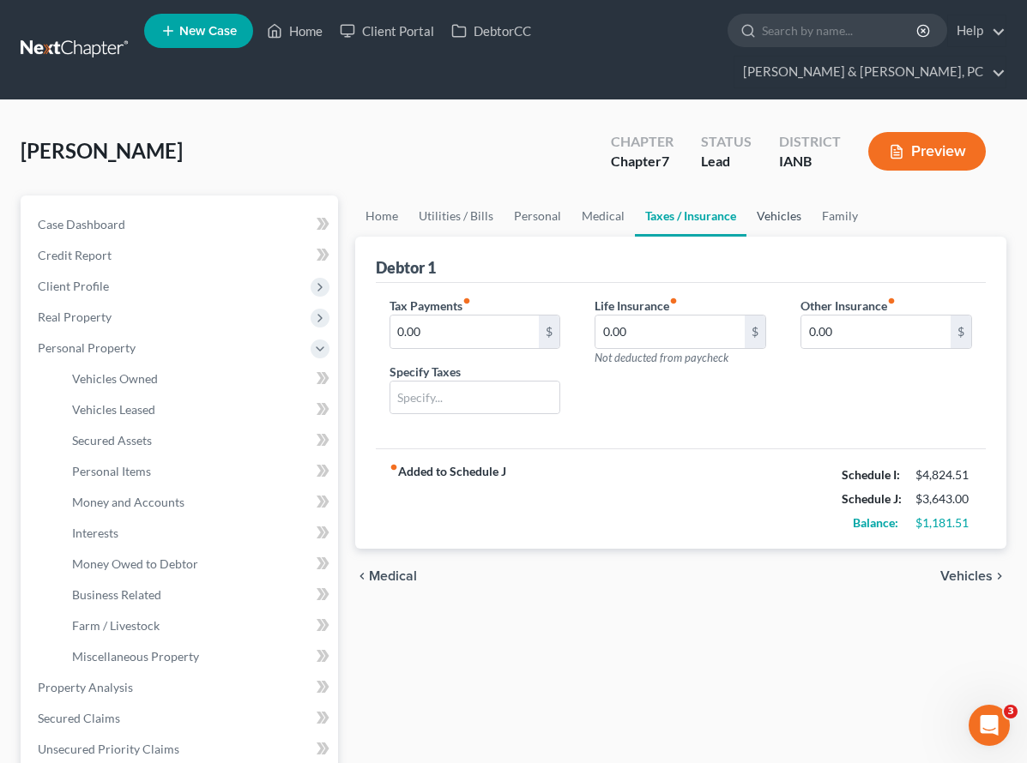
click at [746, 196] on link "Vehicles" at bounding box center [778, 216] width 65 height 41
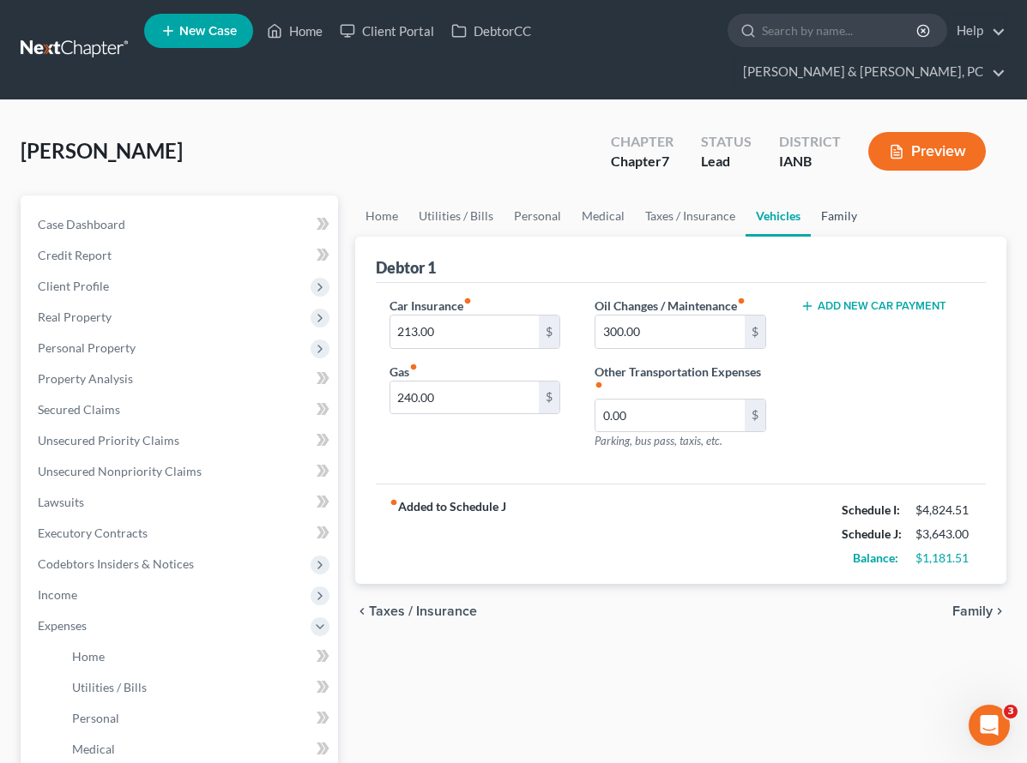
click at [811, 196] on link "Family" at bounding box center [839, 216] width 57 height 41
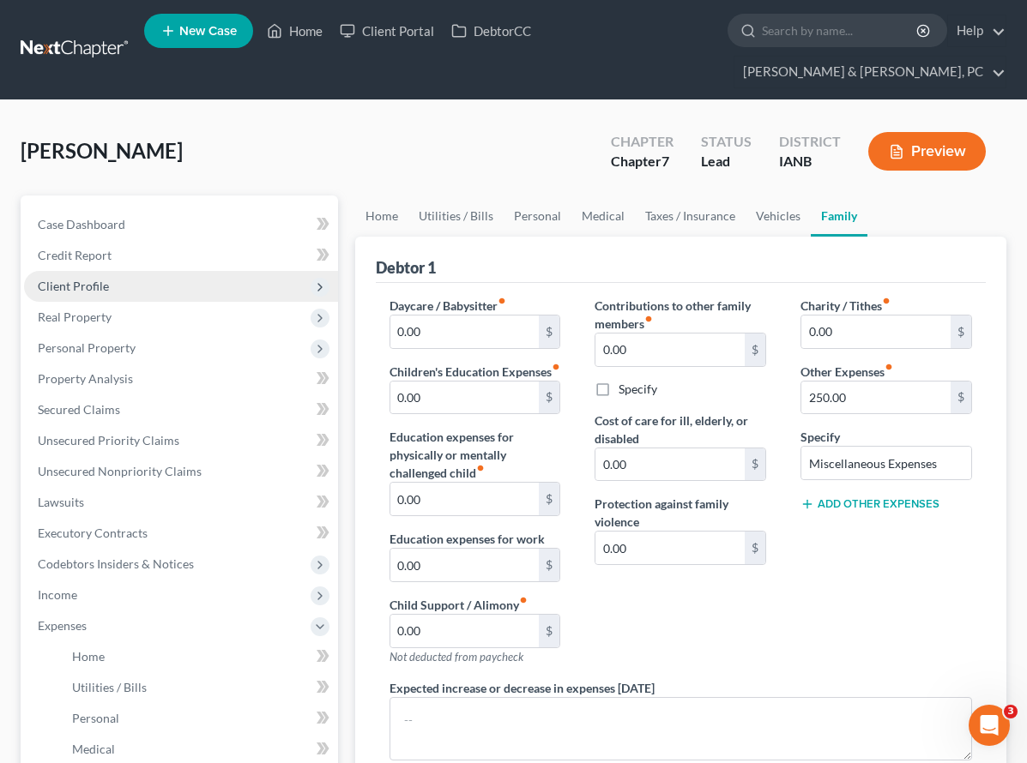
click at [68, 271] on span "Client Profile" at bounding box center [181, 286] width 314 height 31
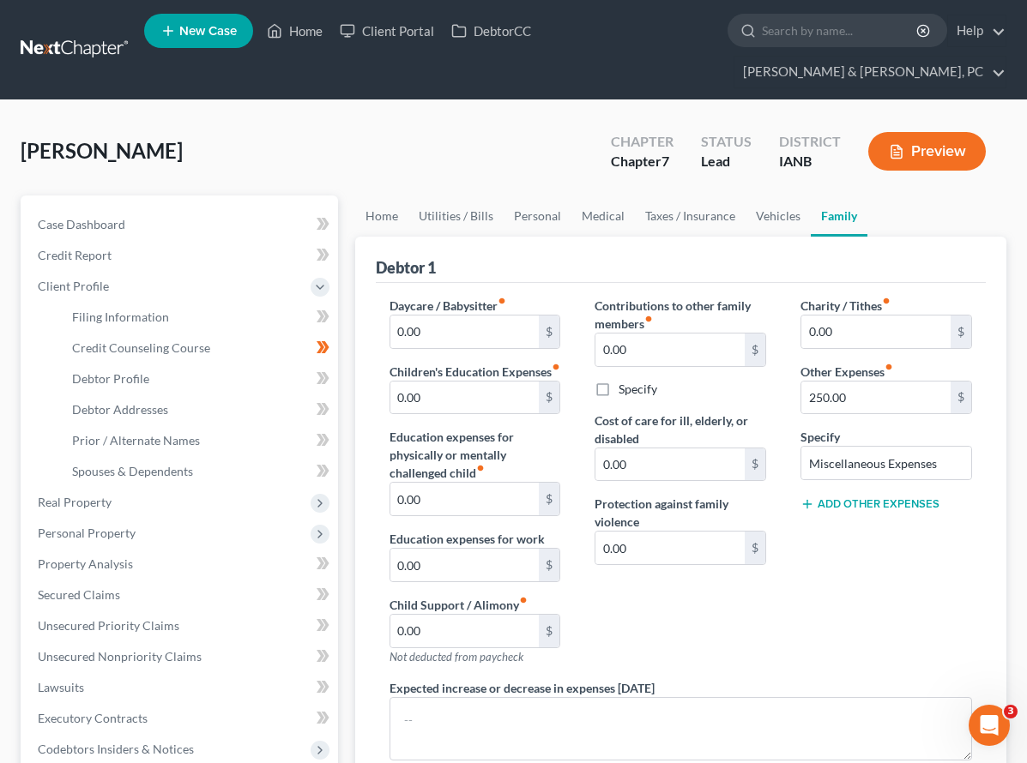
drag, startPoint x: 739, startPoint y: 579, endPoint x: 720, endPoint y: 571, distance: 21.2
click at [736, 578] on div "Contributions to other family members fiber_manual_record 0.00 $ Specify Cost o…" at bounding box center [680, 488] width 206 height 383
click at [305, 29] on link "Home" at bounding box center [294, 30] width 73 height 31
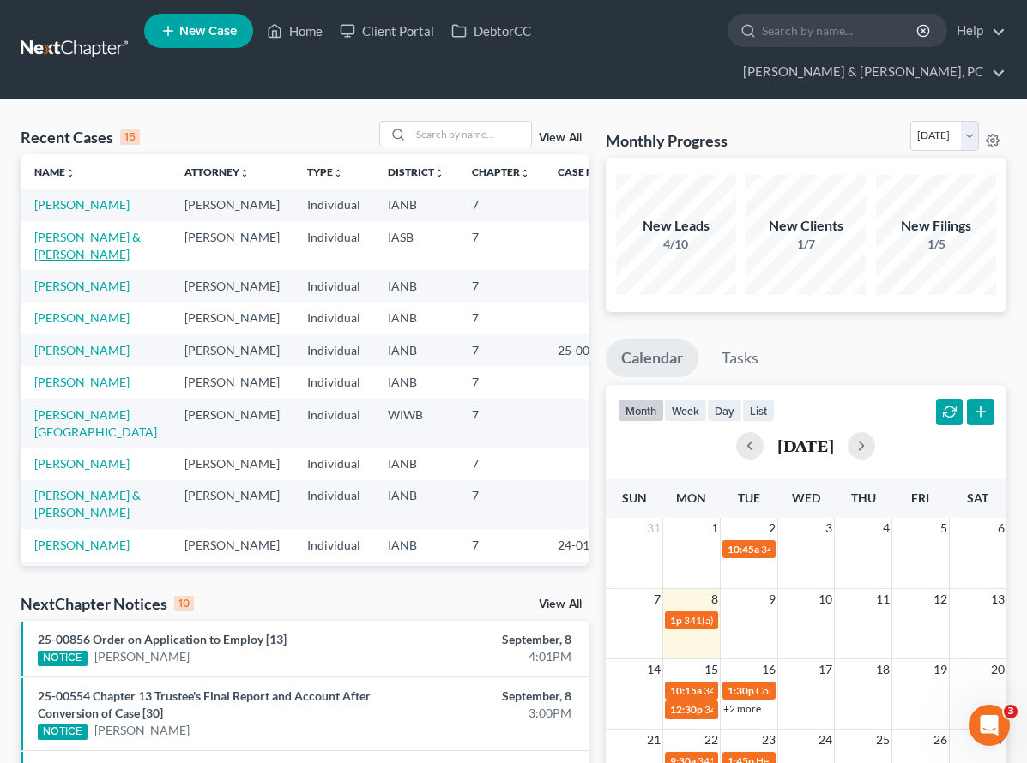
click at [67, 230] on link "[PERSON_NAME] & [PERSON_NAME]" at bounding box center [87, 246] width 106 height 32
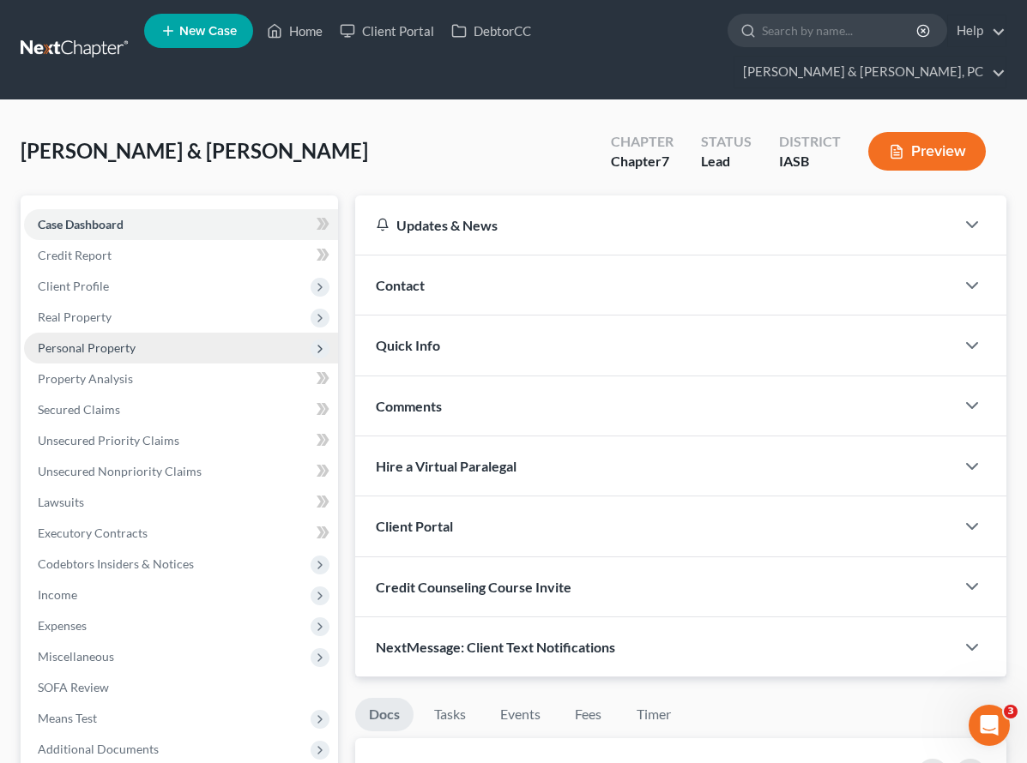
click at [109, 341] on span "Personal Property" at bounding box center [87, 348] width 98 height 15
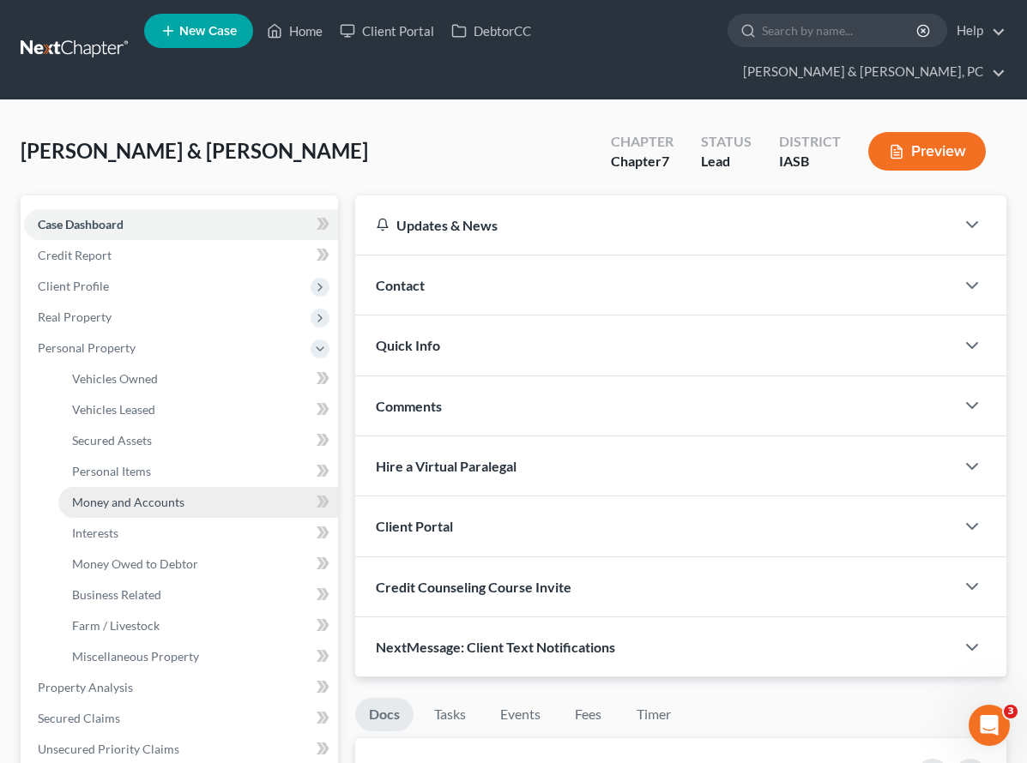
click at [119, 495] on span "Money and Accounts" at bounding box center [128, 502] width 112 height 15
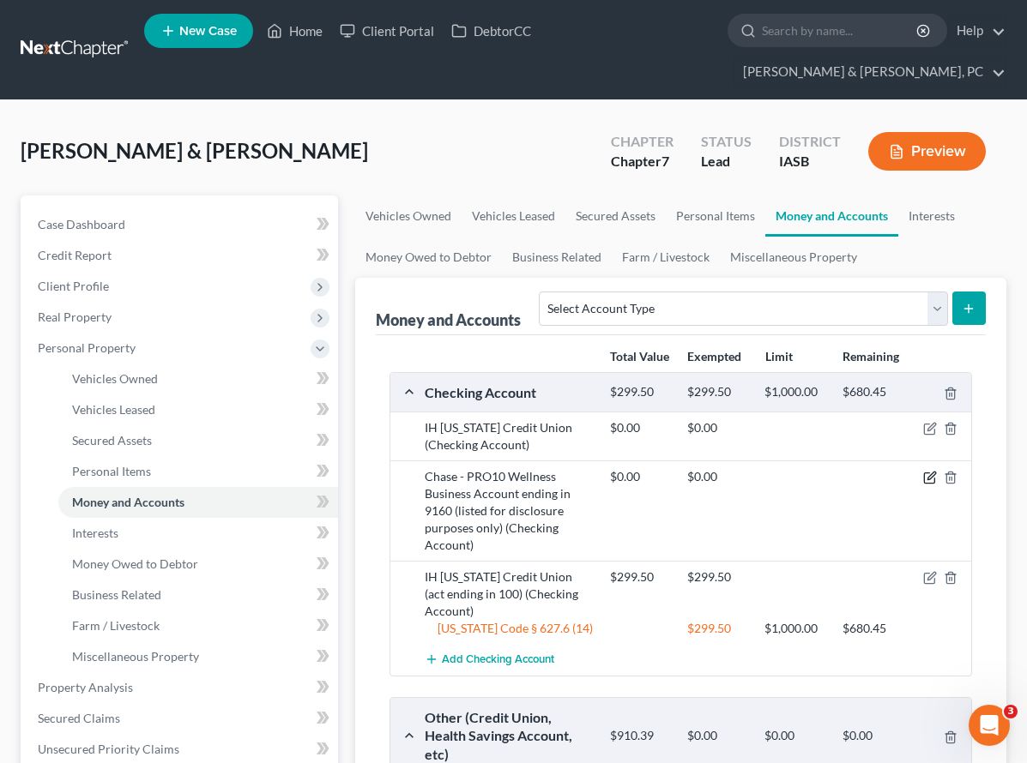
click at [932, 473] on icon "button" at bounding box center [931, 477] width 8 height 8
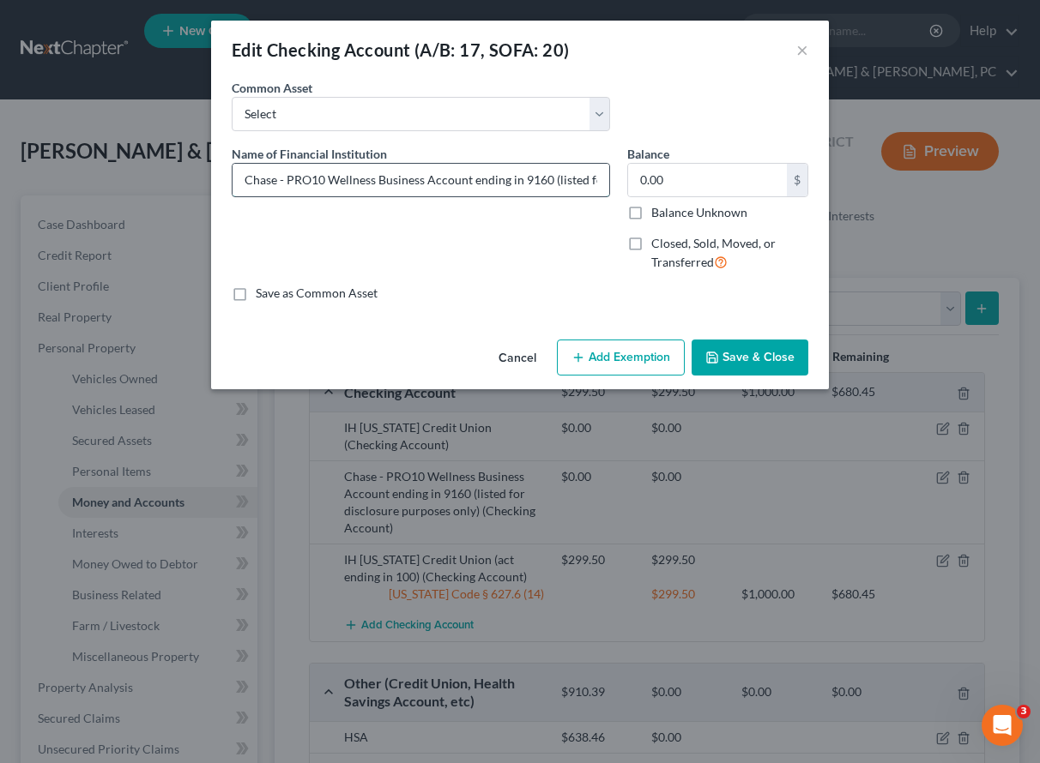
click at [447, 180] on input "Chase - PRO10 Wellness Business Account ending in 9160 (listed for disclosure p…" at bounding box center [420, 180] width 377 height 33
click at [590, 182] on input "Chase - PRO10 Wellness Business Account ending in 9160 (listed for disclosure p…" at bounding box center [420, 180] width 377 height 33
type input "Chase - PRO10 Wellness Business Account ending in 9160 (listed for disclosure p…"
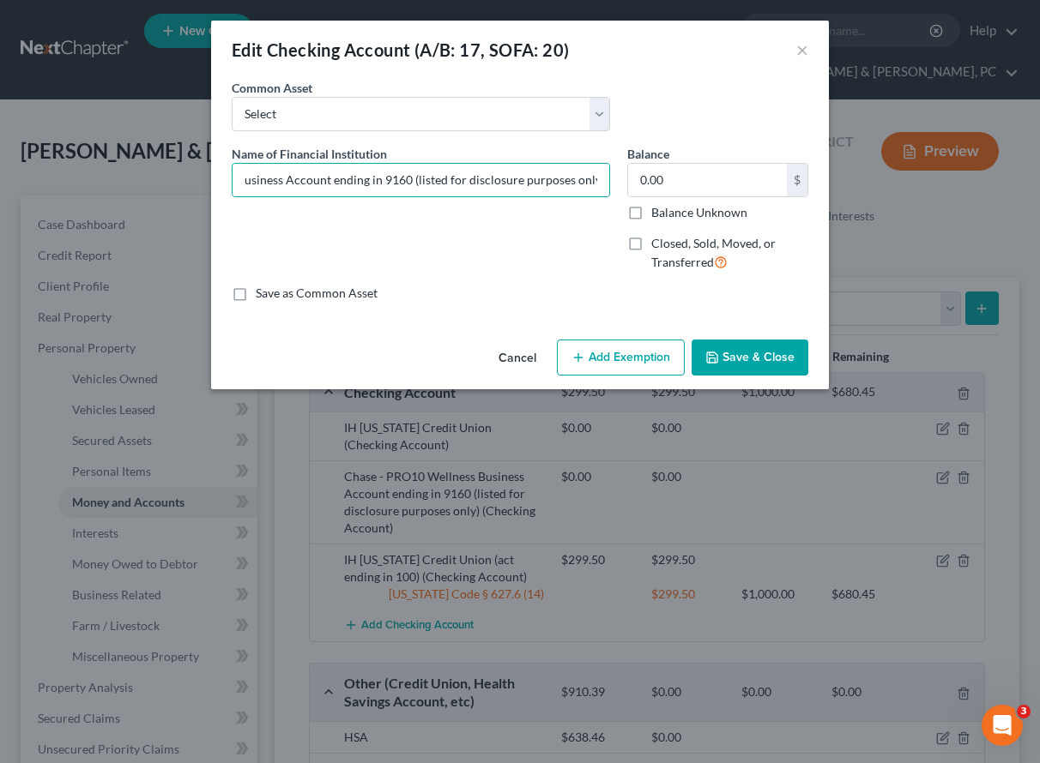
drag, startPoint x: 734, startPoint y: 355, endPoint x: 517, endPoint y: 337, distance: 217.7
click at [733, 354] on button "Save & Close" at bounding box center [749, 358] width 117 height 36
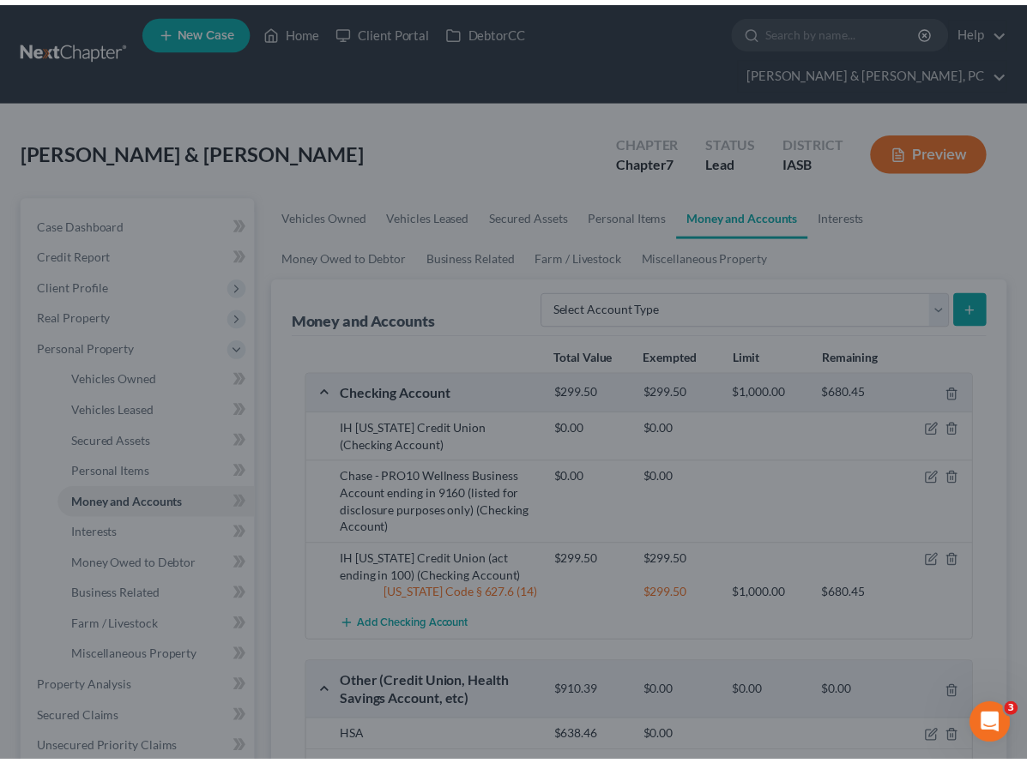
scroll to position [0, 0]
